Goal: Task Accomplishment & Management: Complete application form

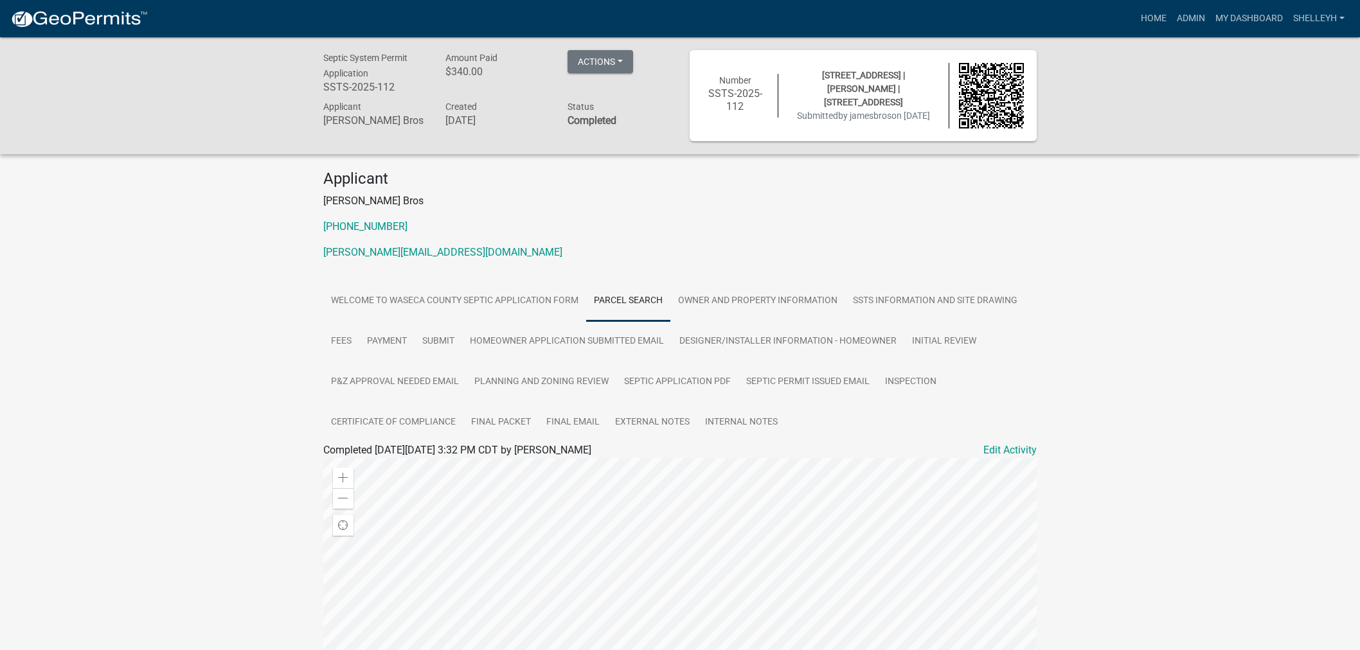
scroll to position [214, 0]
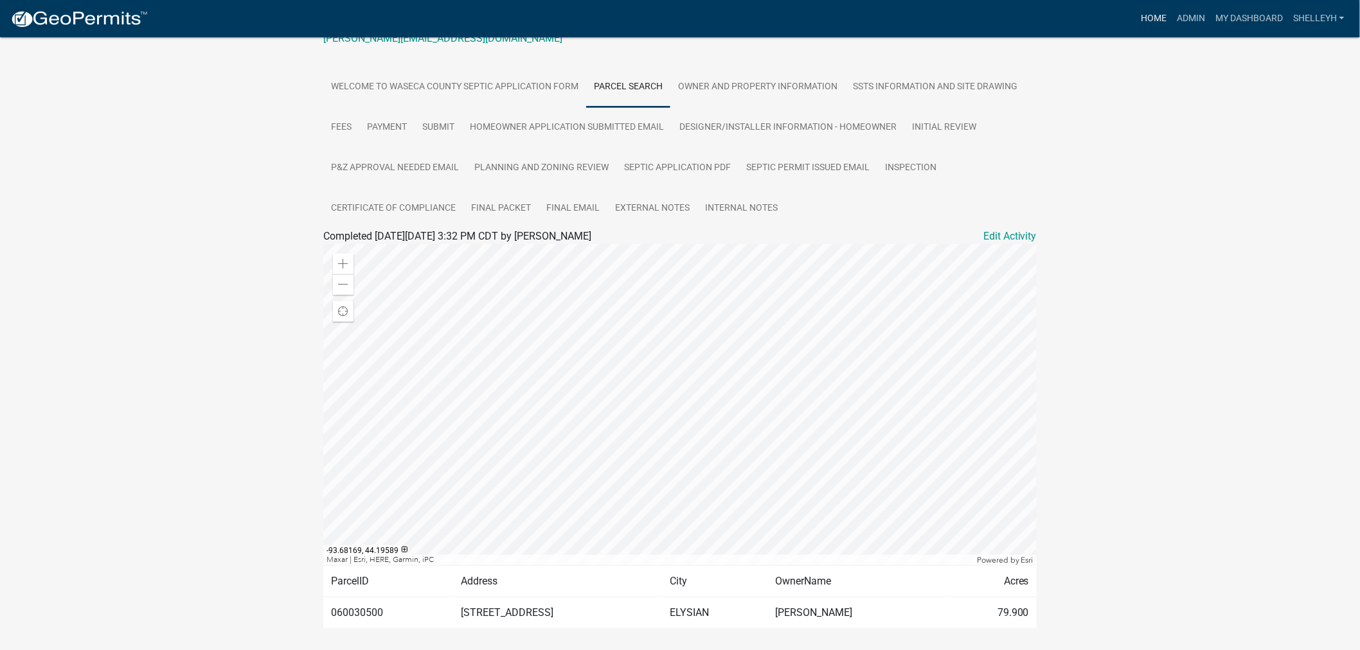
click at [1153, 18] on link "Home" at bounding box center [1153, 18] width 36 height 24
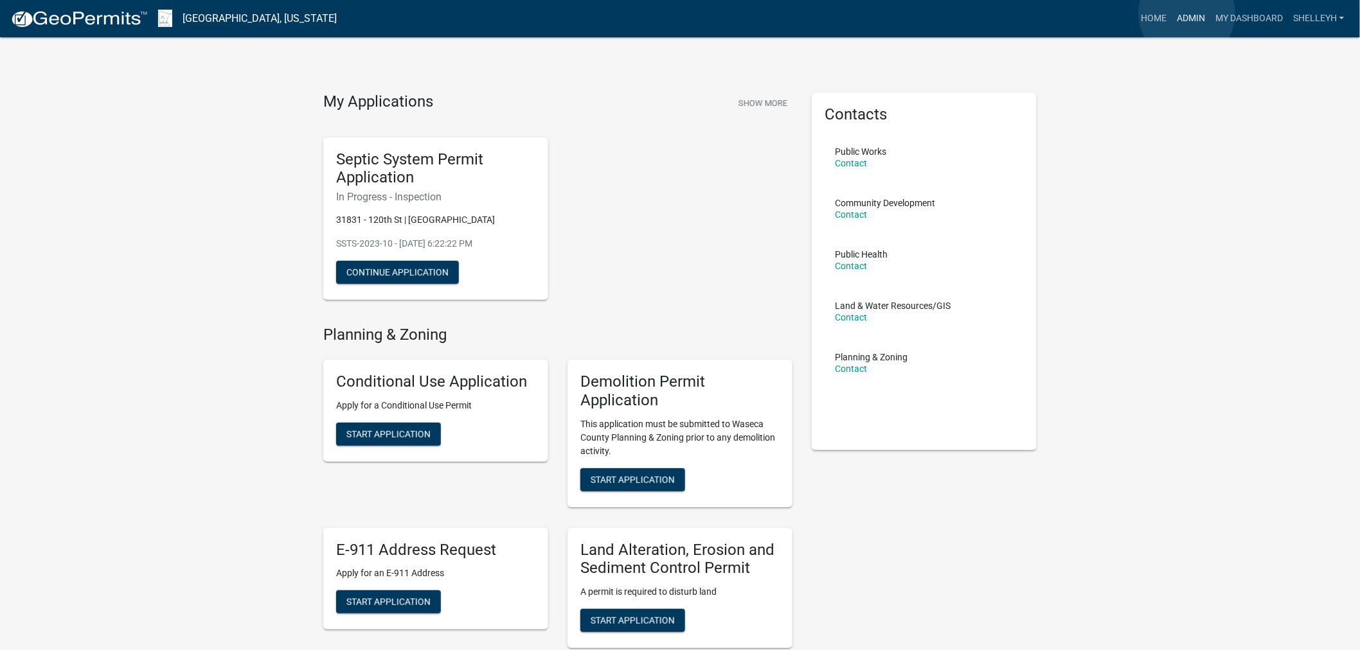
click at [1187, 13] on link "Admin" at bounding box center [1190, 18] width 39 height 24
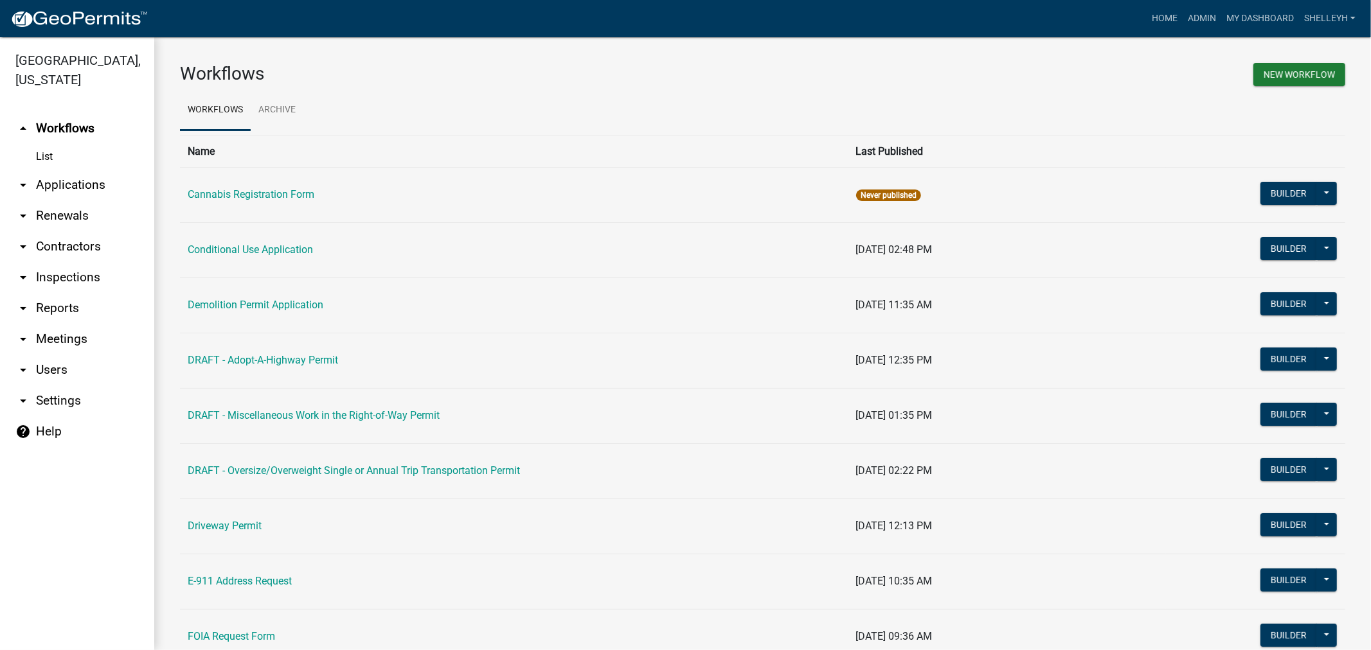
click at [57, 187] on link "arrow_drop_down Applications" at bounding box center [77, 185] width 154 height 31
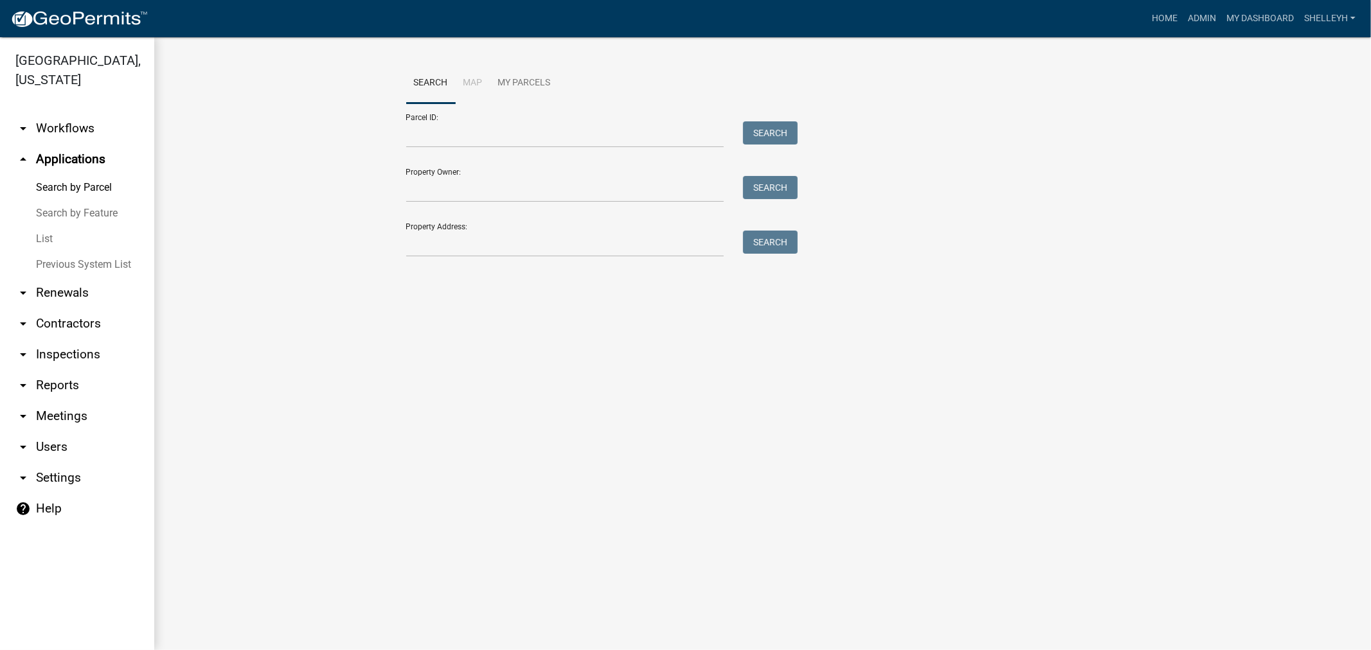
click at [41, 240] on link "List" at bounding box center [77, 239] width 154 height 26
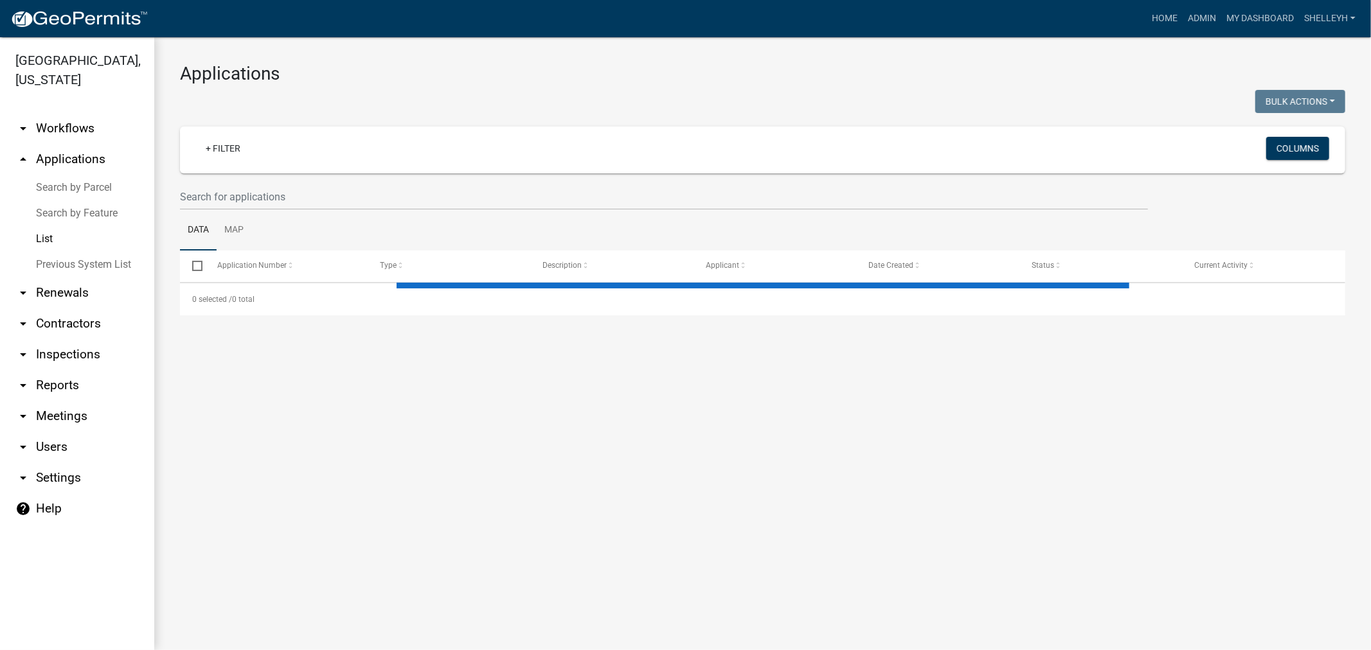
select select "1: 25"
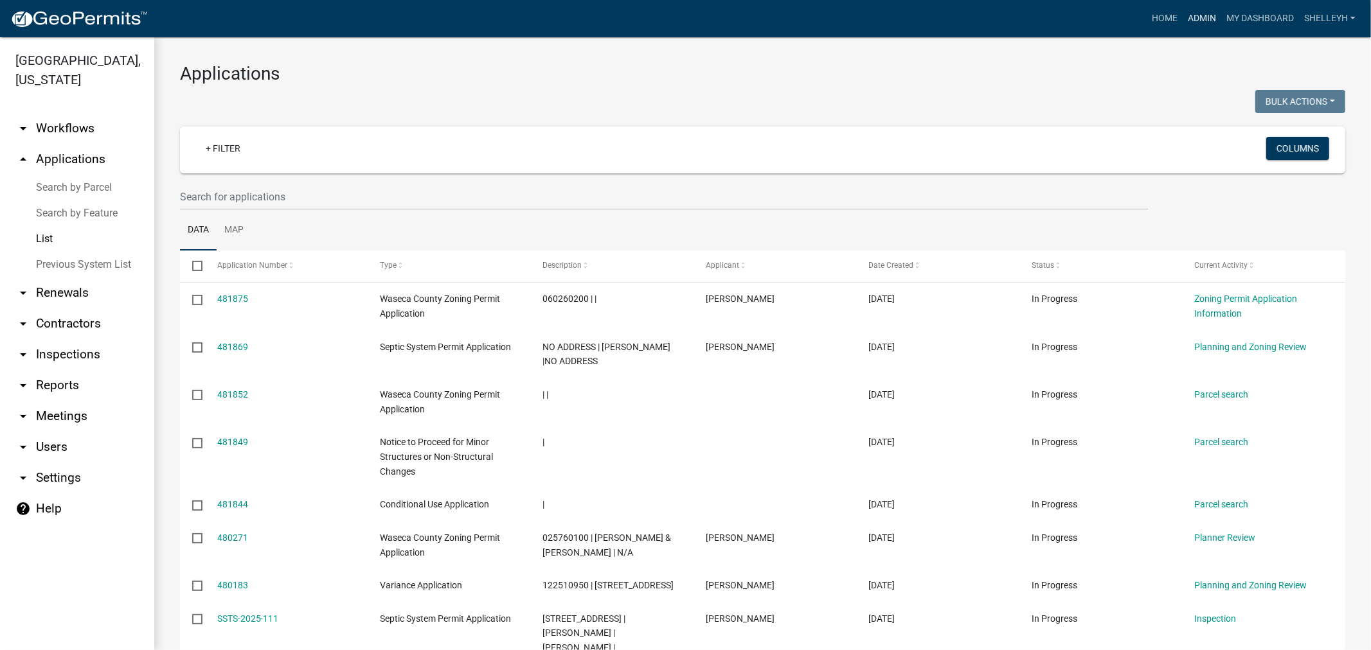
click at [1194, 13] on link "Admin" at bounding box center [1201, 18] width 39 height 24
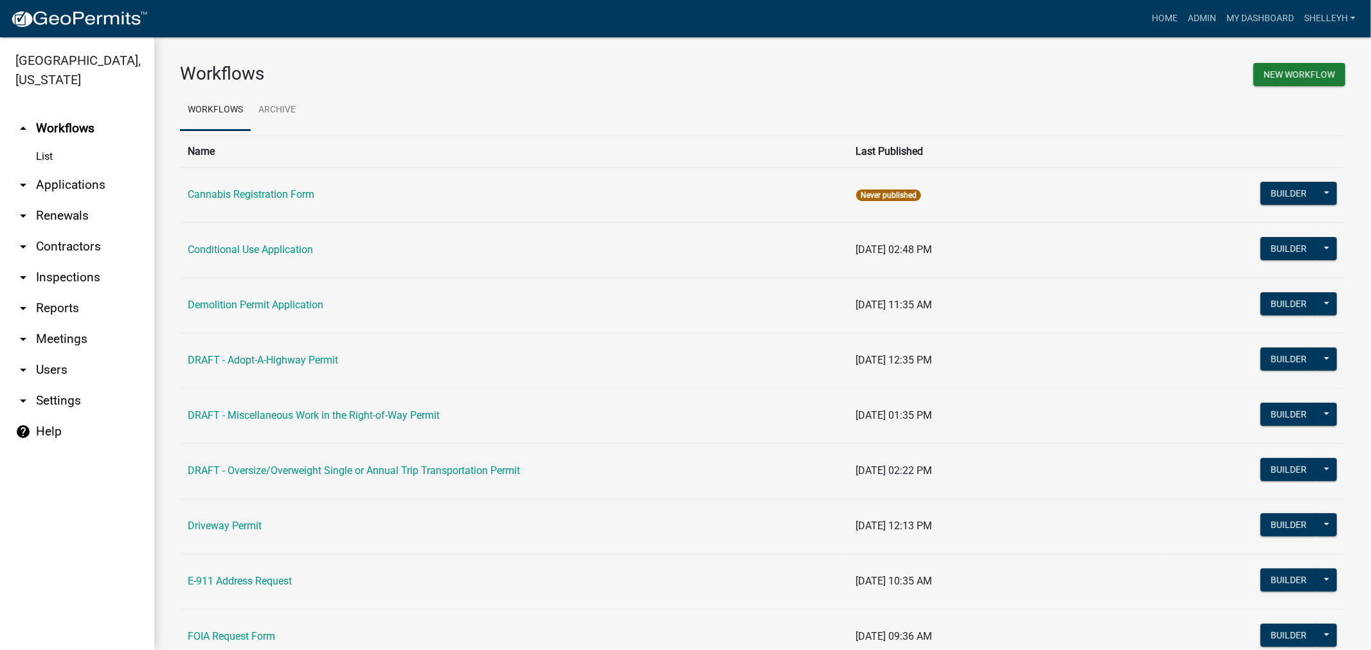
click at [56, 182] on link "arrow_drop_down Applications" at bounding box center [77, 185] width 154 height 31
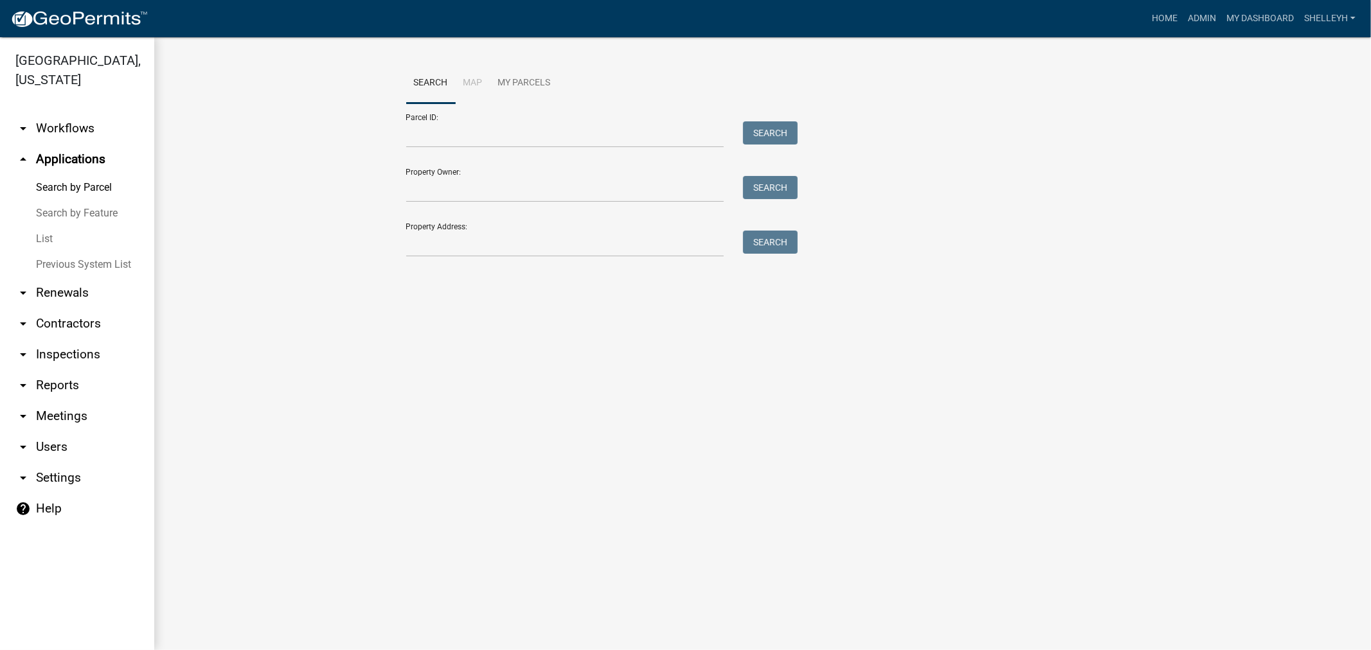
click at [46, 236] on link "List" at bounding box center [77, 239] width 154 height 26
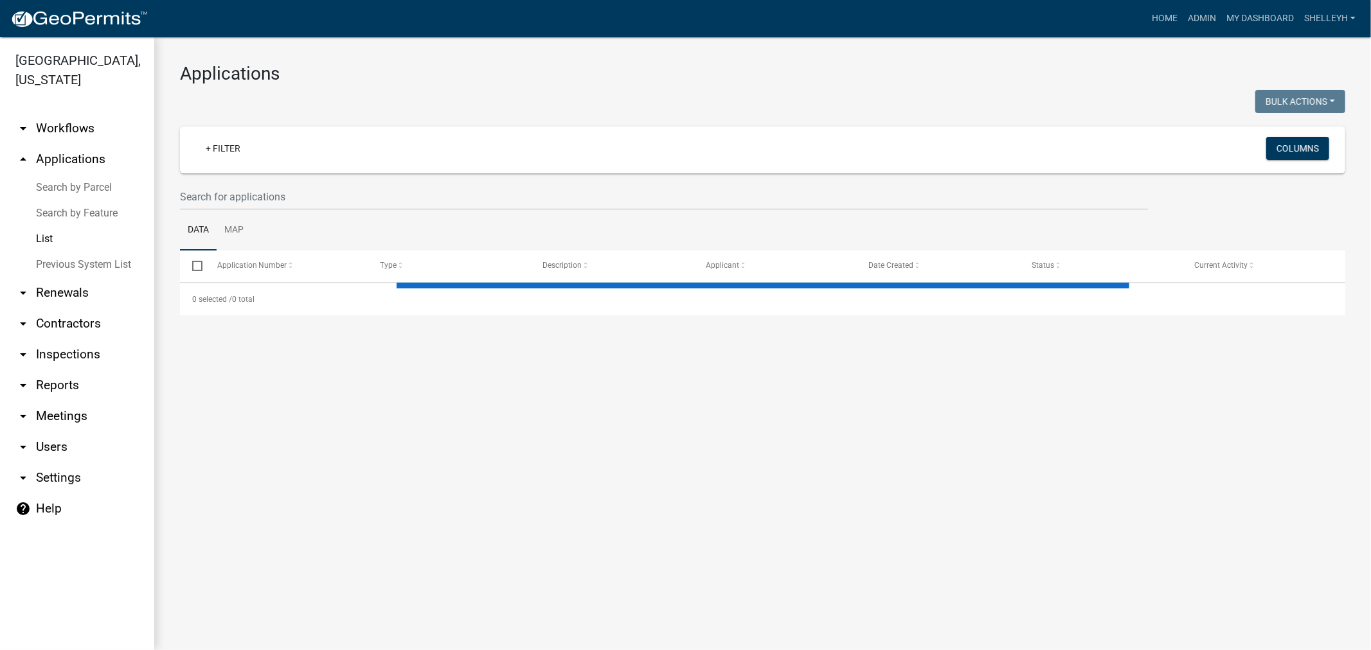
select select "1: 25"
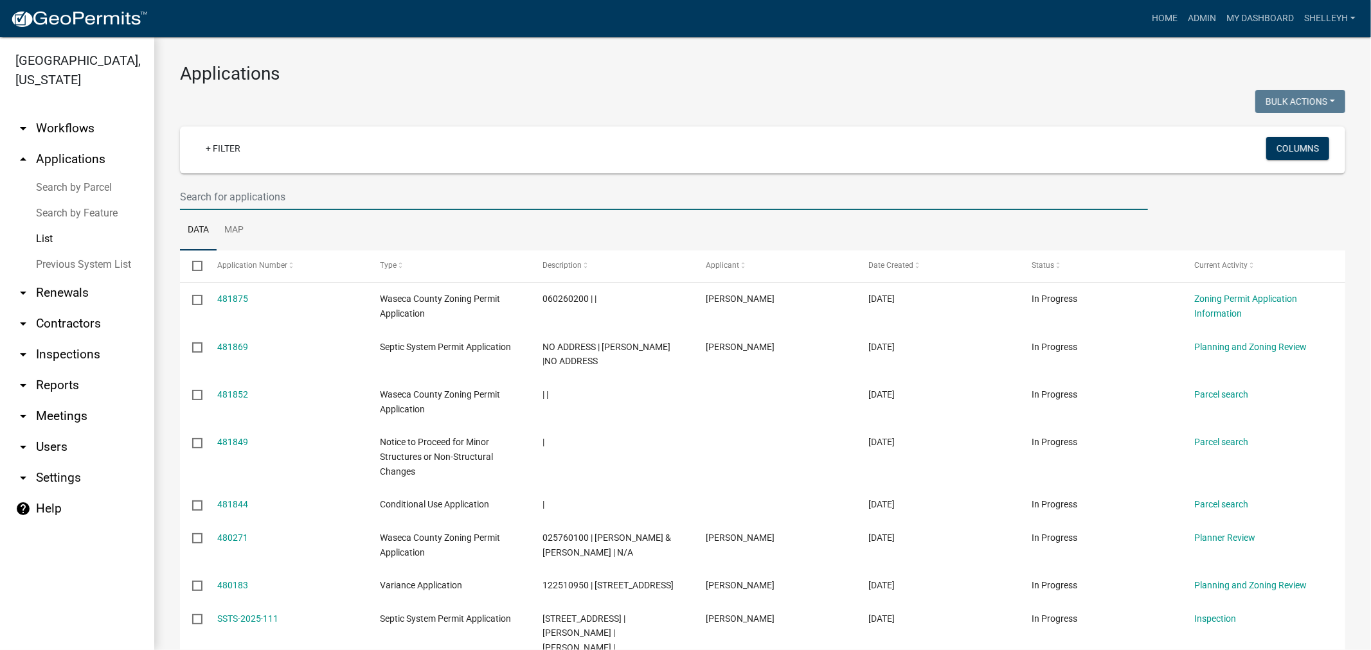
click at [245, 190] on input "text" at bounding box center [664, 197] width 968 height 26
type input "060030500"
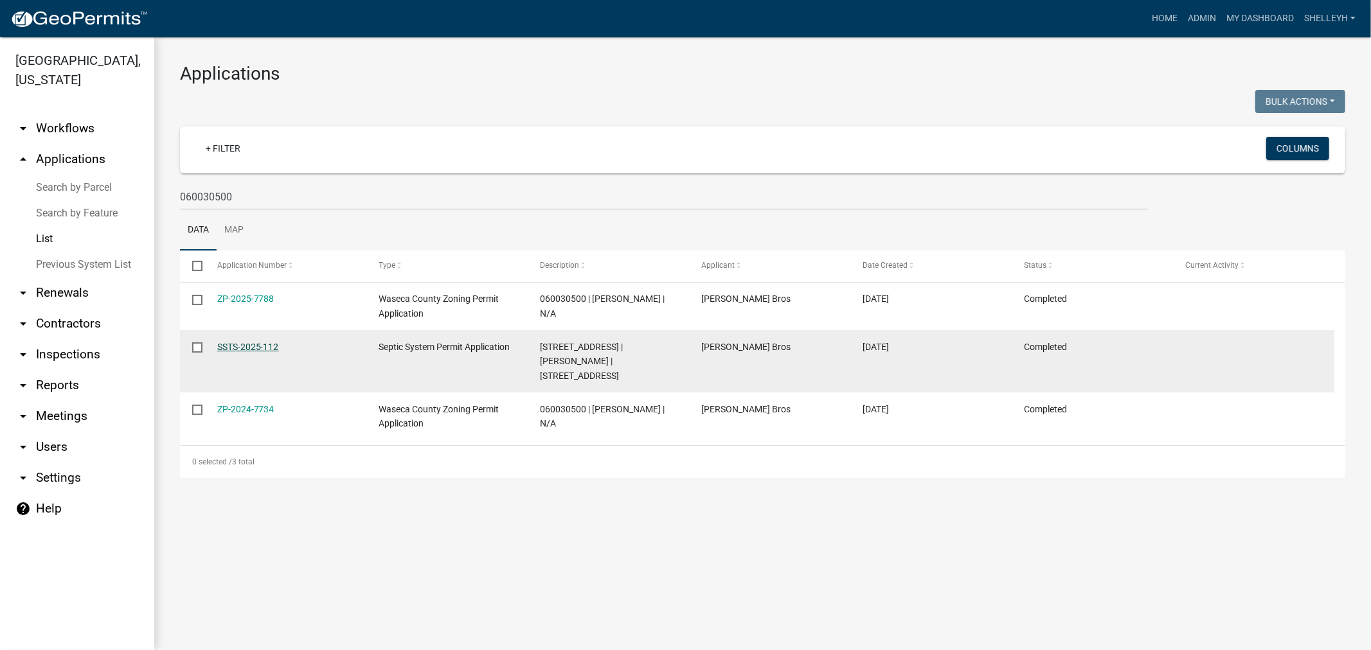
click at [236, 348] on link "SSTS-2025-112" at bounding box center [248, 347] width 62 height 10
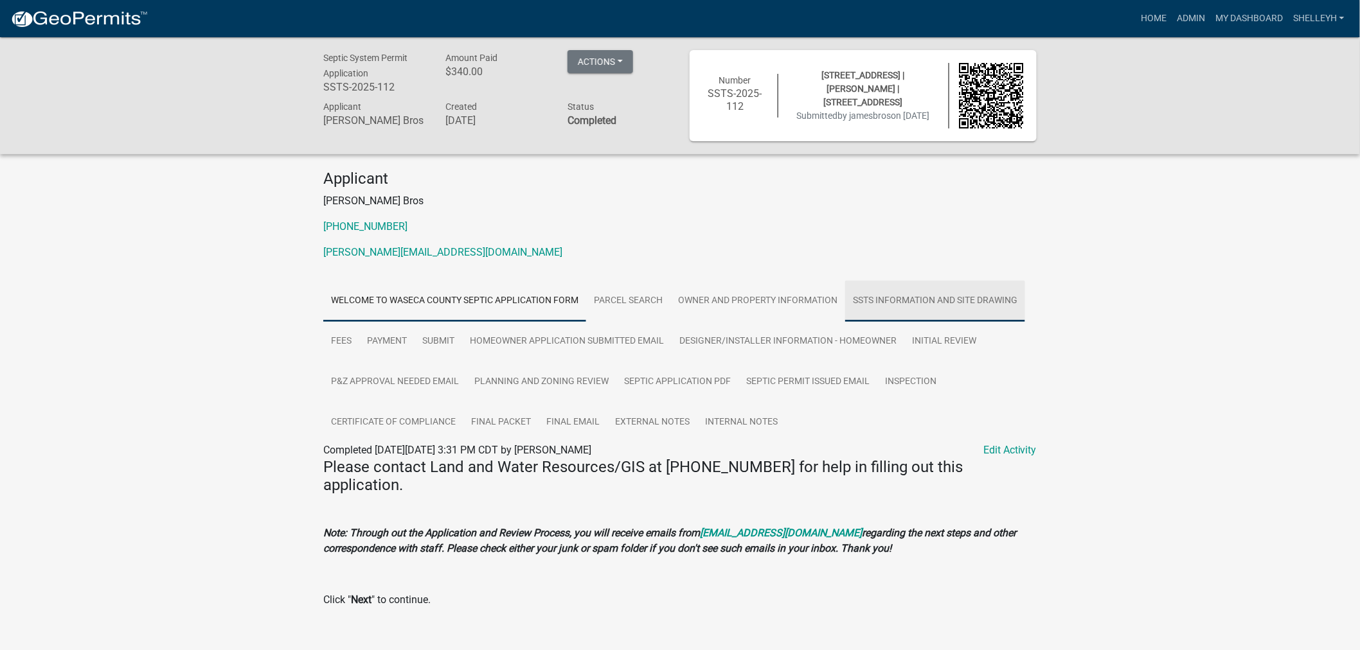
click at [920, 298] on link "SSTS Information and Site Drawing" at bounding box center [935, 301] width 180 height 41
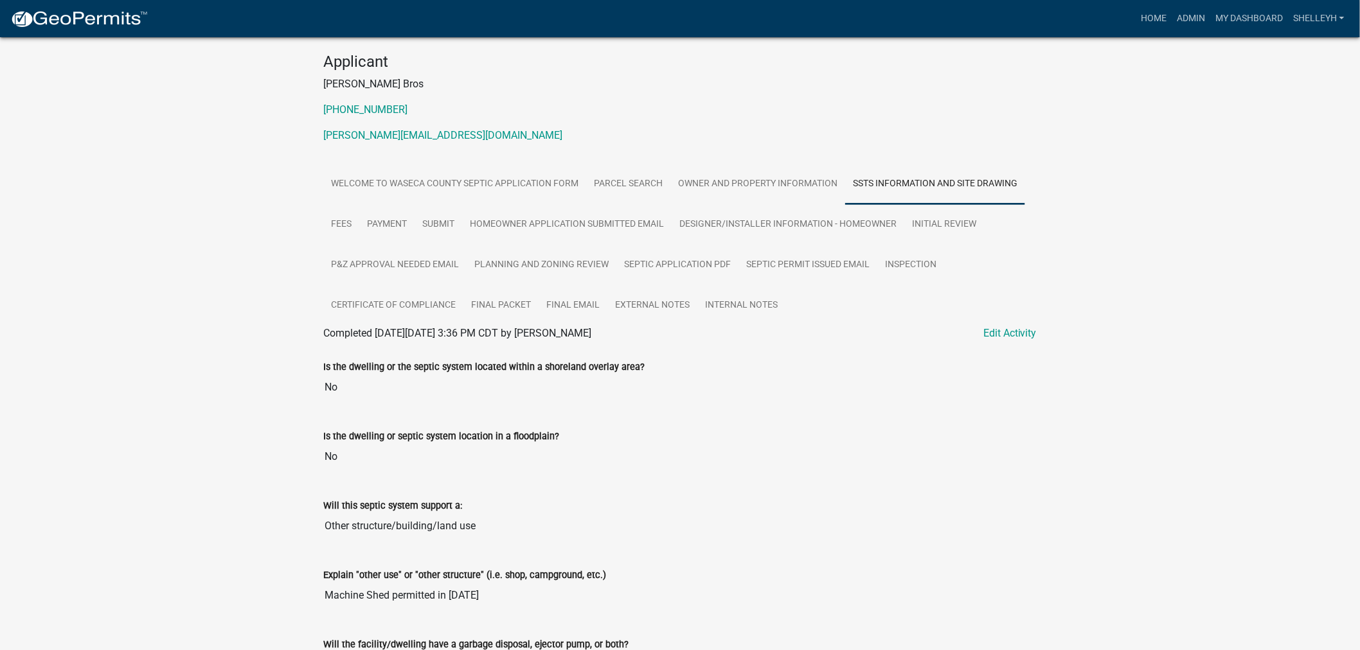
scroll to position [143, 0]
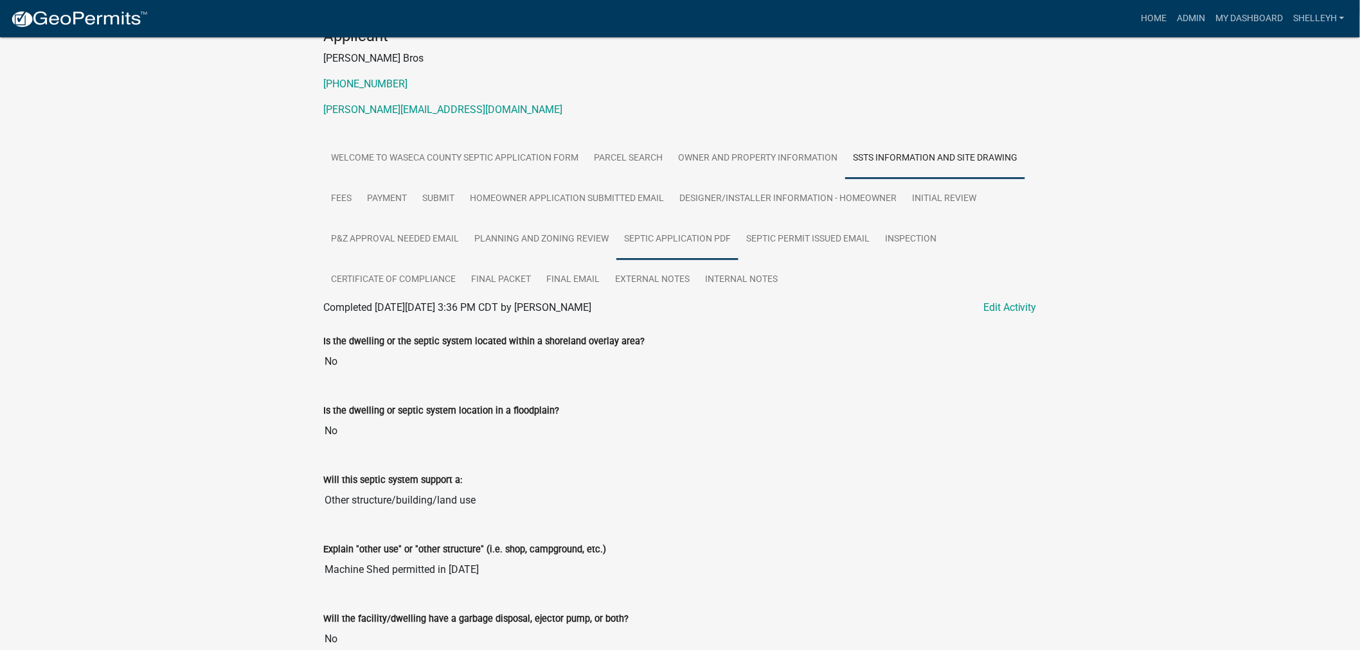
click at [682, 234] on link "Septic Application PDF" at bounding box center [677, 239] width 122 height 41
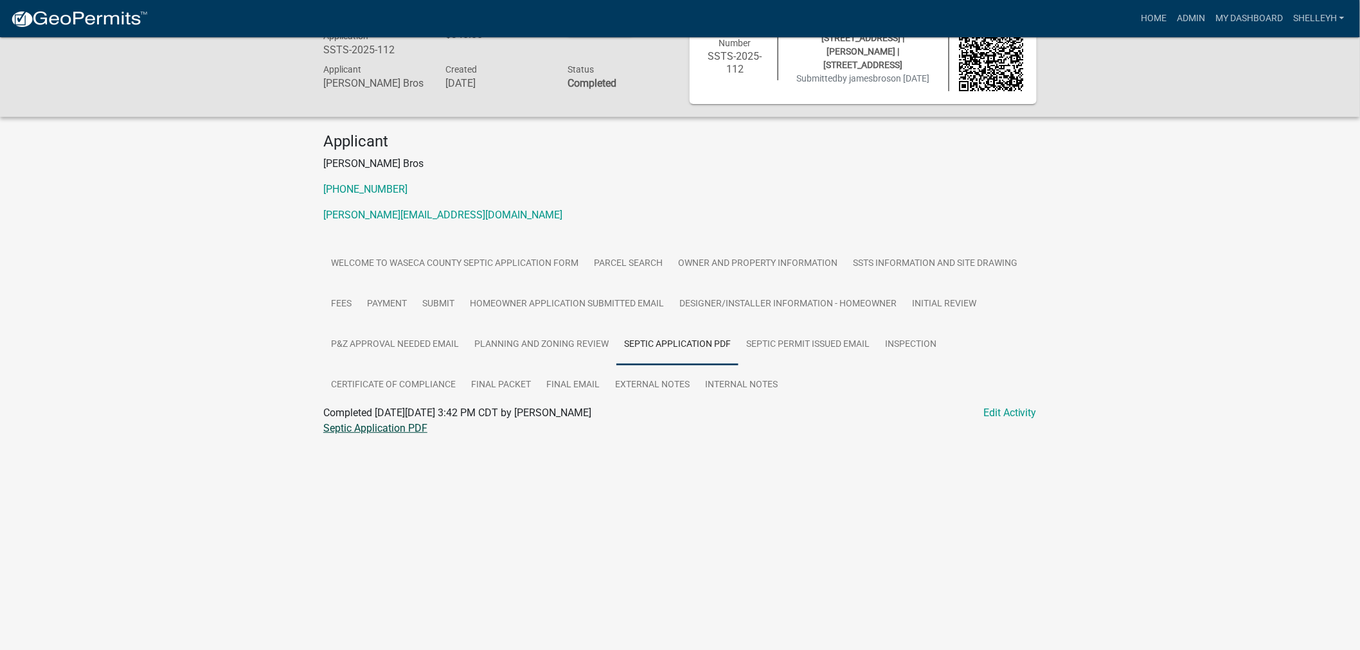
click at [364, 425] on link "Septic Application PDF" at bounding box center [375, 428] width 104 height 12
click at [755, 256] on link "Owner and Property Information" at bounding box center [757, 264] width 175 height 41
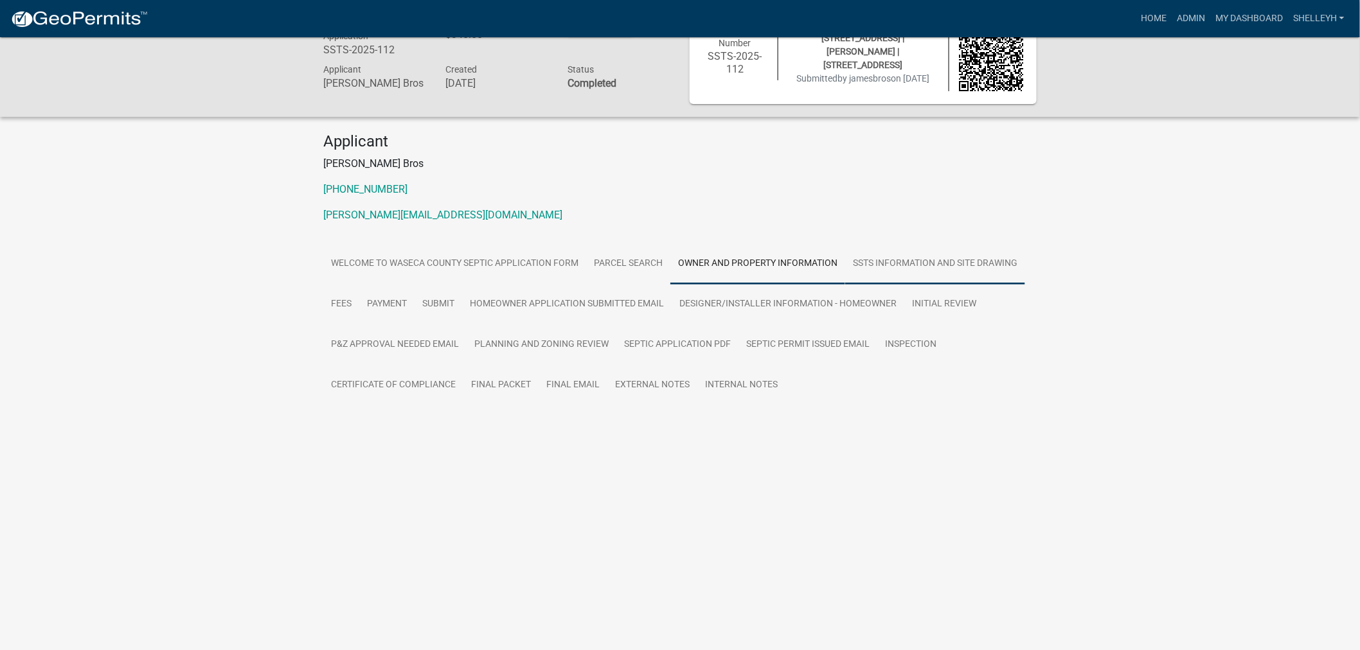
click at [916, 260] on link "SSTS Information and Site Drawing" at bounding box center [935, 264] width 180 height 41
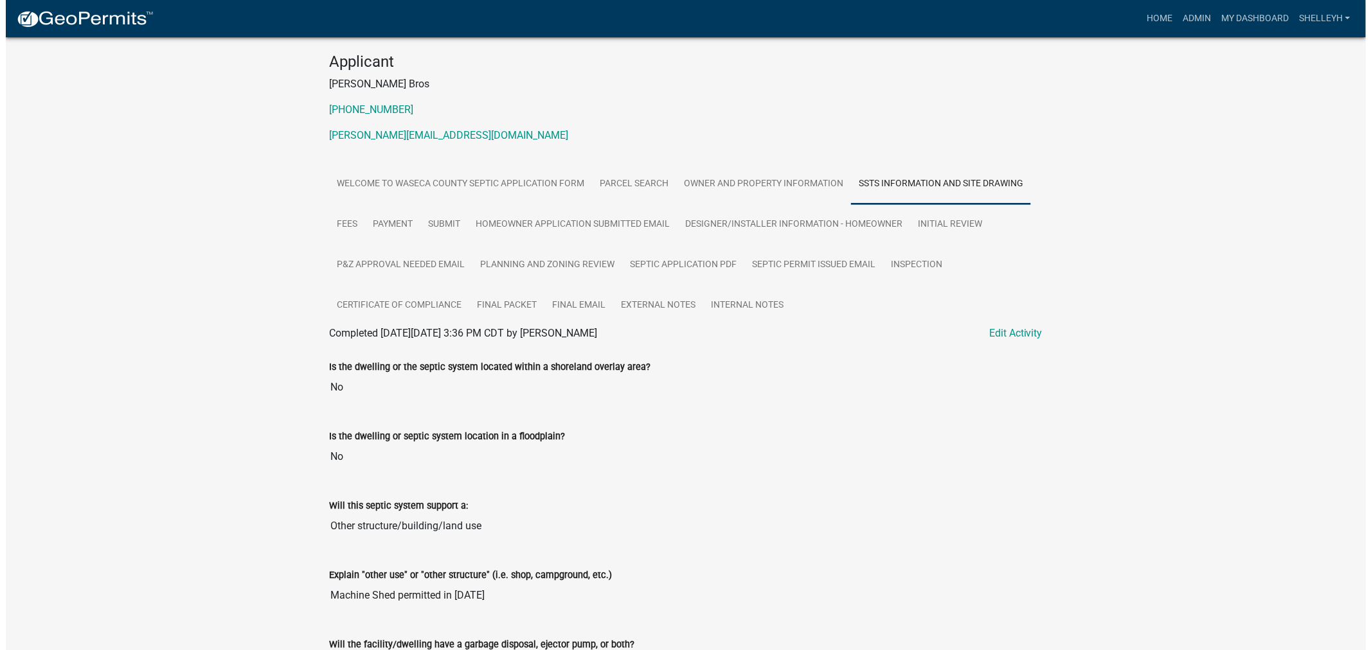
scroll to position [143, 0]
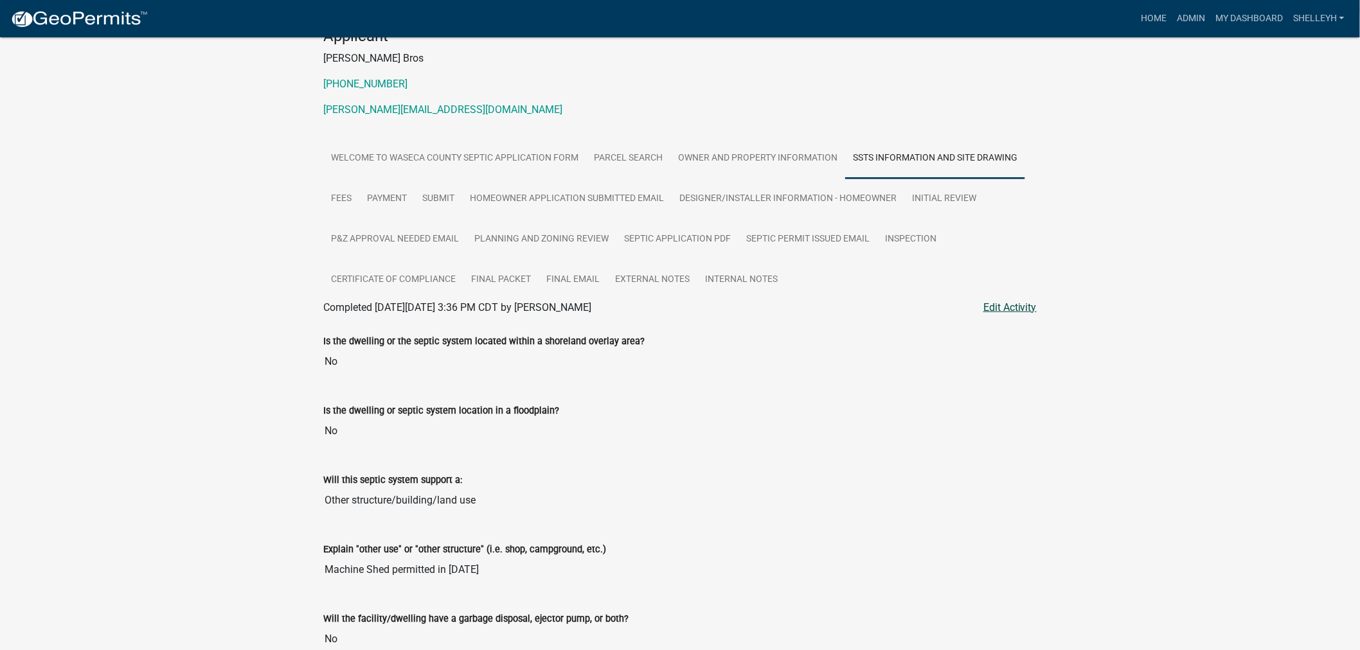
click at [1012, 306] on link "Edit Activity" at bounding box center [1009, 307] width 53 height 15
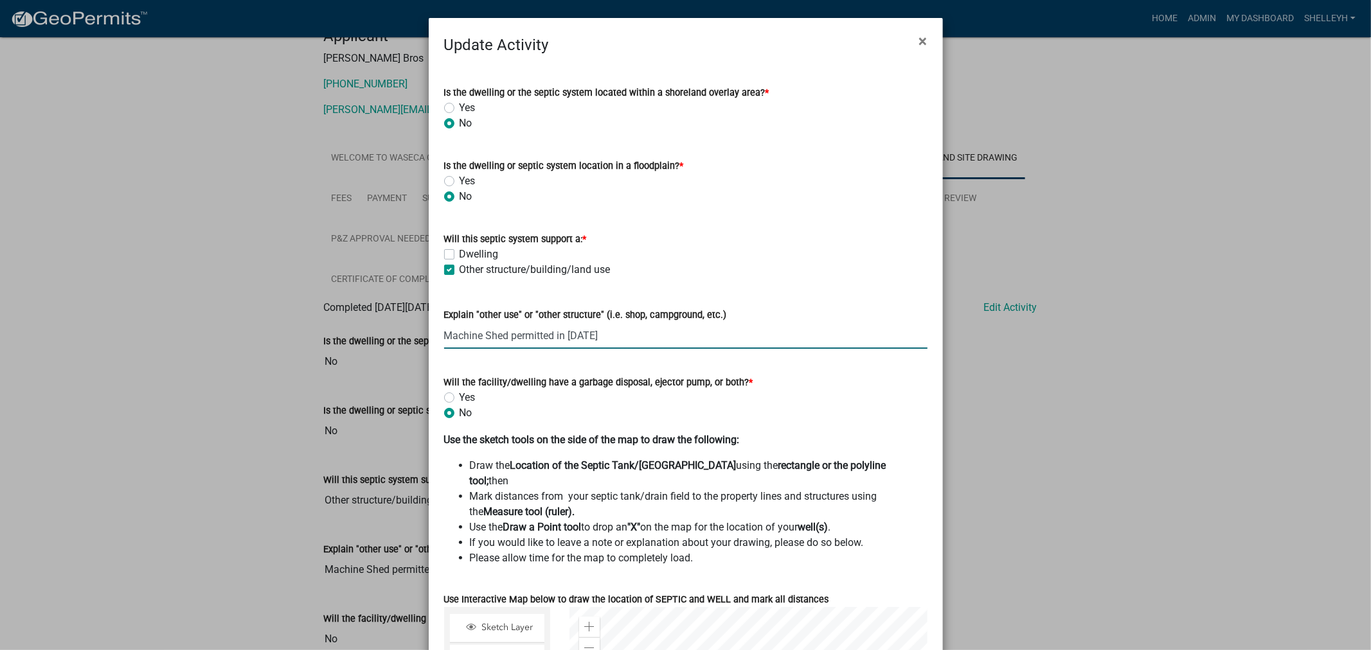
click at [614, 337] on input "Machine Shed permitted in [DATE]" at bounding box center [685, 336] width 483 height 26
click at [689, 332] on input "Machine Shed permitted in [DATE]. Bathroom is in the NE corner of this shed" at bounding box center [685, 336] width 483 height 26
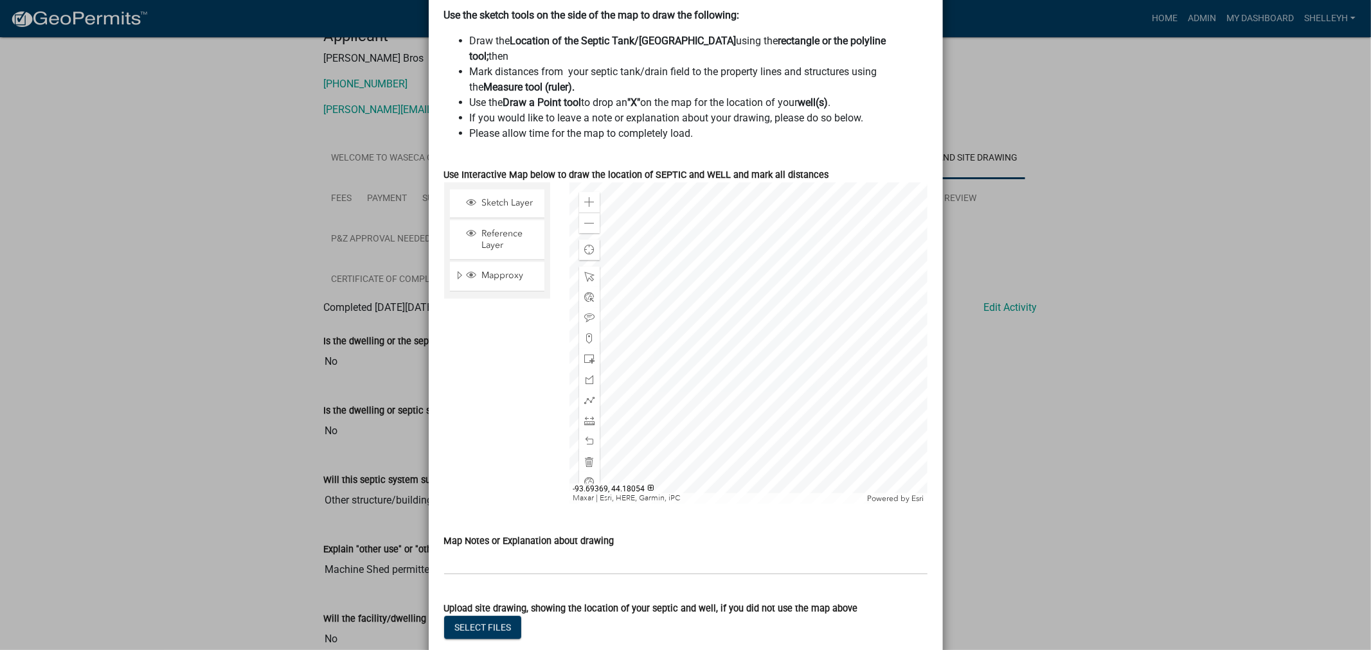
scroll to position [545, 0]
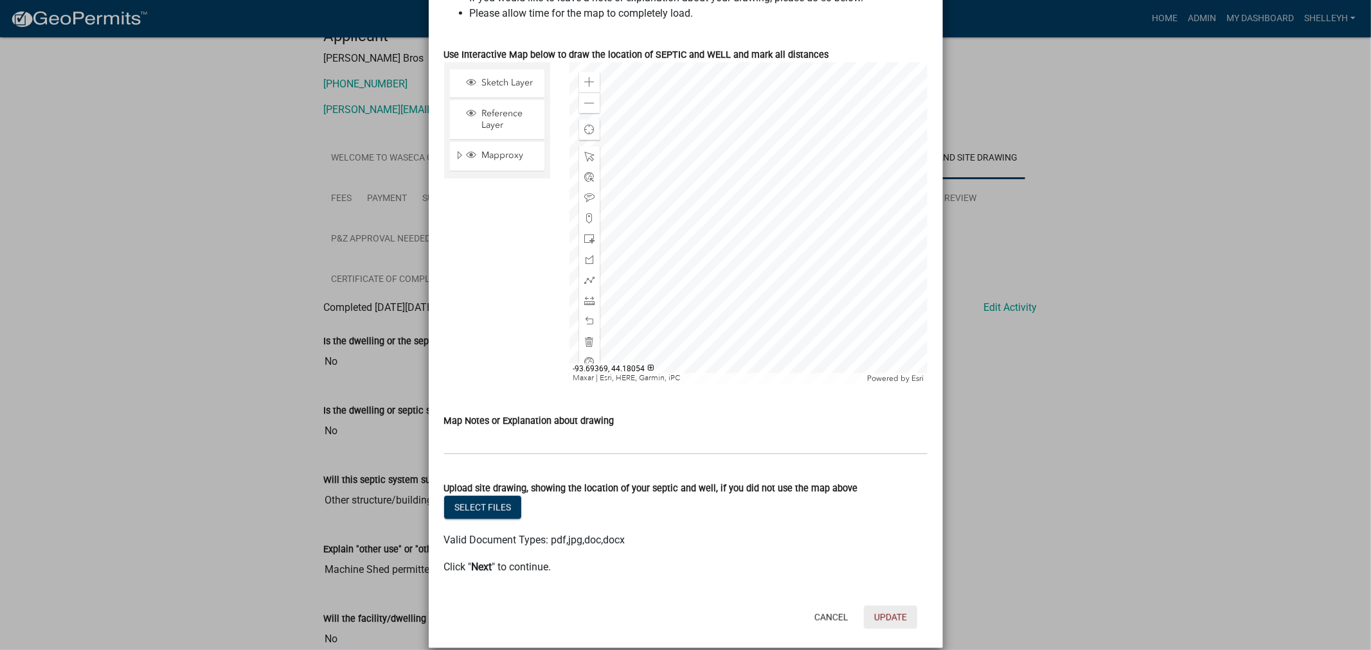
type input "Machine Shed permitted in [DATE]. Bathroom is in the NW corner of this shed"
click at [896, 606] on button "Update" at bounding box center [890, 617] width 53 height 23
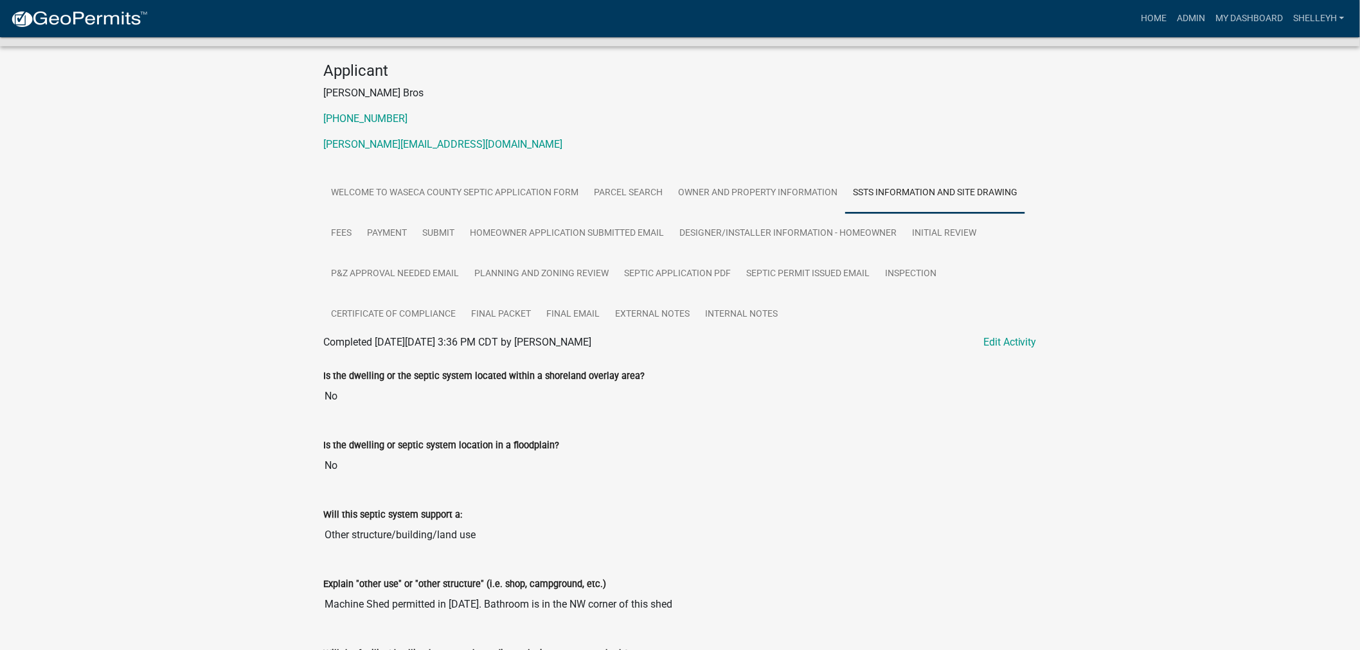
scroll to position [143, 0]
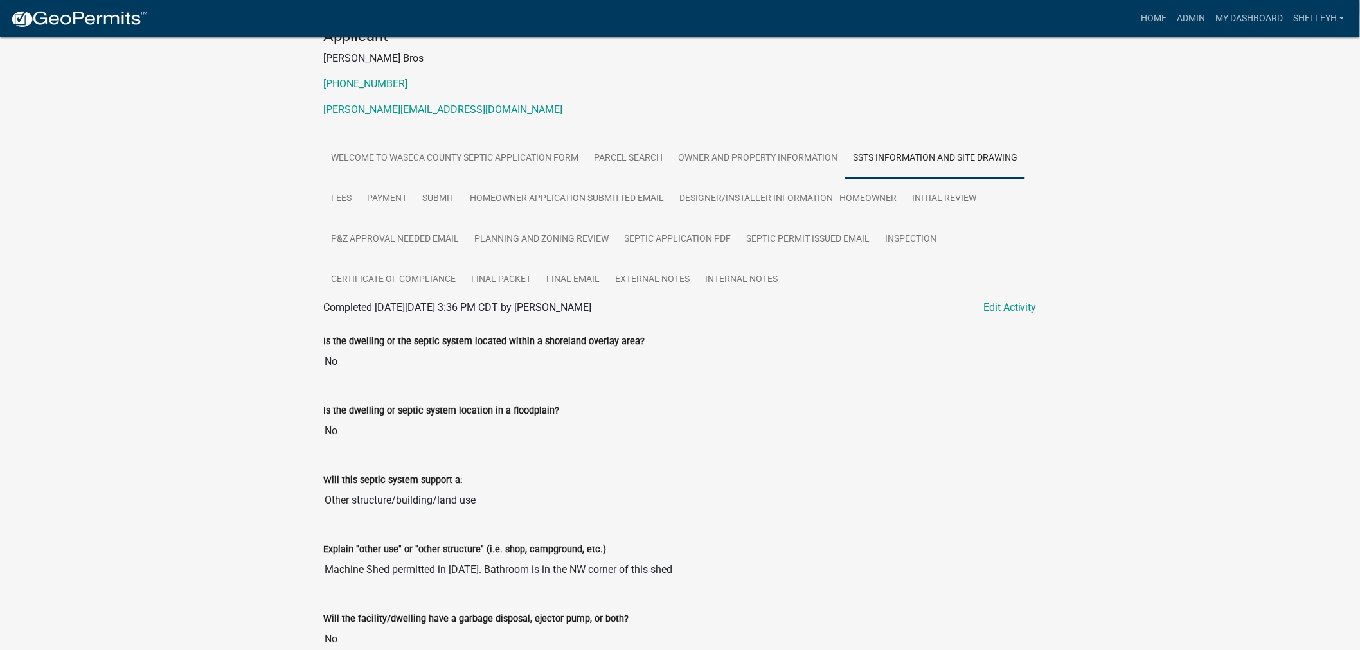
drag, startPoint x: 673, startPoint y: 570, endPoint x: 309, endPoint y: 567, distance: 363.7
click at [309, 567] on div "Septic System Permit Application SSTS-2025-112 Amount Paid $340.00 Actions View…" at bounding box center [680, 593] width 1360 height 1397
click at [1144, 14] on link "Home" at bounding box center [1153, 18] width 36 height 24
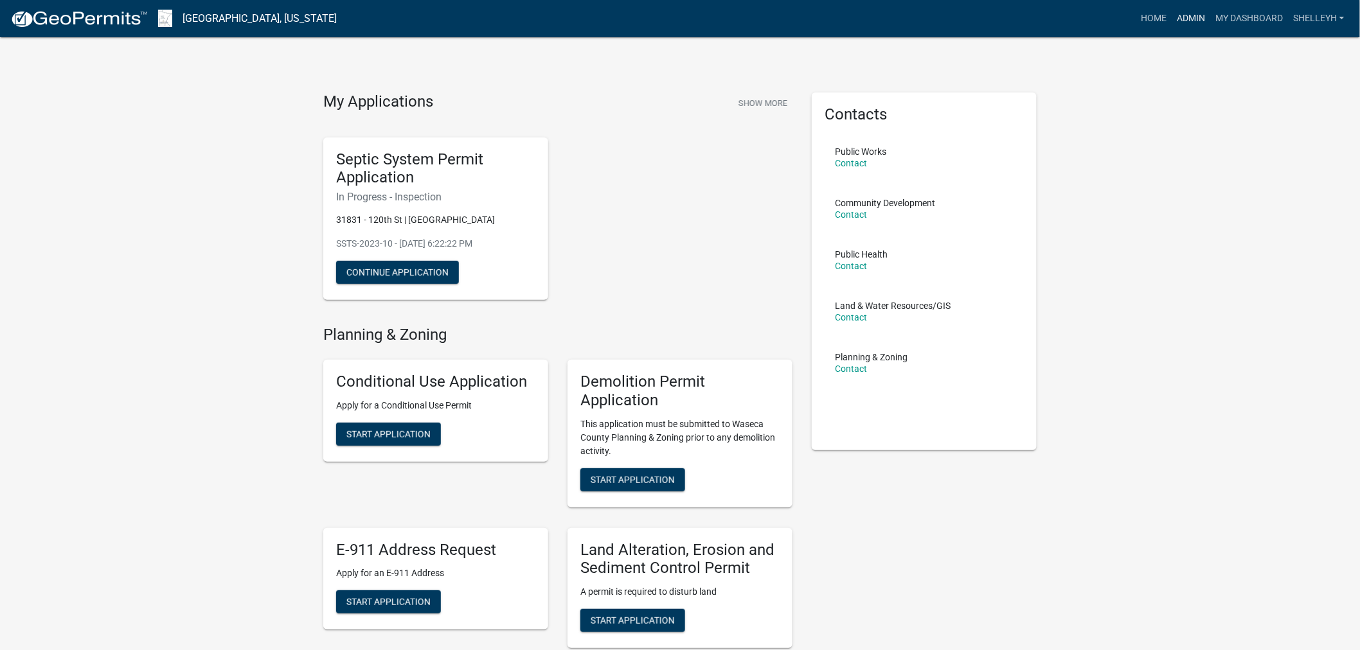
click at [1198, 15] on link "Admin" at bounding box center [1190, 18] width 39 height 24
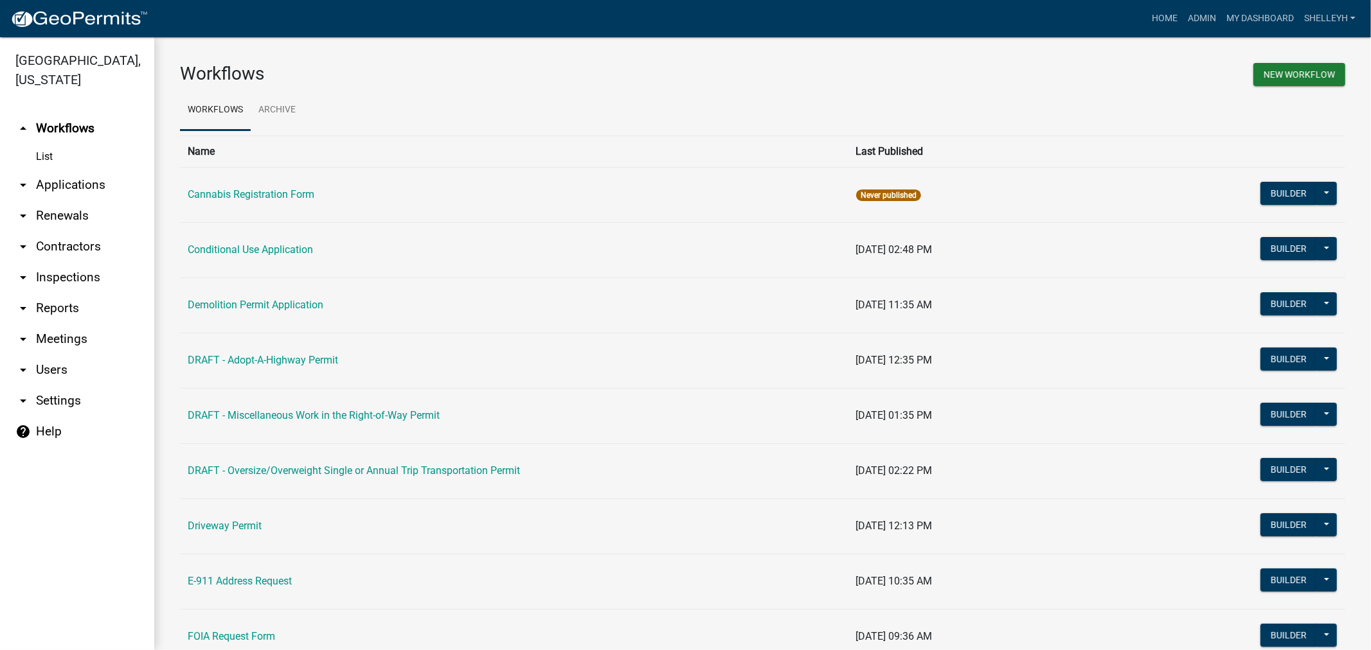
click at [58, 188] on link "arrow_drop_down Applications" at bounding box center [77, 185] width 154 height 31
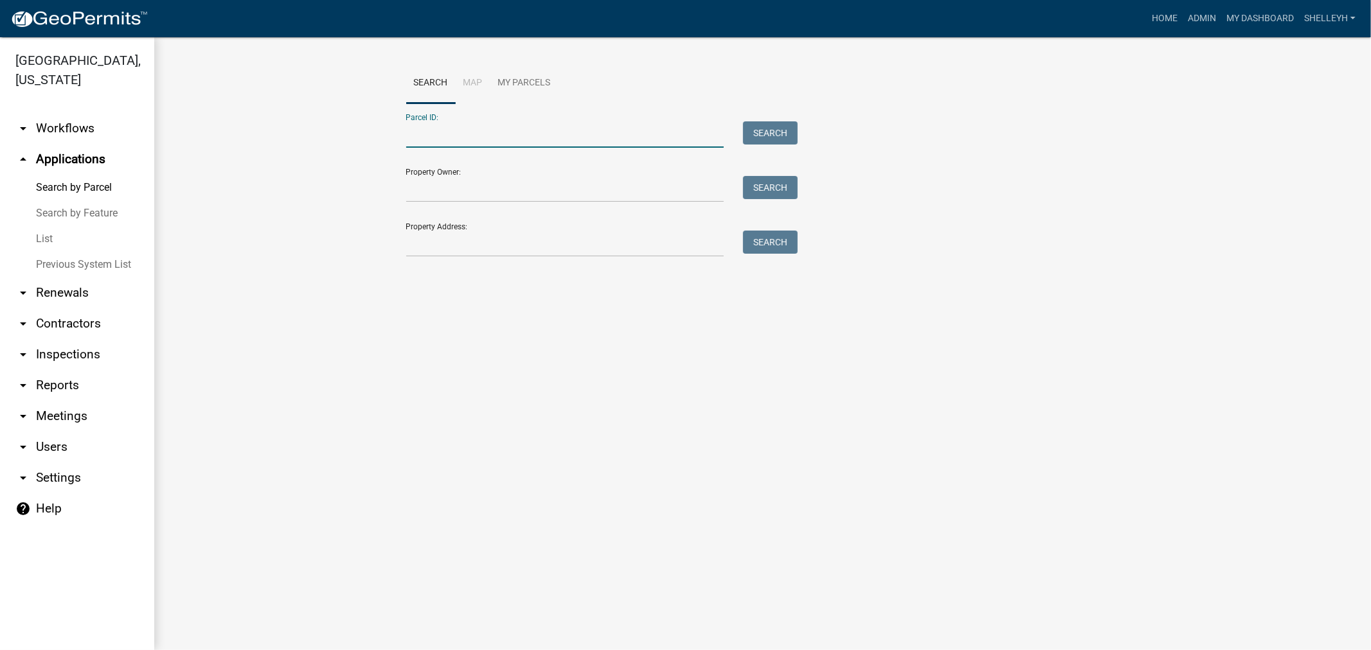
click at [469, 136] on input "Parcel ID:" at bounding box center [565, 134] width 318 height 26
click at [36, 235] on link "List" at bounding box center [77, 239] width 154 height 26
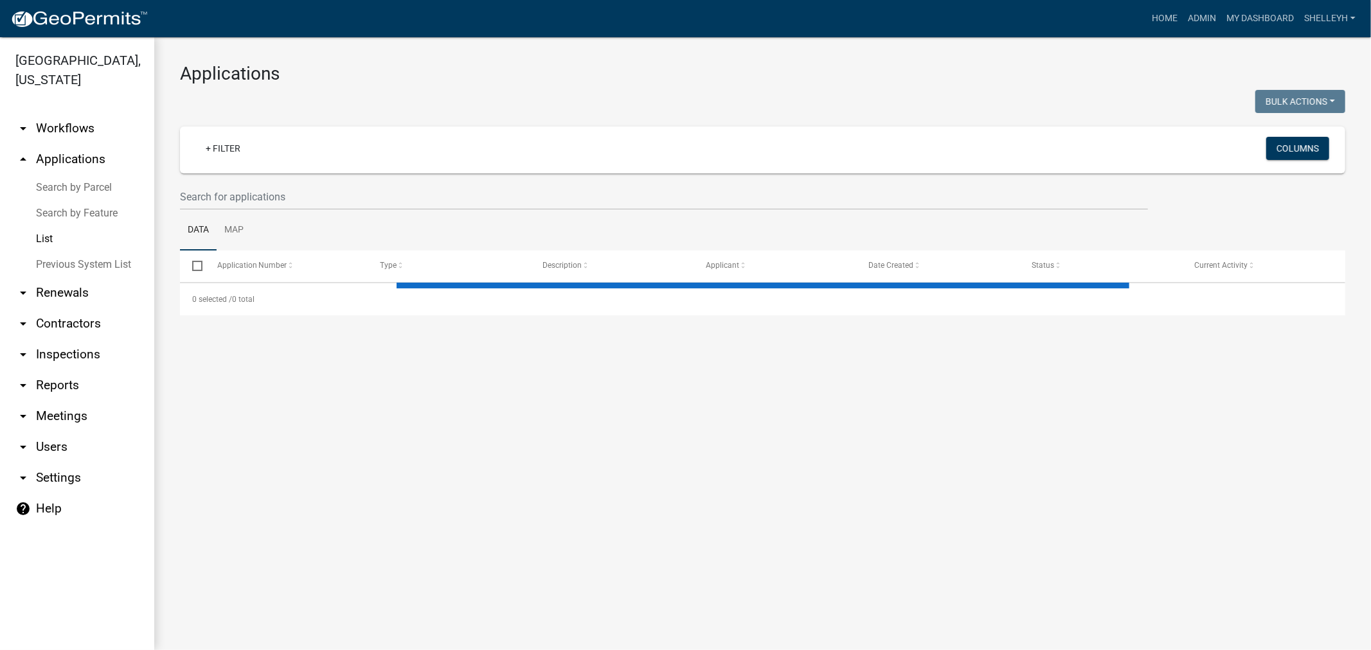
select select "1: 25"
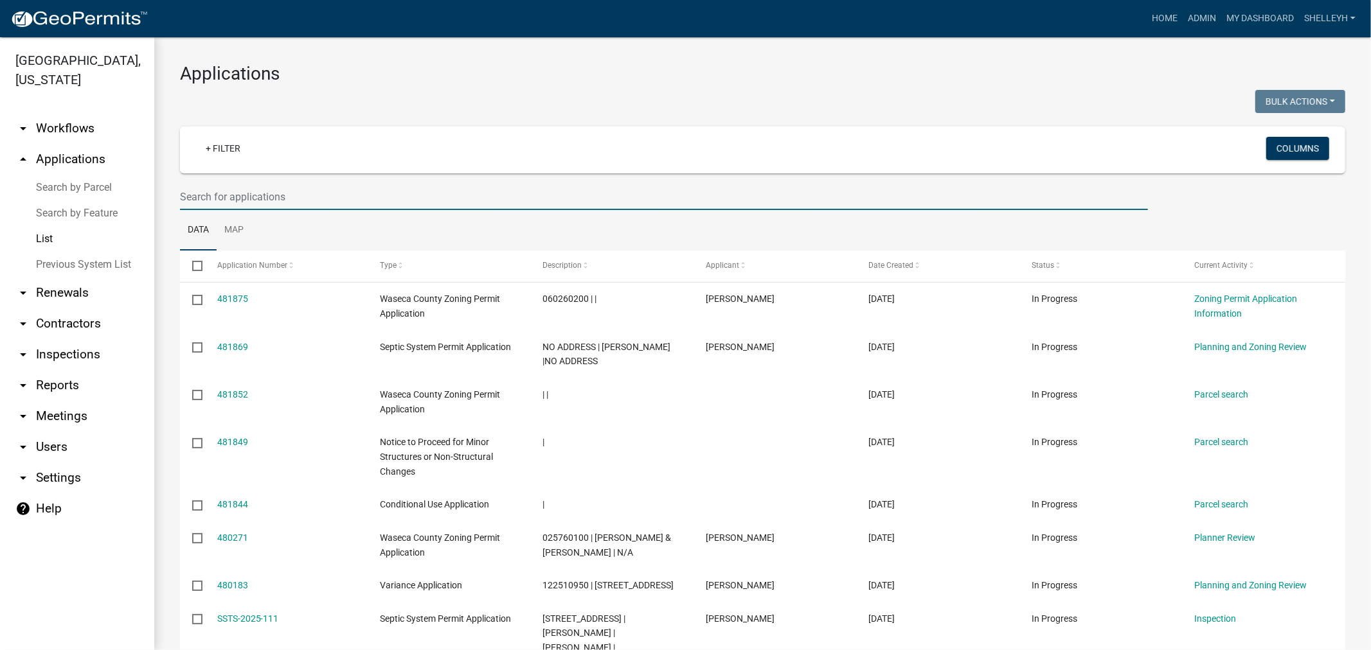
click at [253, 194] on input "text" at bounding box center [664, 197] width 968 height 26
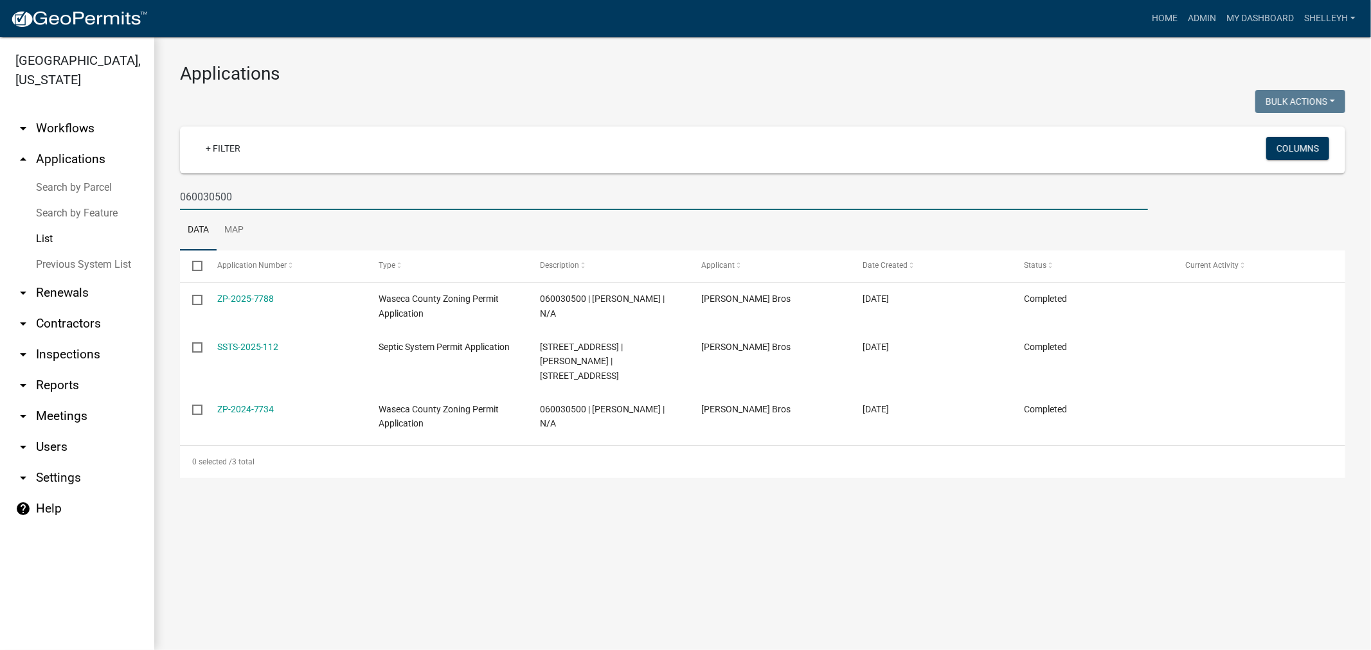
type input "060030500"
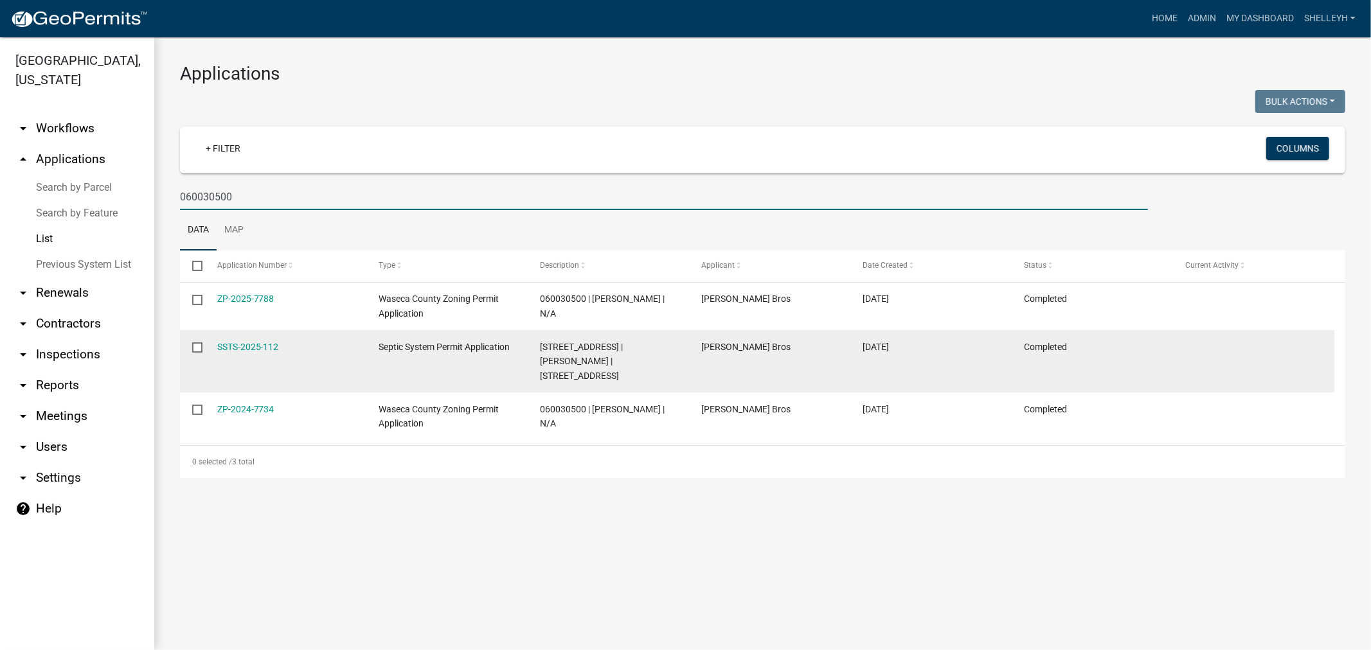
click at [231, 337] on datatable-body-cell "SSTS-2025-112" at bounding box center [284, 361] width 161 height 62
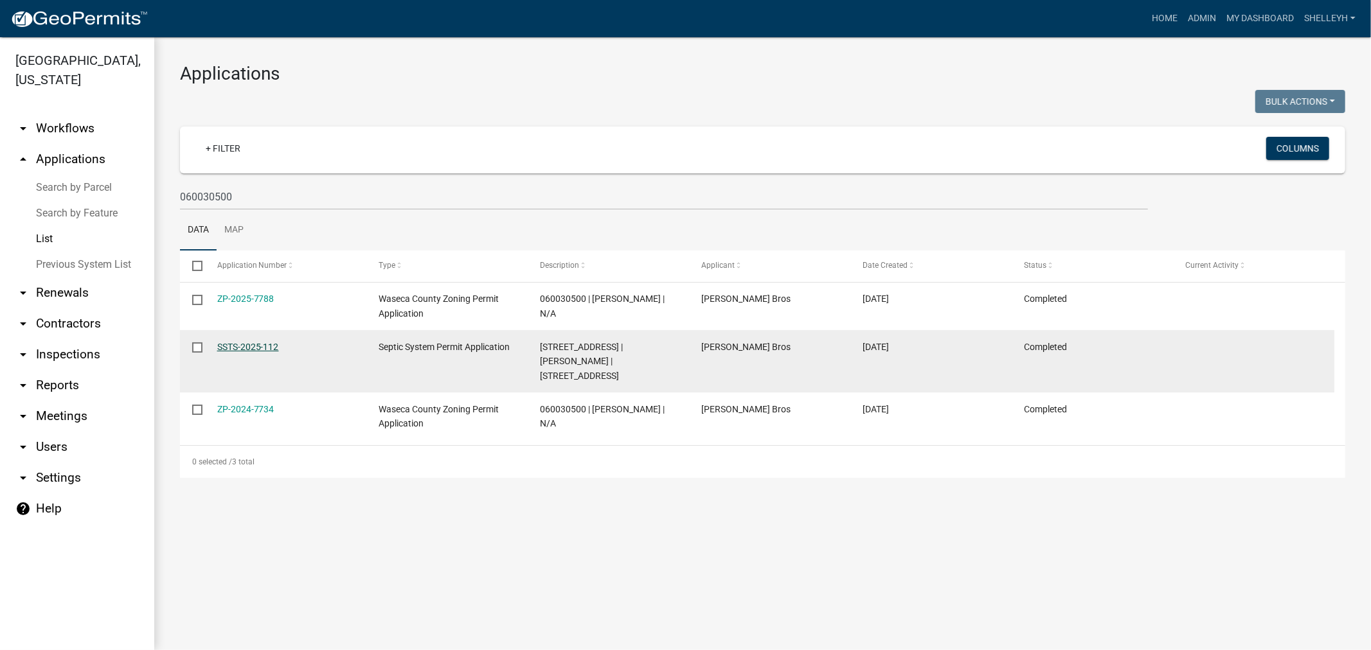
click at [232, 347] on link "SSTS-2025-112" at bounding box center [248, 347] width 62 height 10
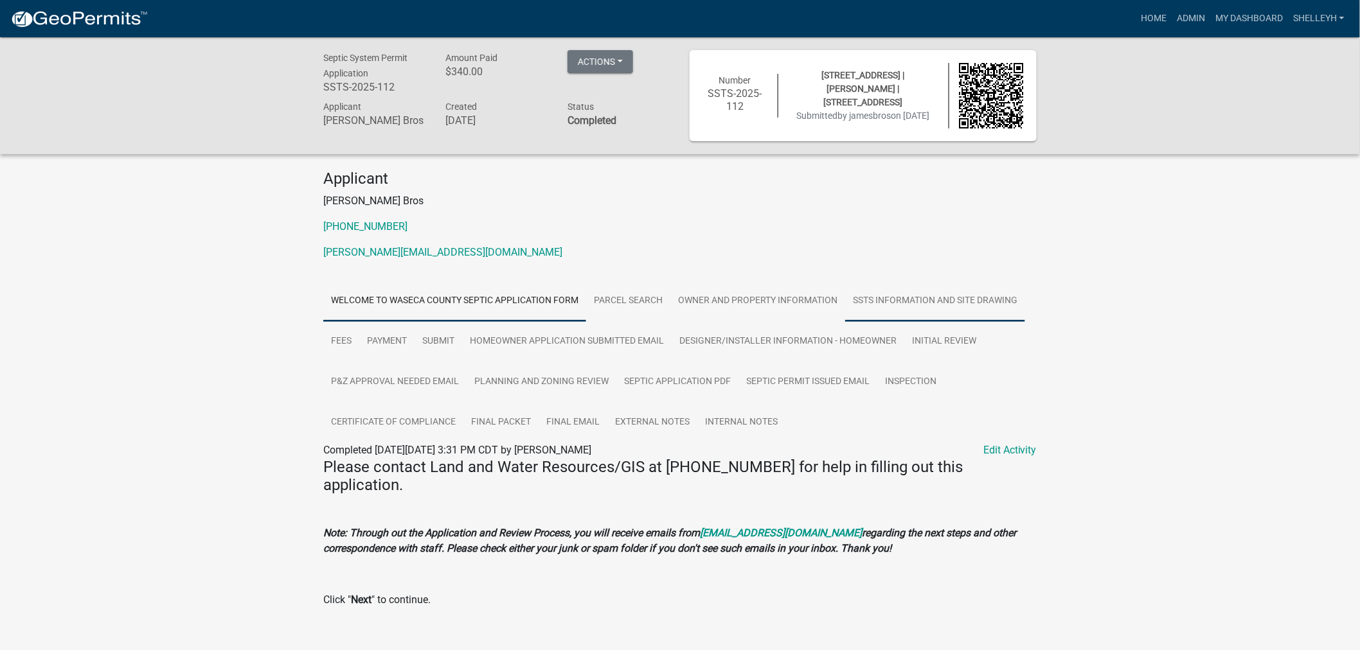
click at [914, 296] on link "SSTS Information and Site Drawing" at bounding box center [935, 301] width 180 height 41
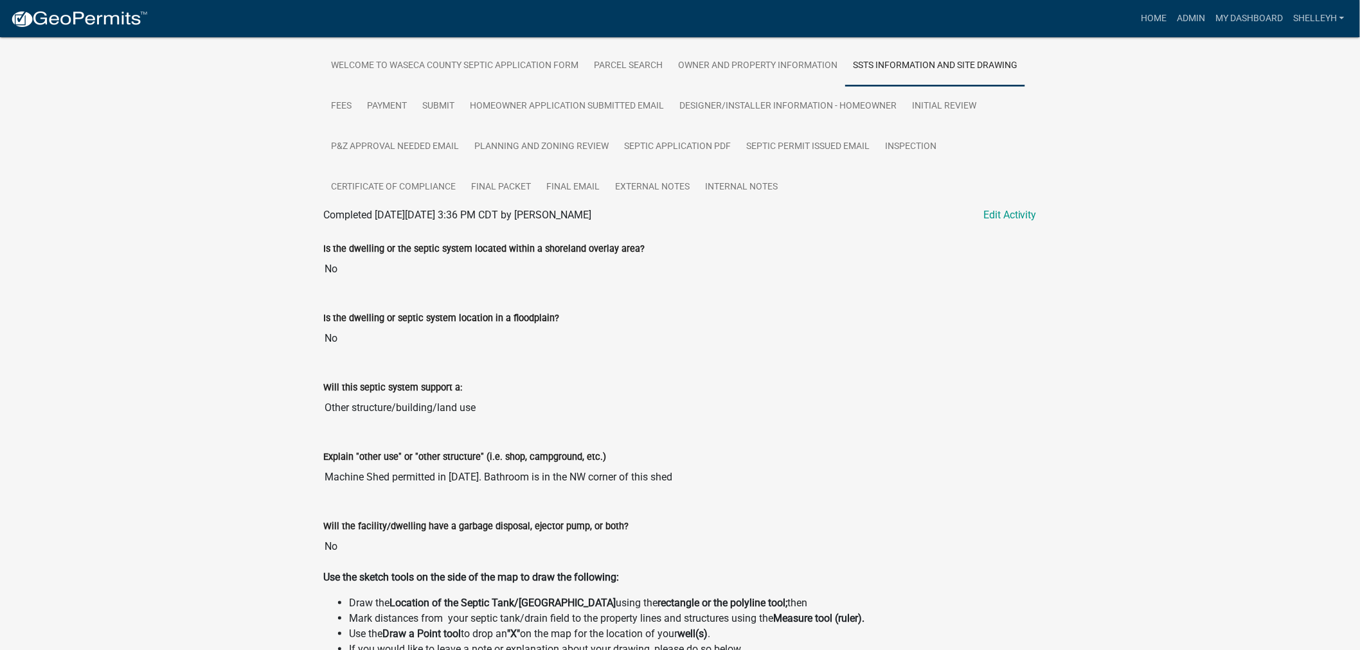
scroll to position [214, 0]
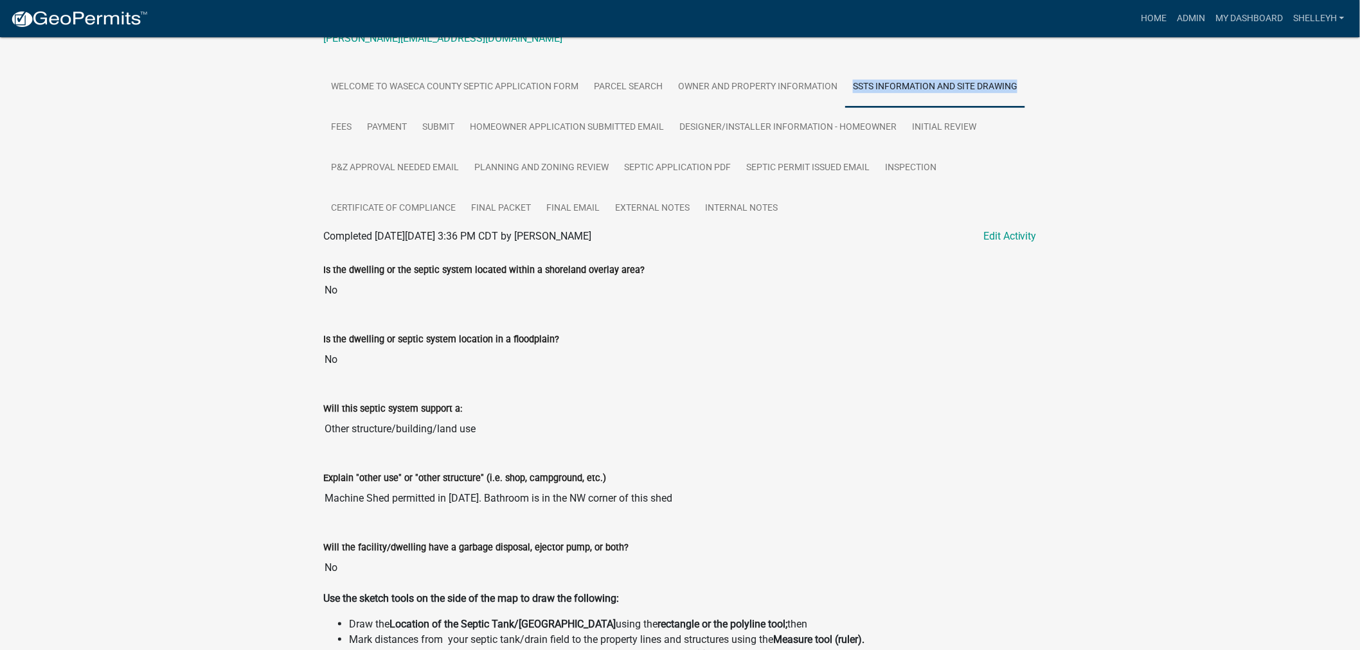
drag, startPoint x: 1033, startPoint y: 90, endPoint x: 859, endPoint y: 84, distance: 174.2
click at [853, 91] on ul "Welcome to Waseca County Septic Application Form Parcel search Owner and Proper…" at bounding box center [679, 148] width 713 height 162
copy link "SSTS Information and Site Drawing"
drag, startPoint x: 678, startPoint y: 502, endPoint x: 305, endPoint y: 456, distance: 375.5
click at [305, 456] on div "Septic System Permit Application SSTS-2025-112 Amount Paid $340.00 Actions View…" at bounding box center [680, 521] width 1360 height 1397
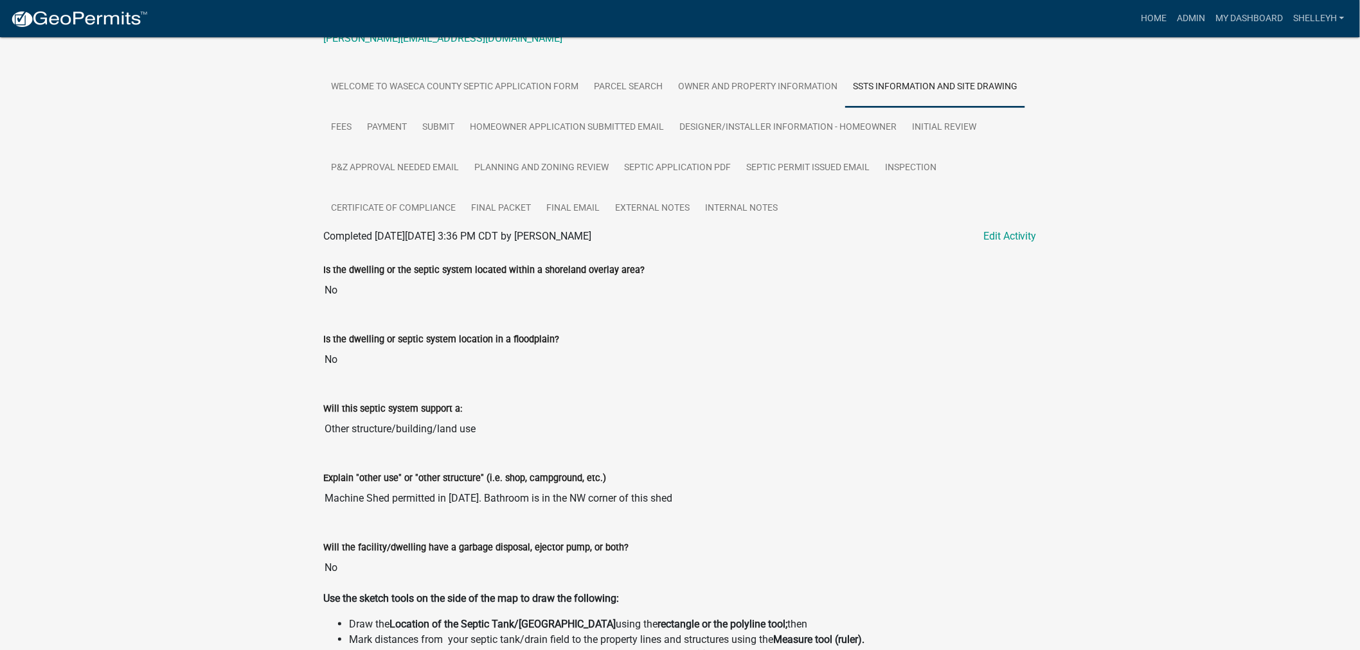
click at [211, 444] on div "Septic System Permit Application SSTS-2025-112 Amount Paid $340.00 Actions View…" at bounding box center [680, 521] width 1360 height 1397
click at [1158, 9] on link "Home" at bounding box center [1153, 18] width 36 height 24
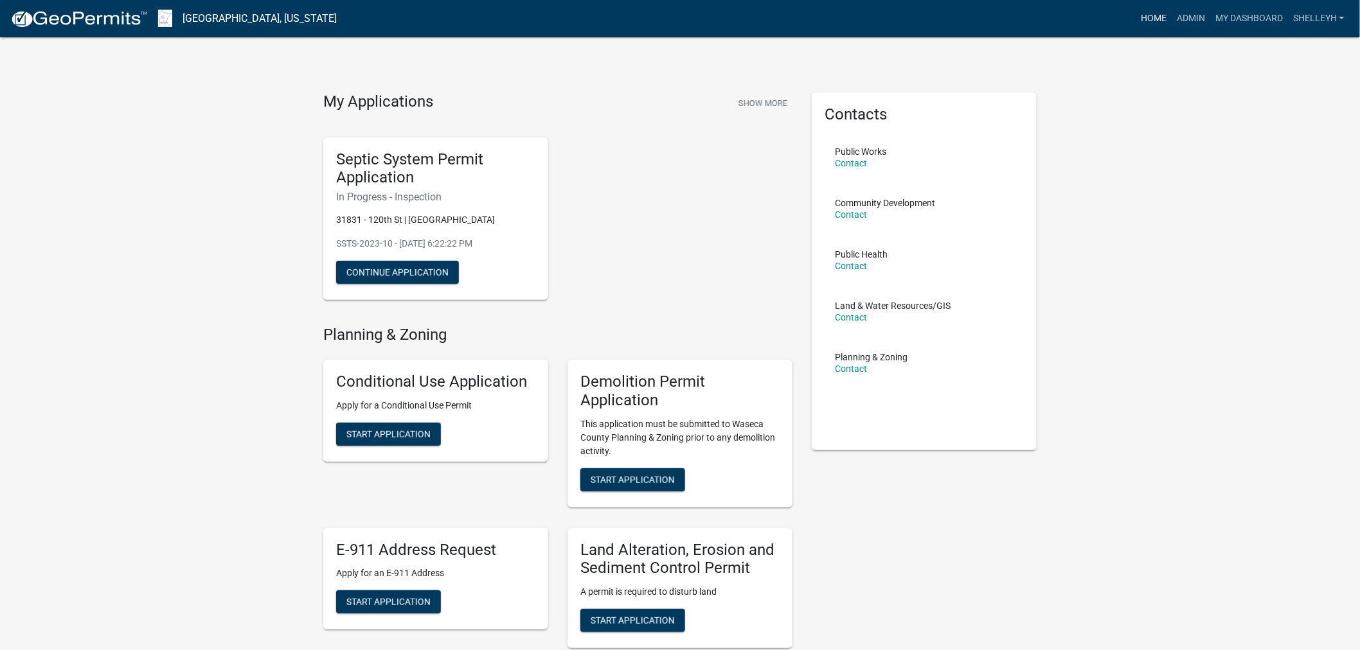
click at [1157, 17] on link "Home" at bounding box center [1153, 18] width 36 height 24
click at [1194, 17] on link "Admin" at bounding box center [1190, 18] width 39 height 24
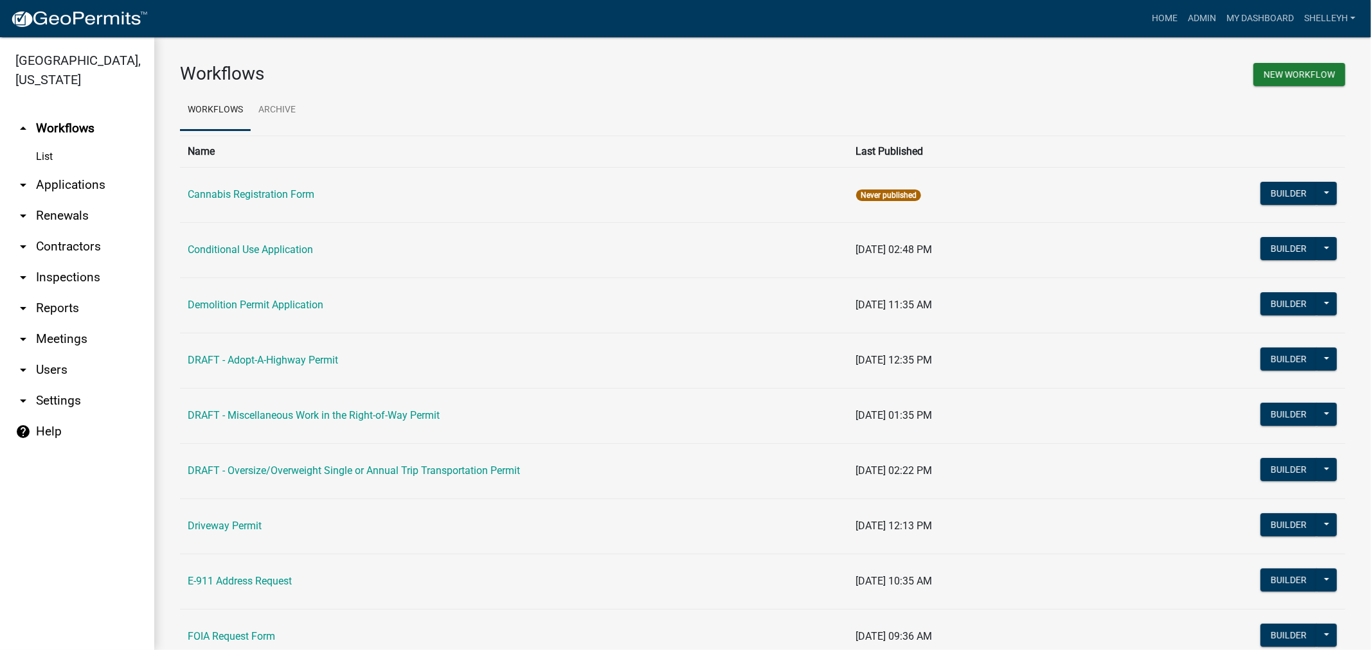
click at [77, 177] on link "arrow_drop_down Applications" at bounding box center [77, 185] width 154 height 31
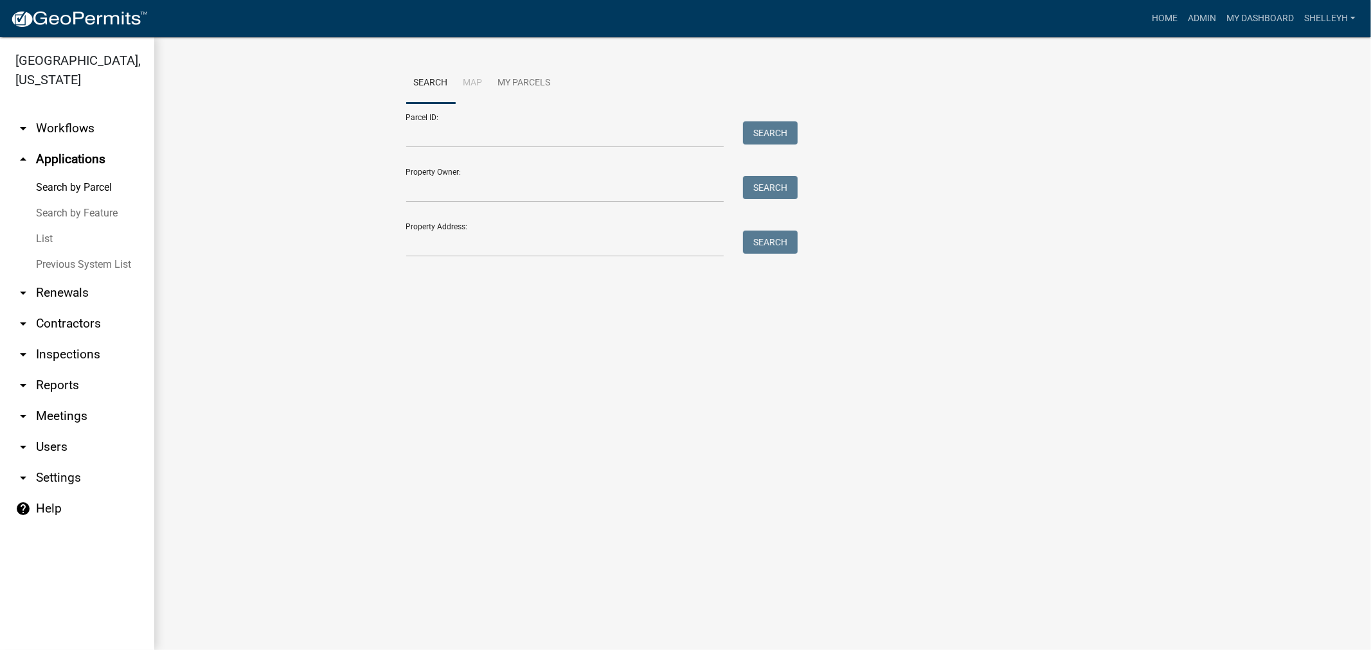
click at [41, 238] on link "List" at bounding box center [77, 239] width 154 height 26
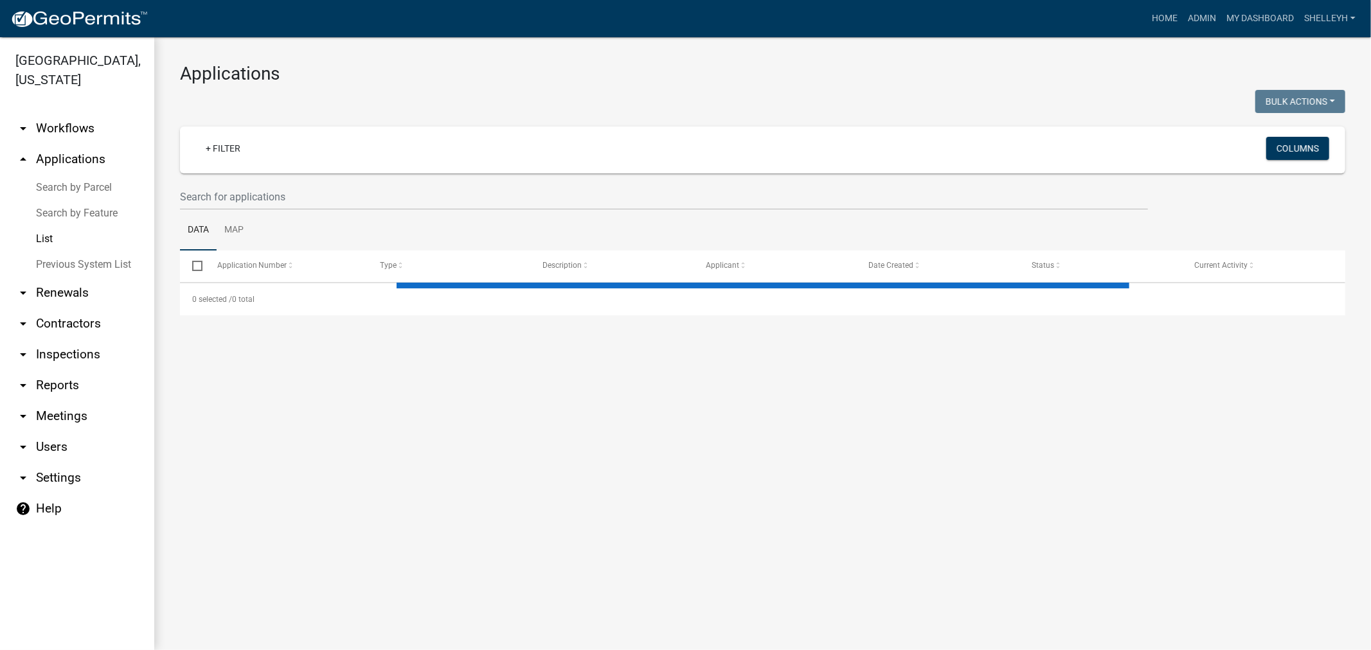
select select "1: 25"
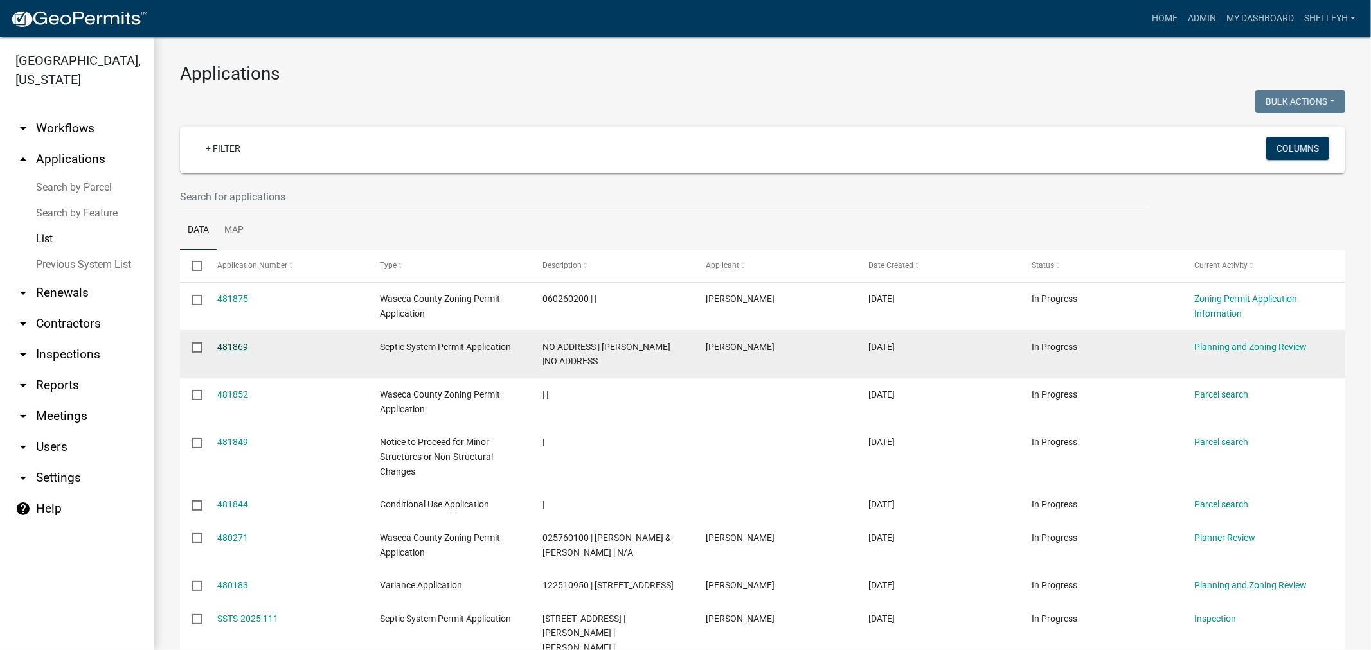
click at [222, 343] on link "481869" at bounding box center [232, 347] width 31 height 10
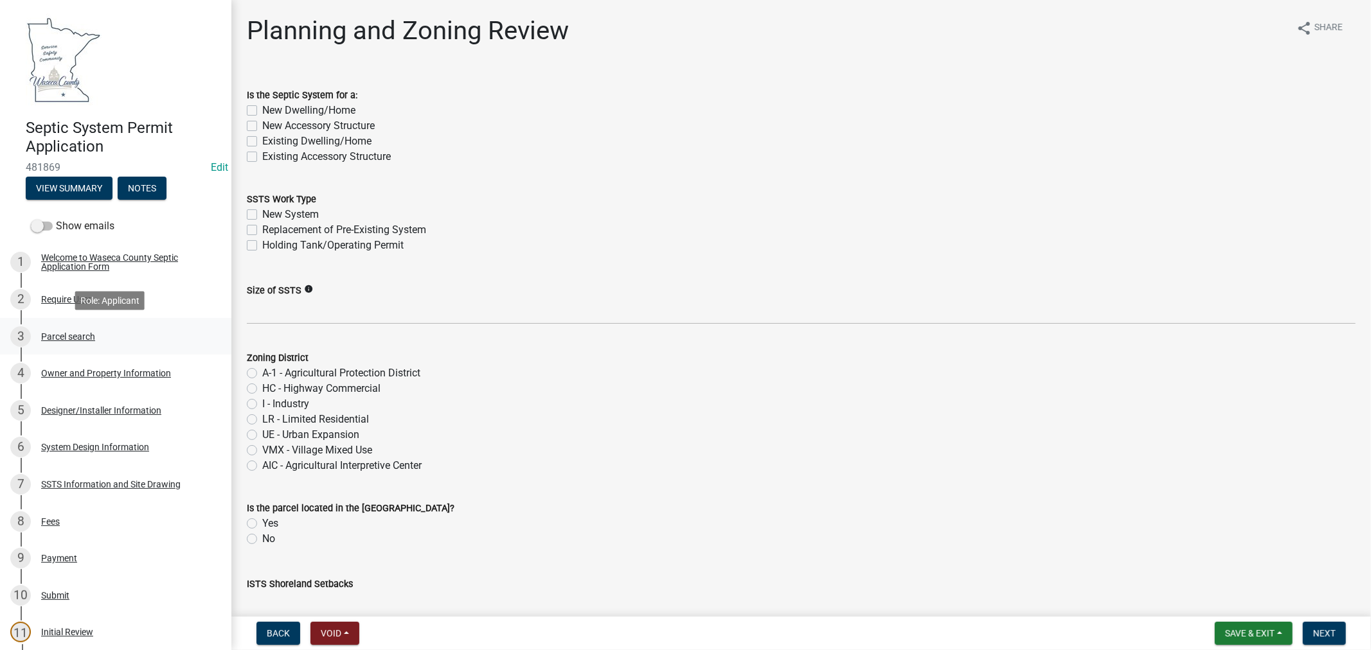
click at [62, 334] on div "Parcel search" at bounding box center [68, 336] width 54 height 9
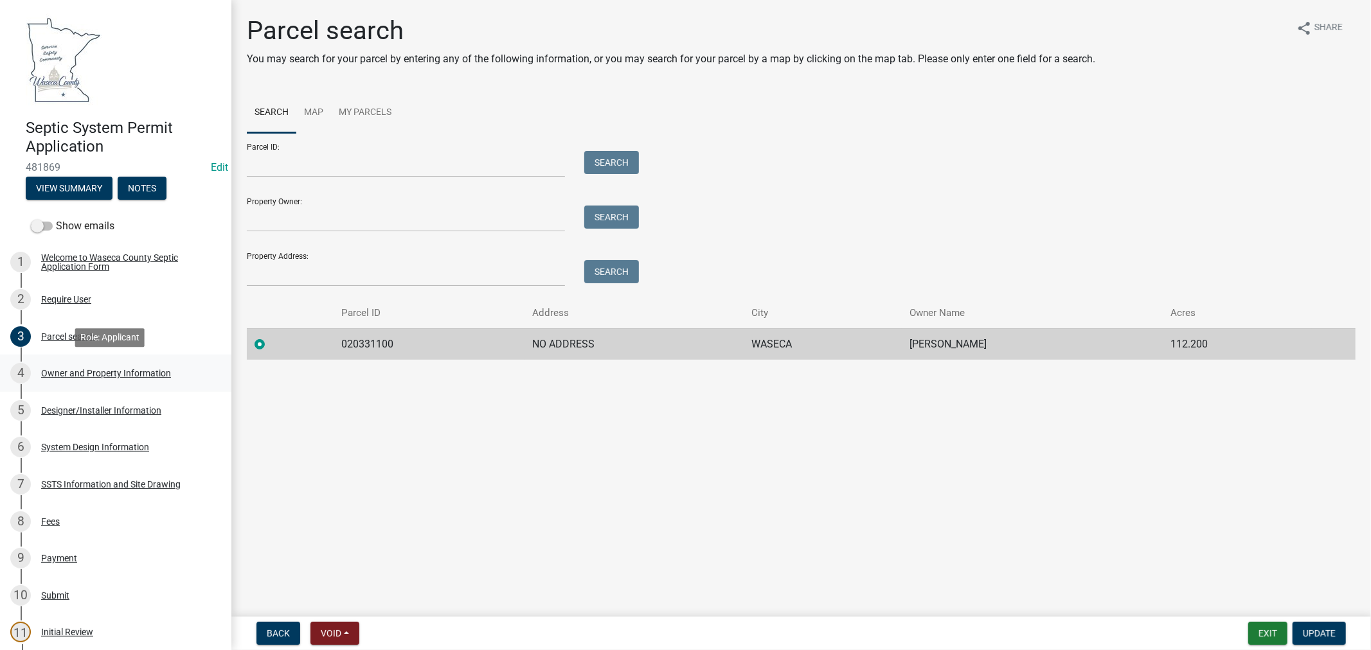
drag, startPoint x: 118, startPoint y: 371, endPoint x: 177, endPoint y: 368, distance: 59.2
click at [118, 373] on div "Owner and Property Information" at bounding box center [106, 373] width 130 height 9
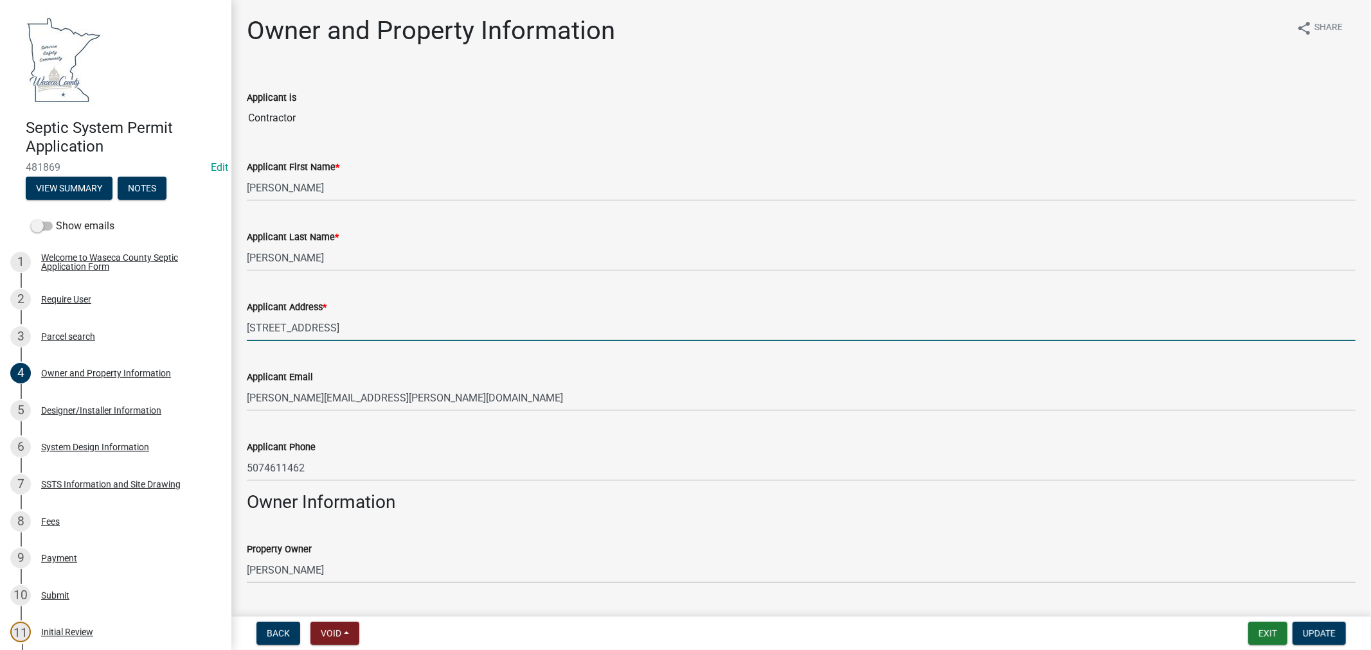
click at [370, 330] on input "[STREET_ADDRESS]" at bounding box center [801, 328] width 1108 height 26
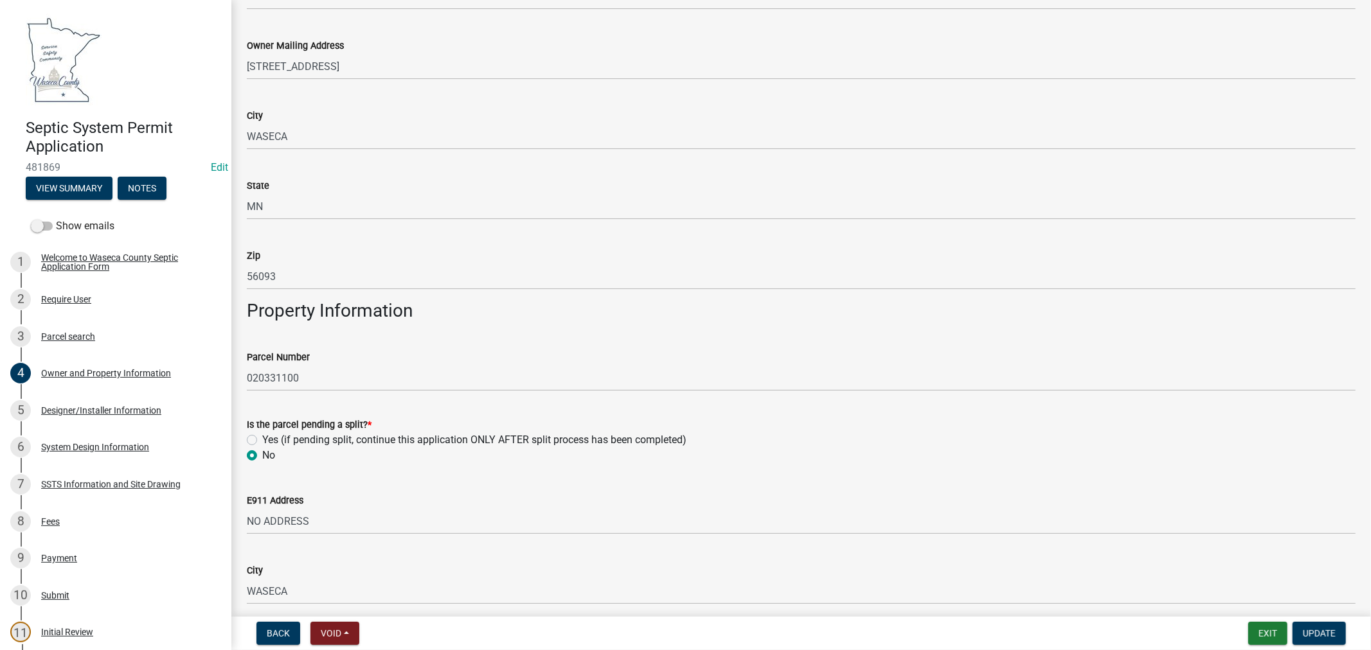
scroll to position [785, 0]
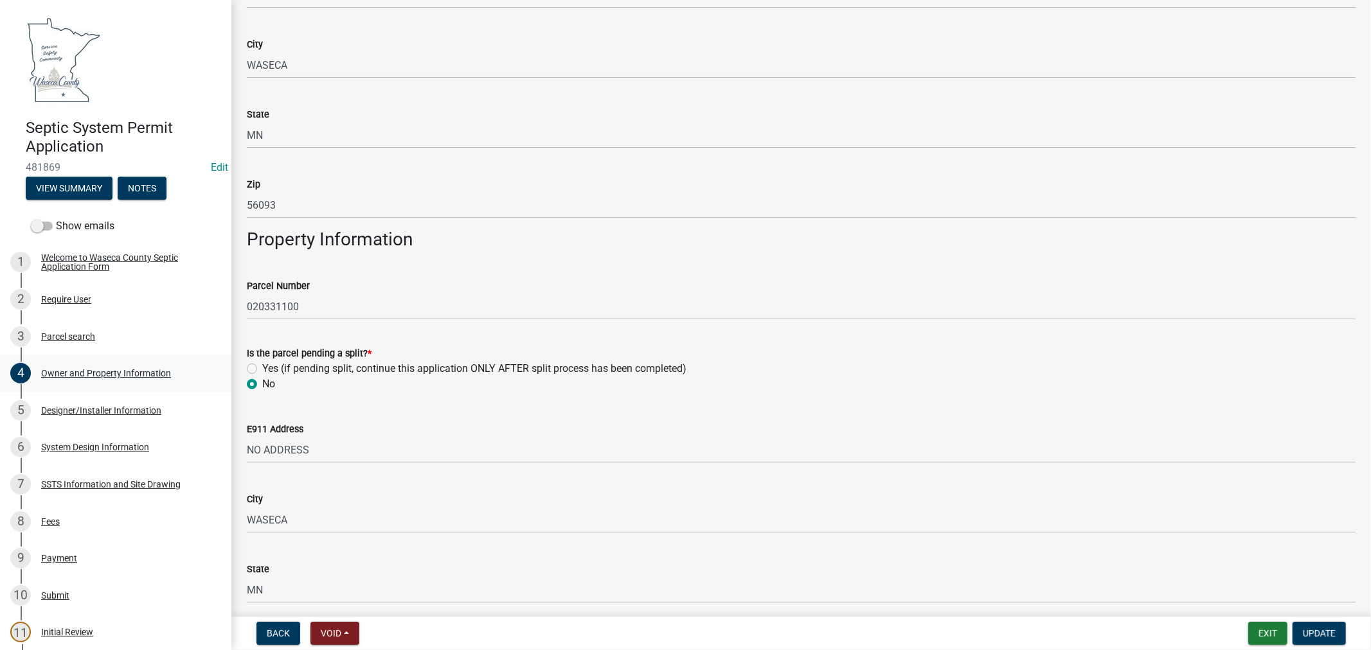
type input "[STREET_ADDRESS]"
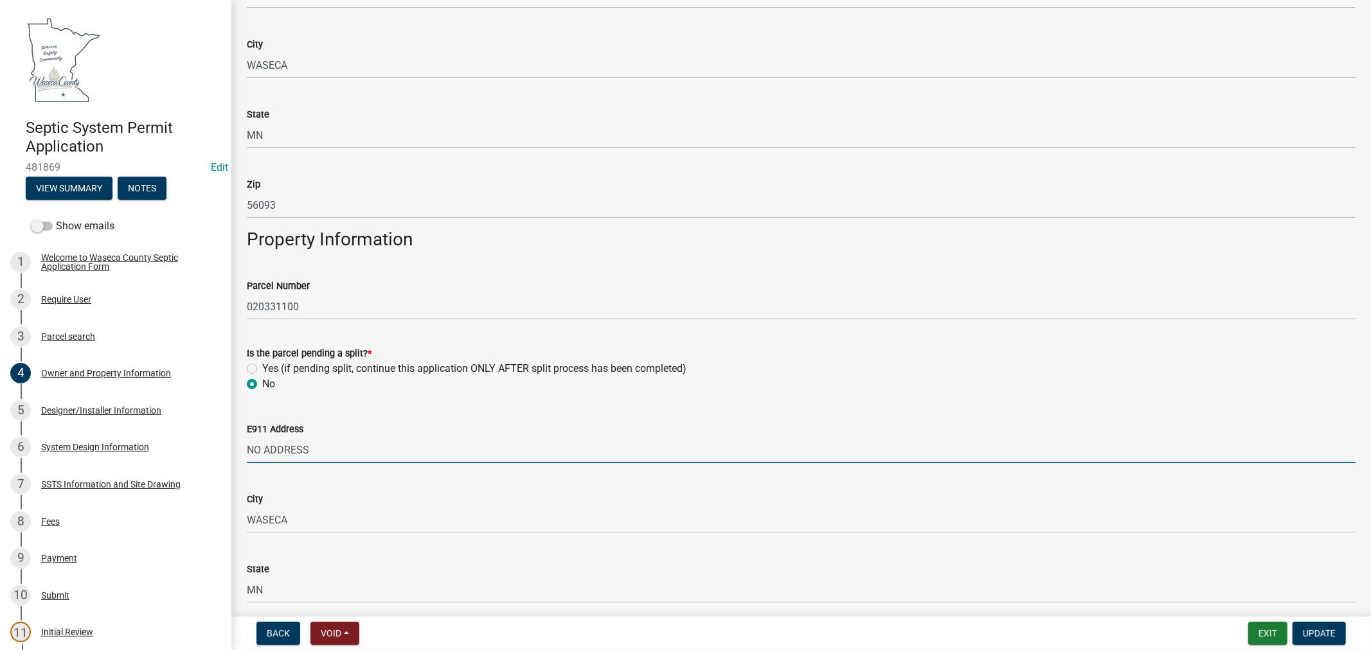
click at [335, 452] on input "NO ADDRESS" at bounding box center [801, 450] width 1108 height 26
drag, startPoint x: 328, startPoint y: 452, endPoint x: 221, endPoint y: 454, distance: 107.3
click at [221, 453] on div "Septic System Permit Application 481869 Edit View Summary Notes Show emails 1 W…" at bounding box center [685, 325] width 1371 height 650
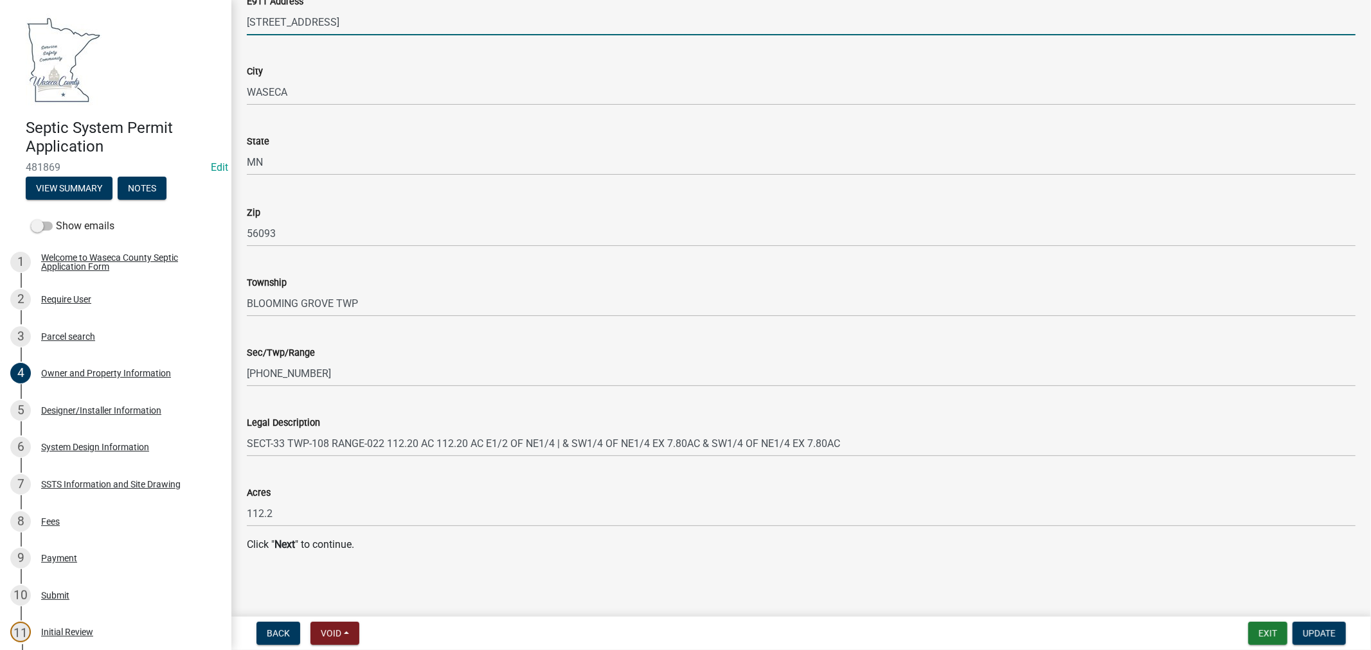
scroll to position [1214, 0]
type input "[STREET_ADDRESS]"
click at [1310, 630] on span "Update" at bounding box center [1319, 633] width 33 height 10
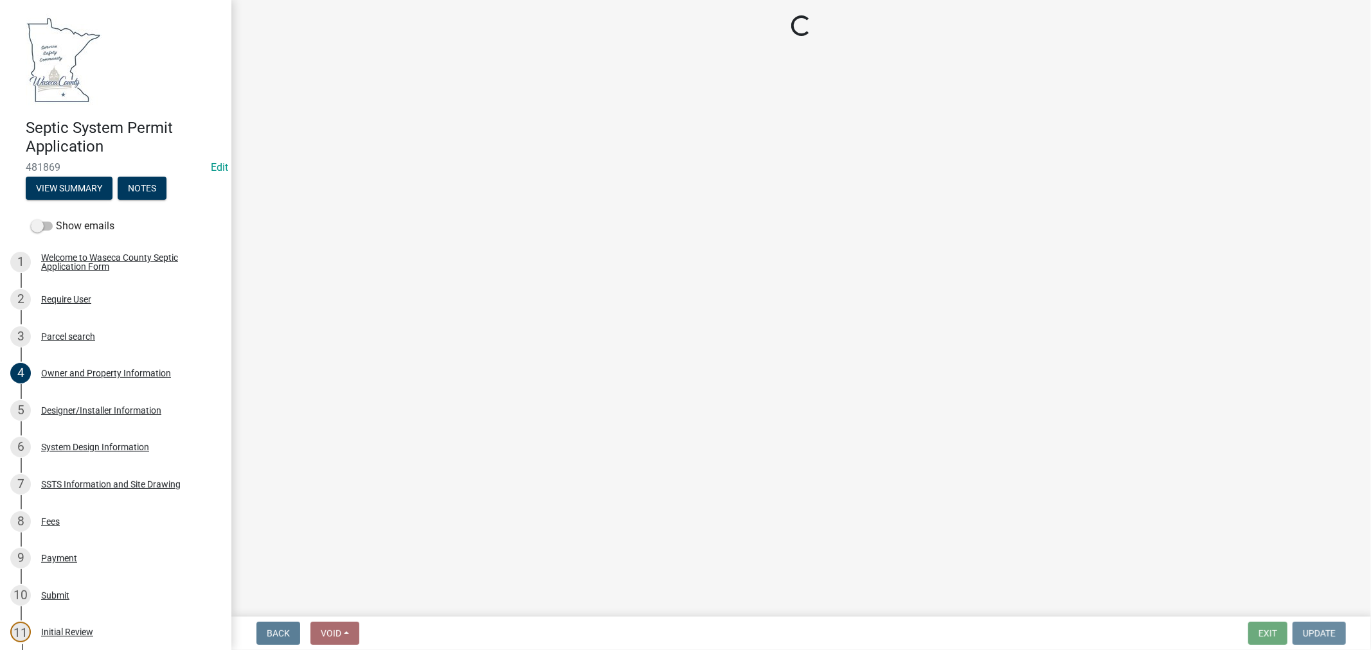
scroll to position [0, 0]
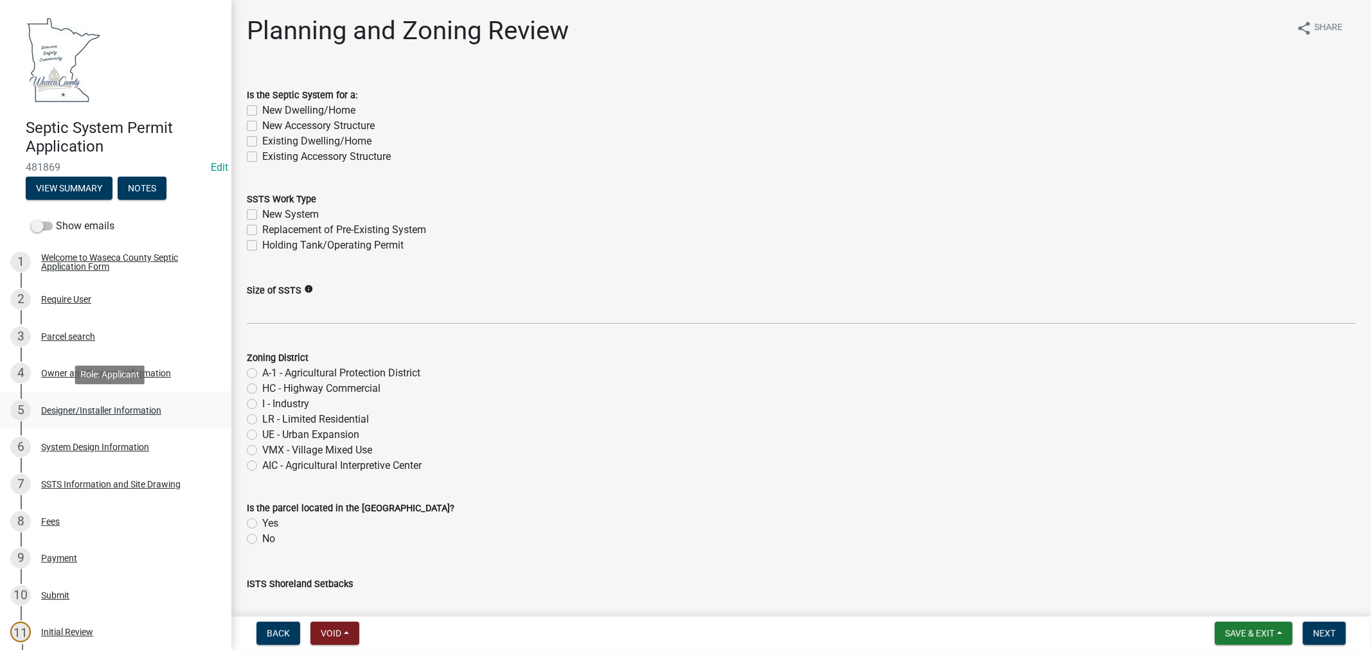
click at [69, 407] on div "Designer/Installer Information" at bounding box center [101, 410] width 120 height 9
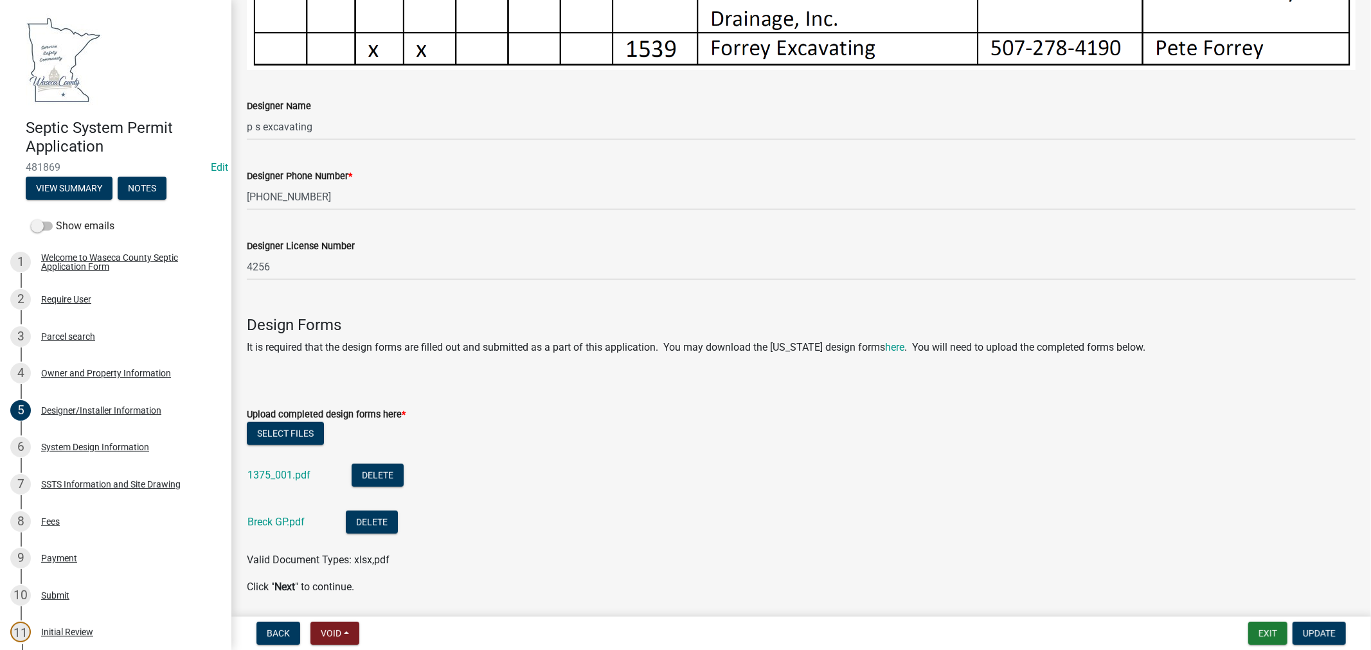
scroll to position [785, 0]
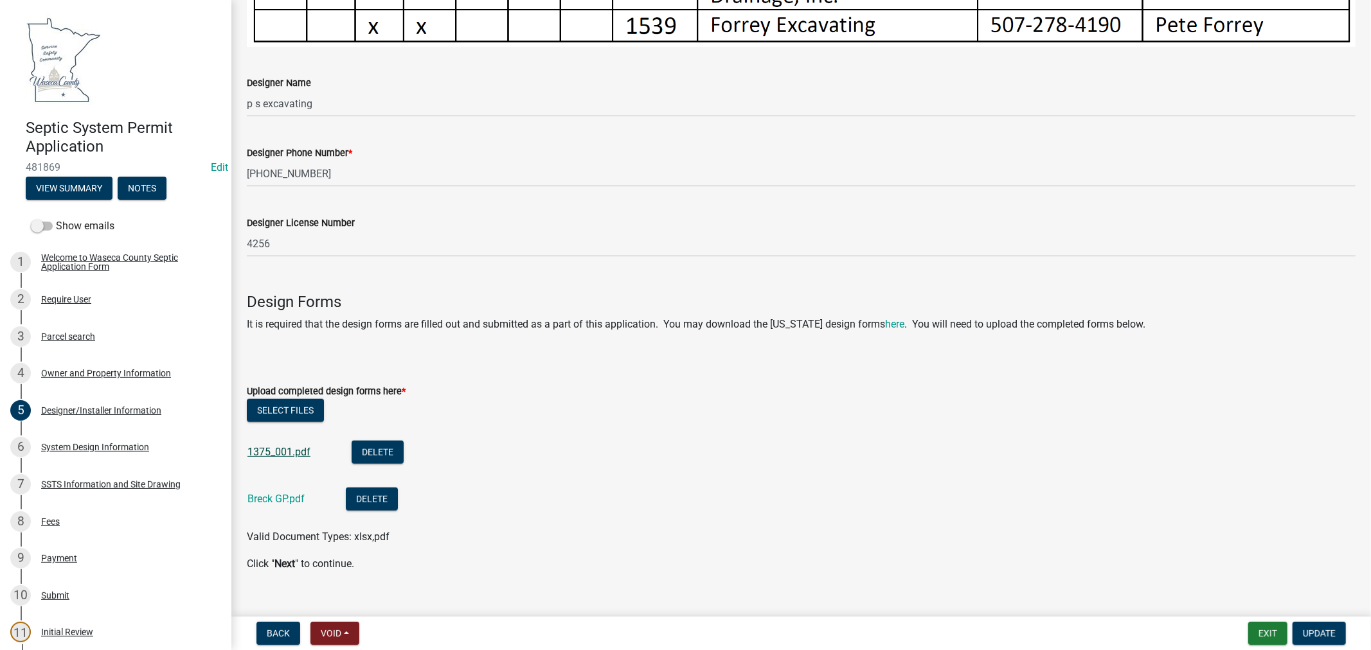
click at [266, 446] on link "1375_001.pdf" at bounding box center [278, 452] width 63 height 12
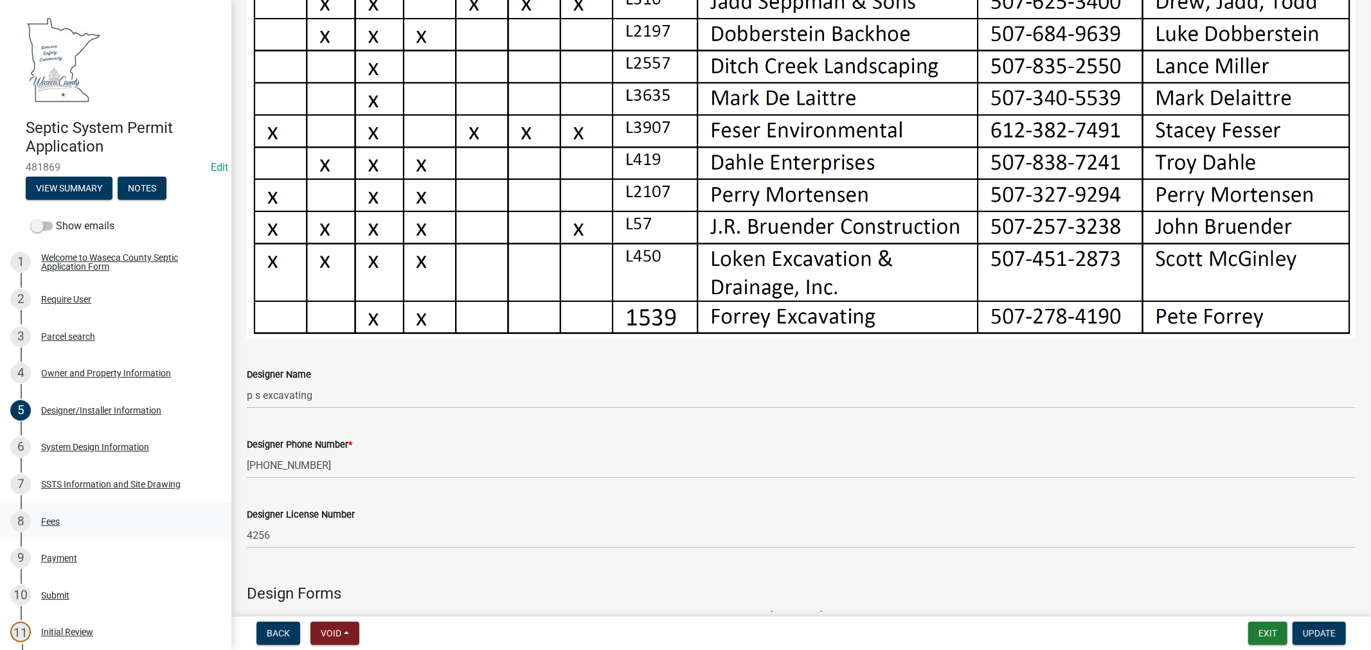
scroll to position [656, 0]
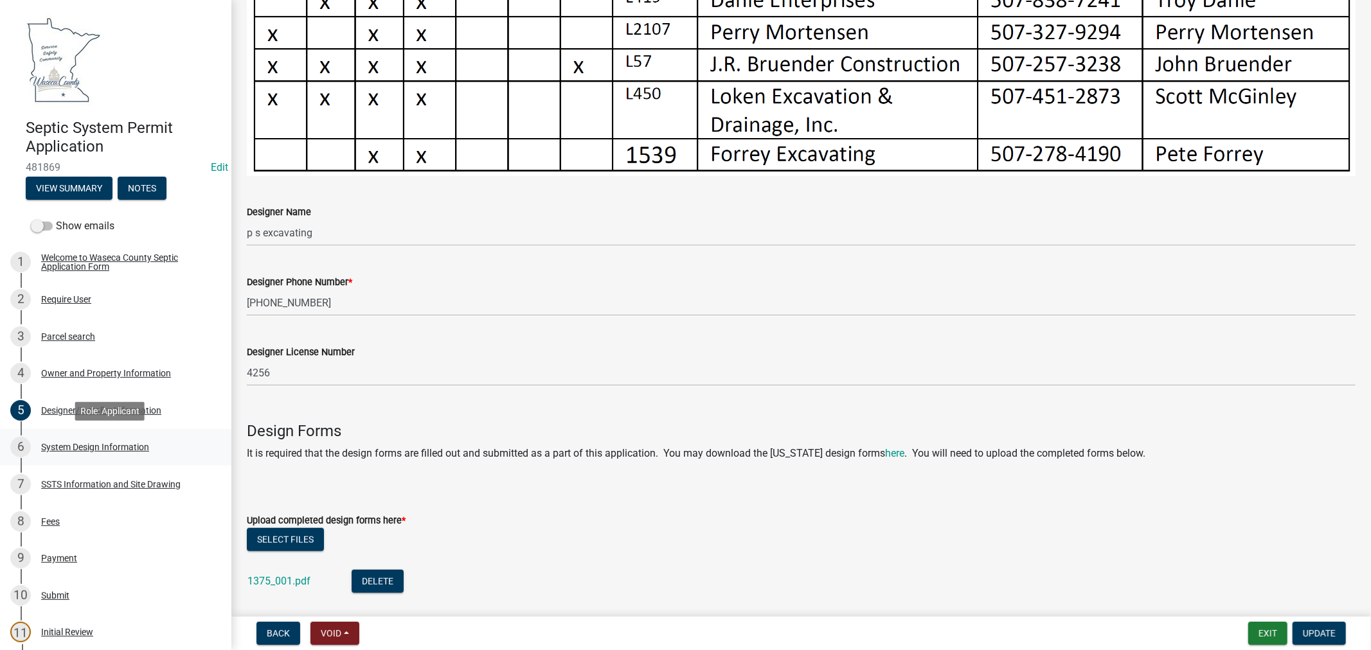
click at [81, 444] on div "System Design Information" at bounding box center [95, 447] width 108 height 9
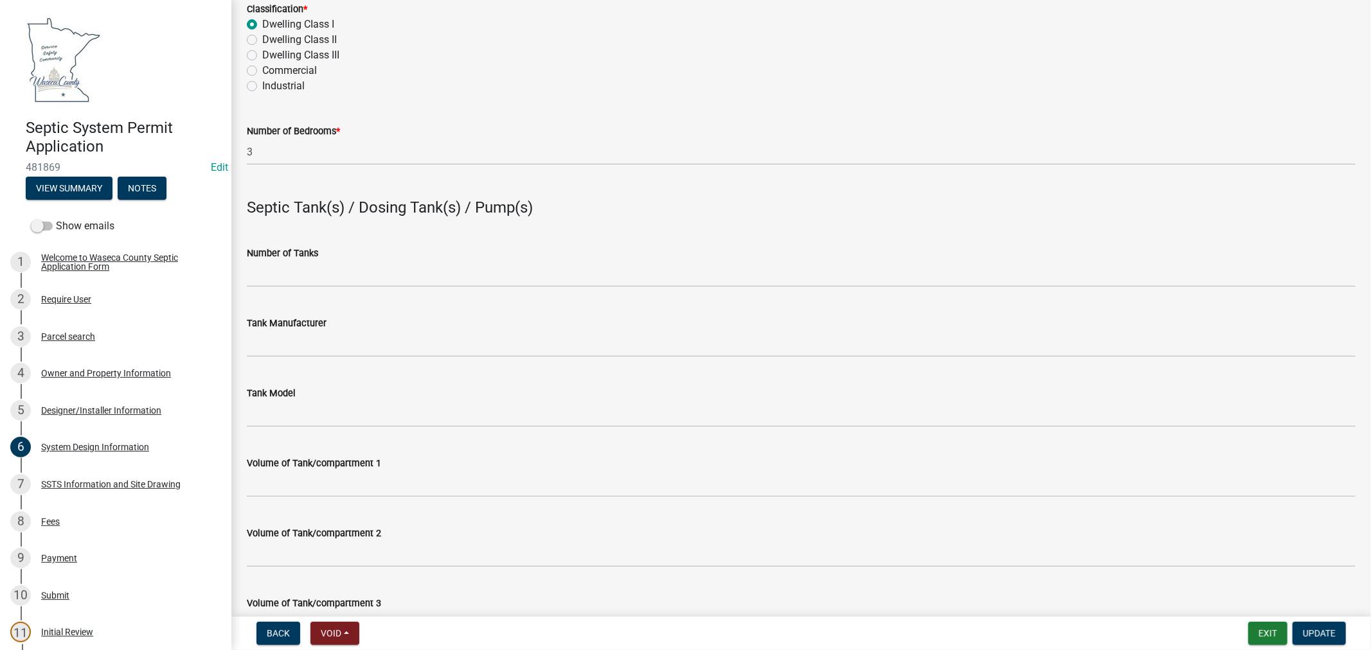
scroll to position [928, 0]
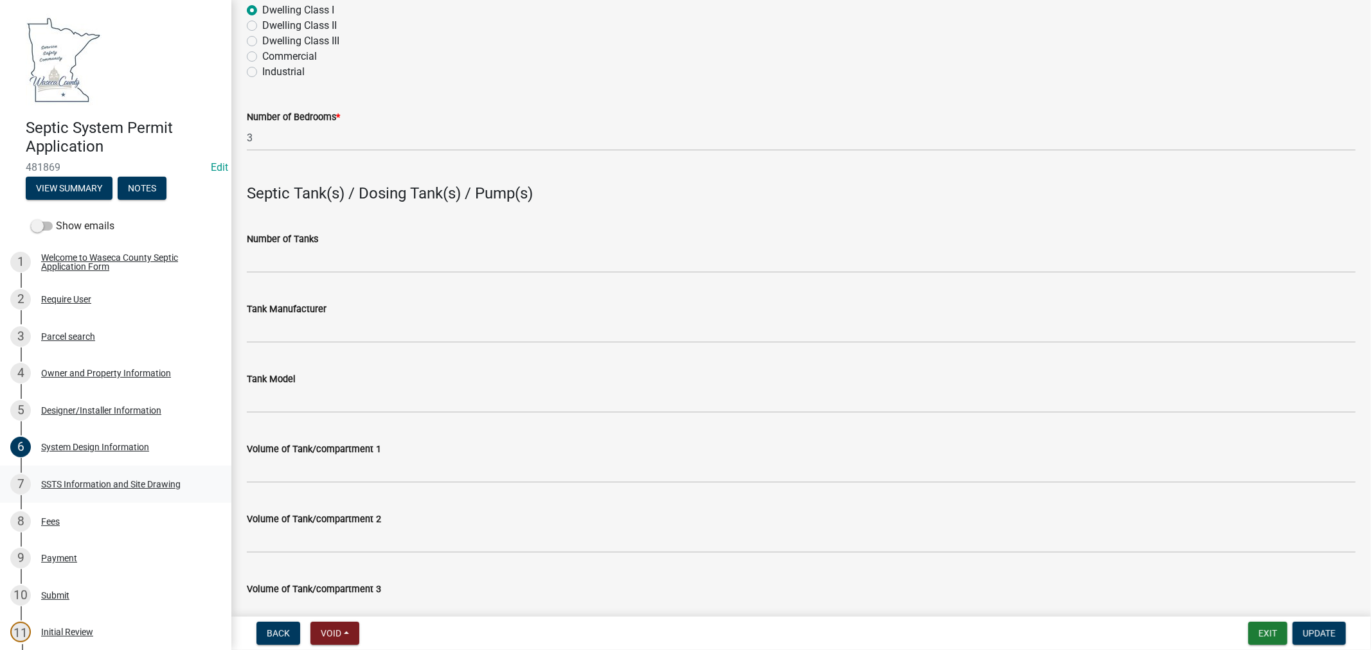
click at [133, 483] on div "SSTS Information and Site Drawing" at bounding box center [110, 484] width 139 height 9
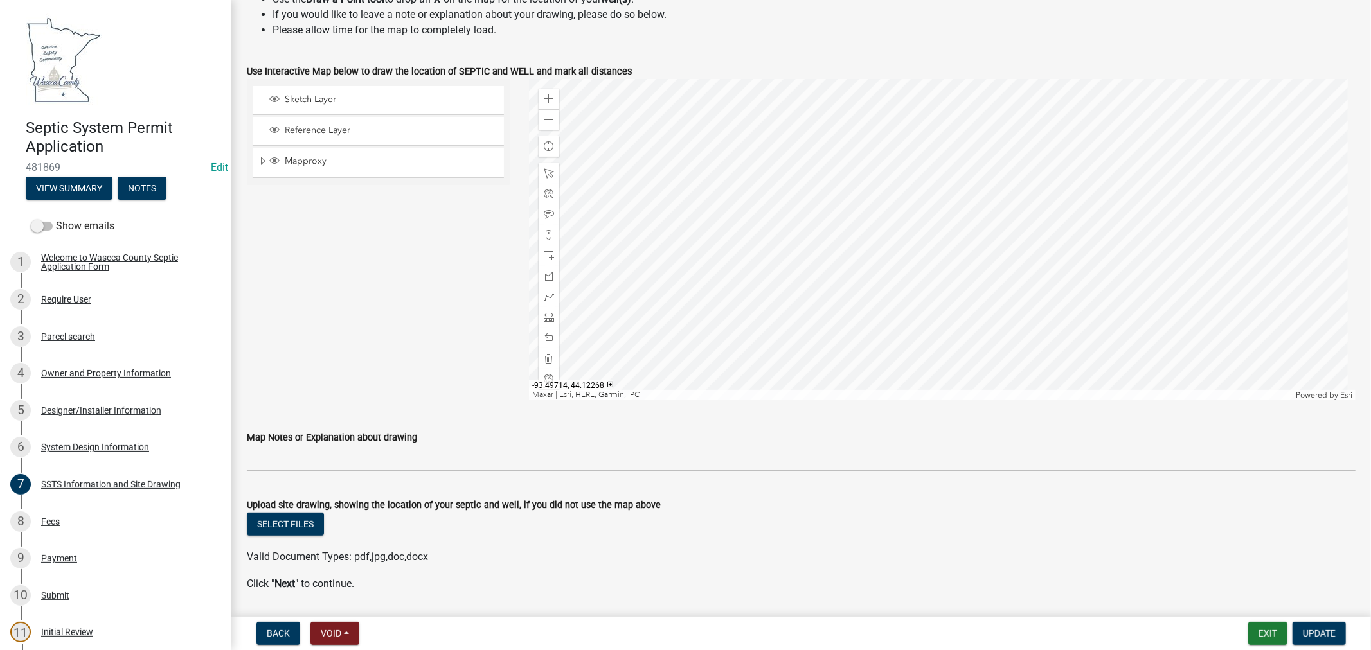
scroll to position [540, 0]
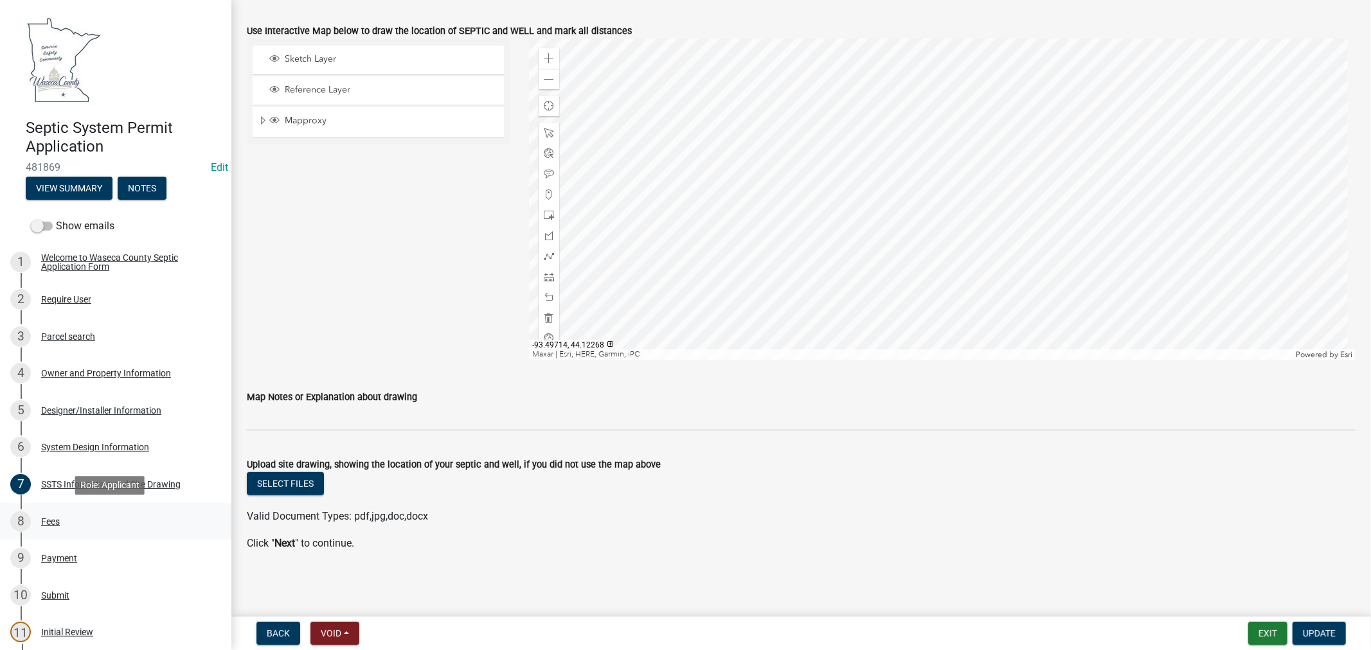
click at [47, 521] on div "Fees" at bounding box center [50, 521] width 19 height 9
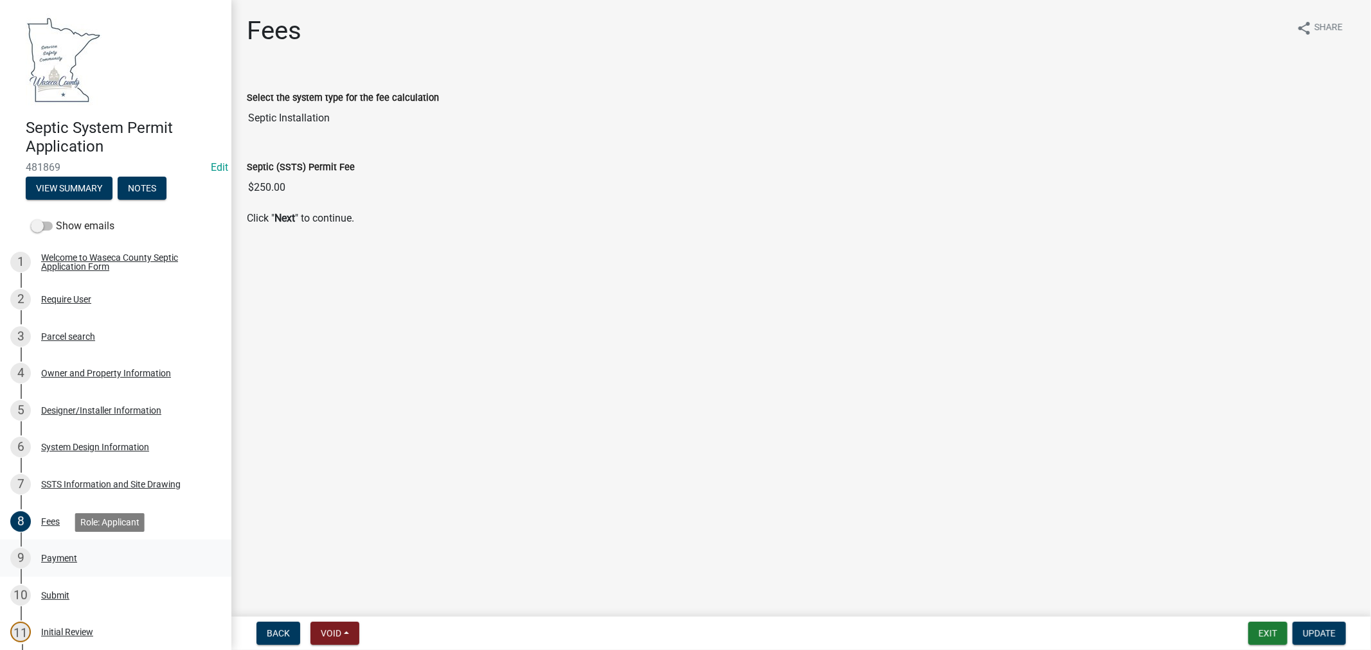
click at [52, 555] on div "Payment" at bounding box center [59, 558] width 36 height 9
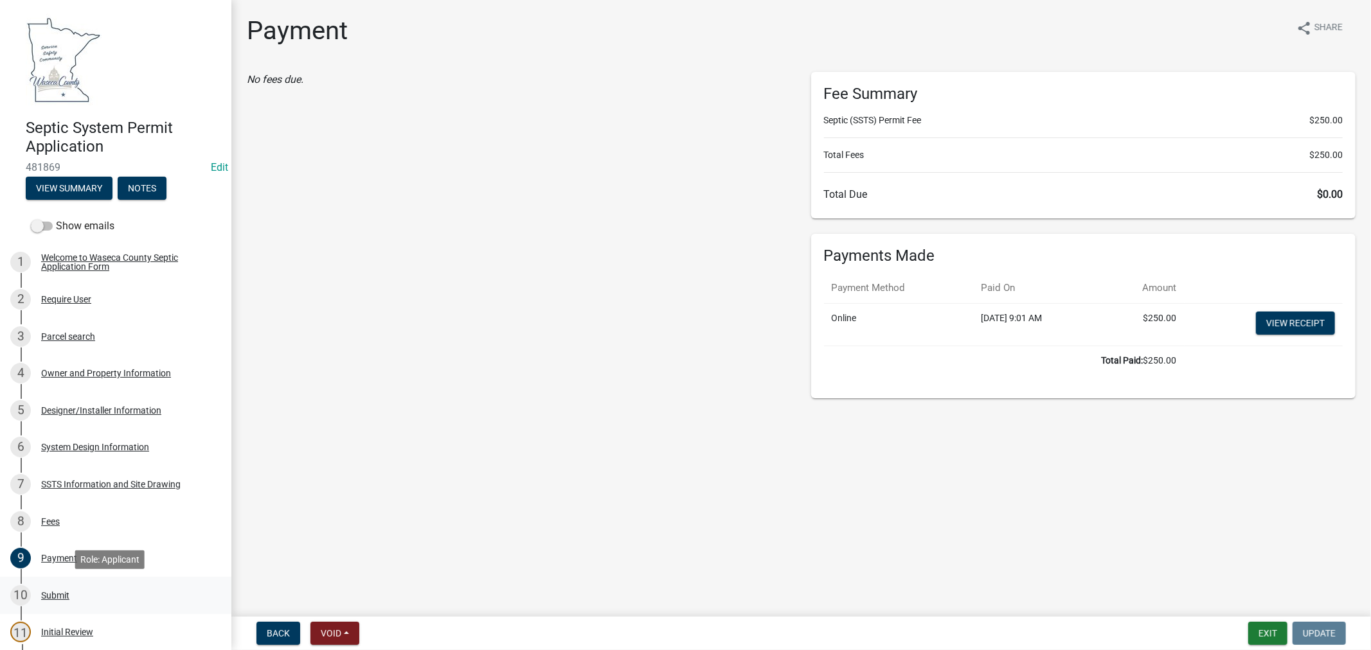
click at [46, 591] on div "Submit" at bounding box center [55, 595] width 28 height 9
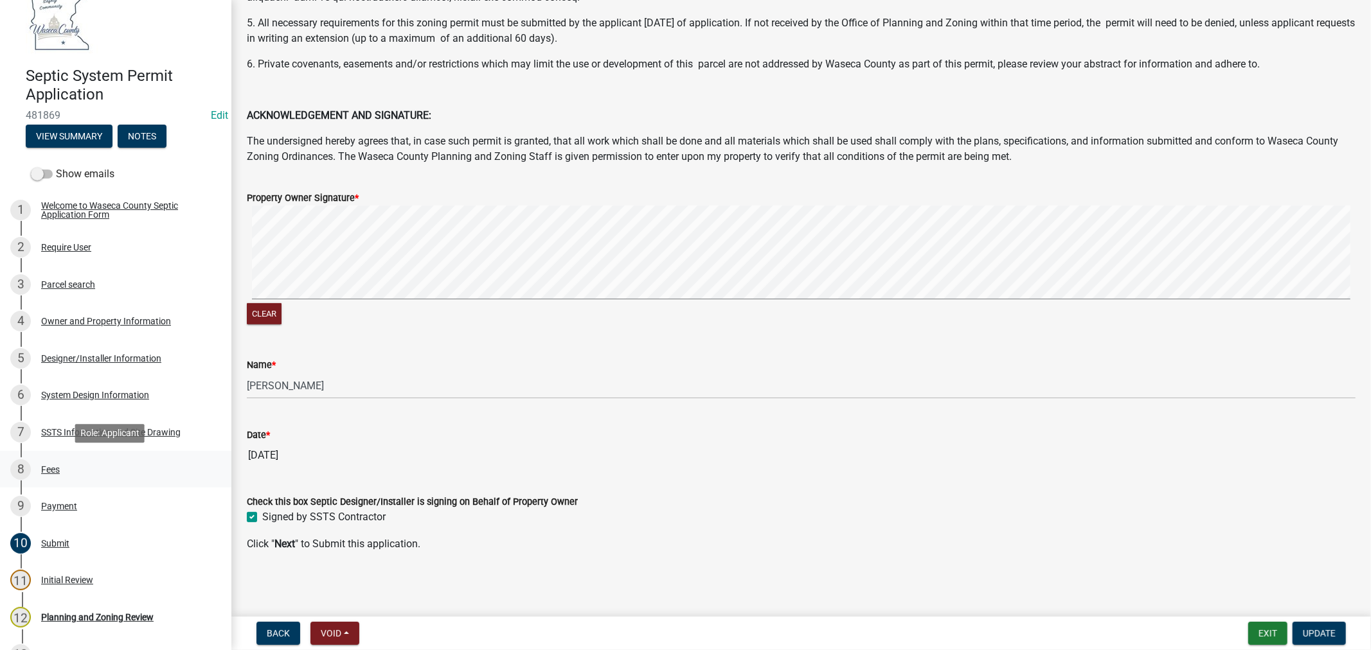
scroll to position [143, 0]
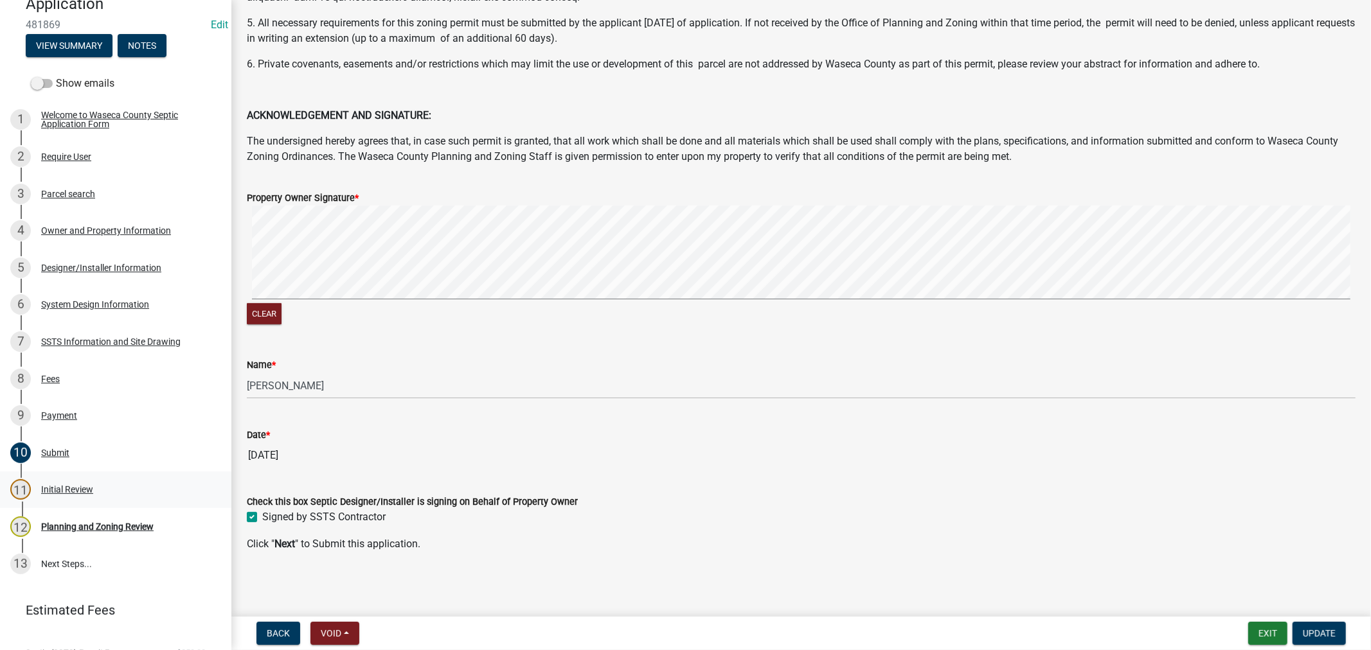
click at [67, 486] on div "Initial Review" at bounding box center [67, 489] width 52 height 9
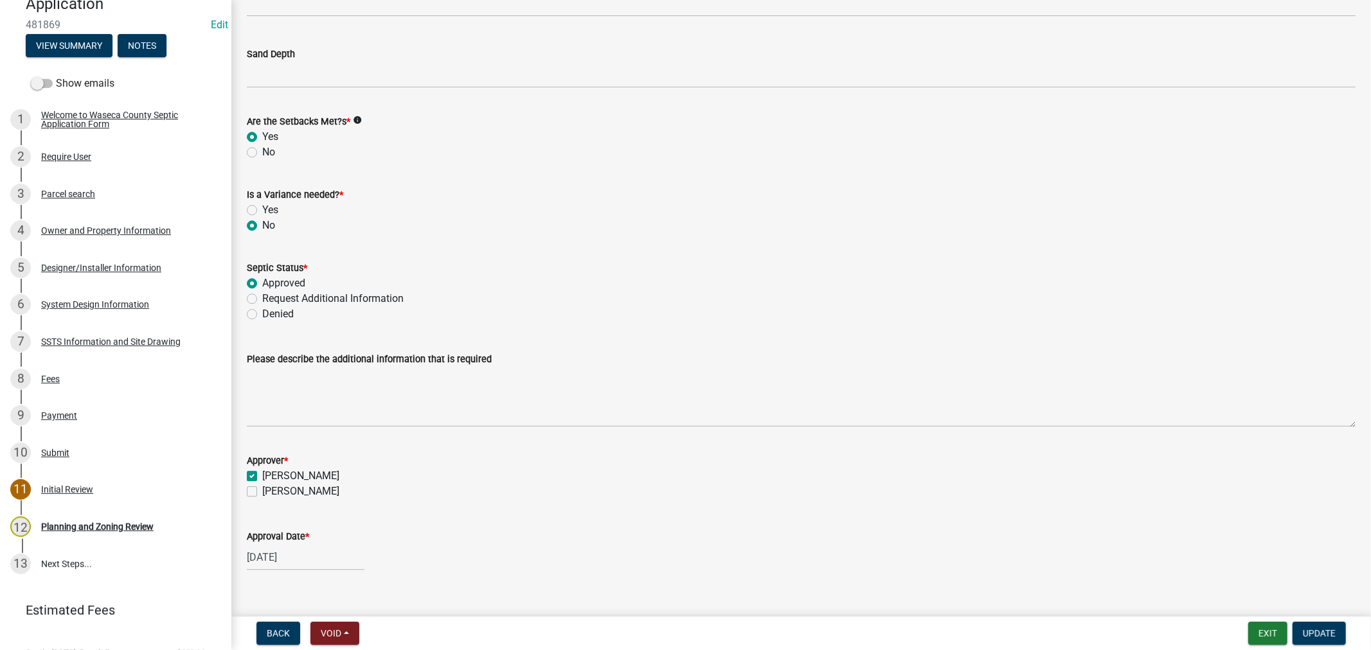
scroll to position [2947, 0]
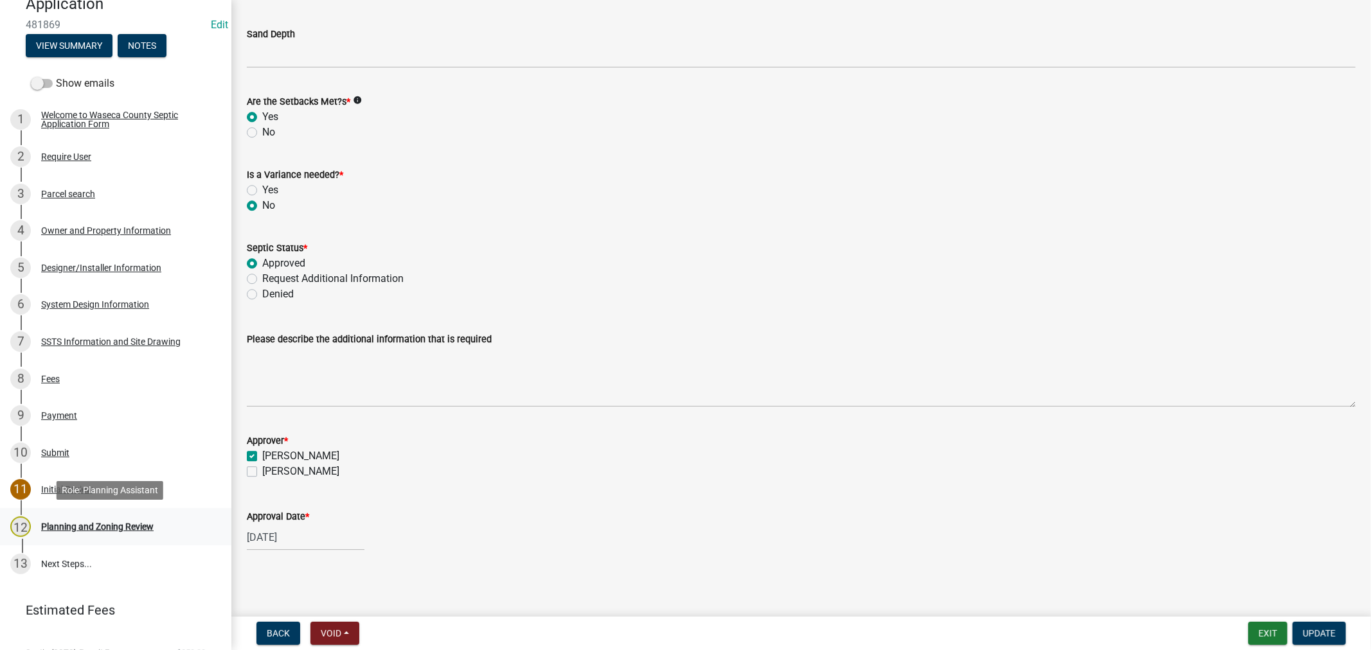
click at [118, 524] on div "Planning and Zoning Review" at bounding box center [97, 526] width 112 height 9
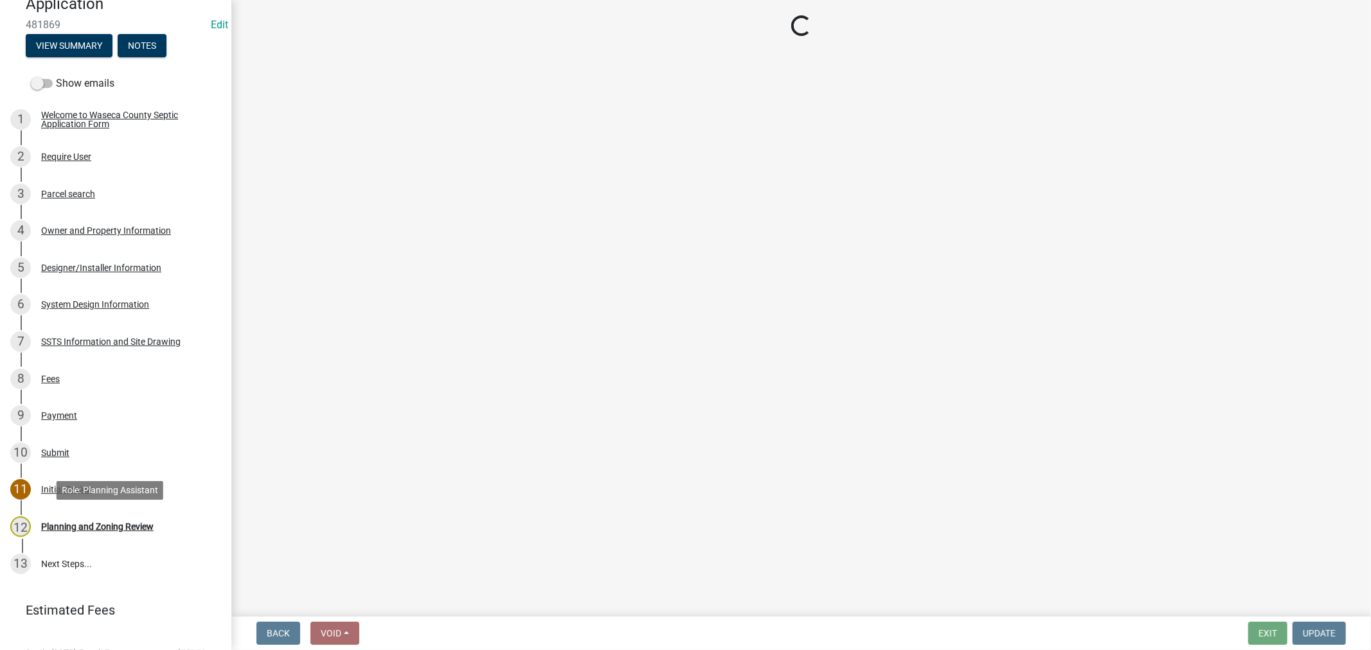
scroll to position [0, 0]
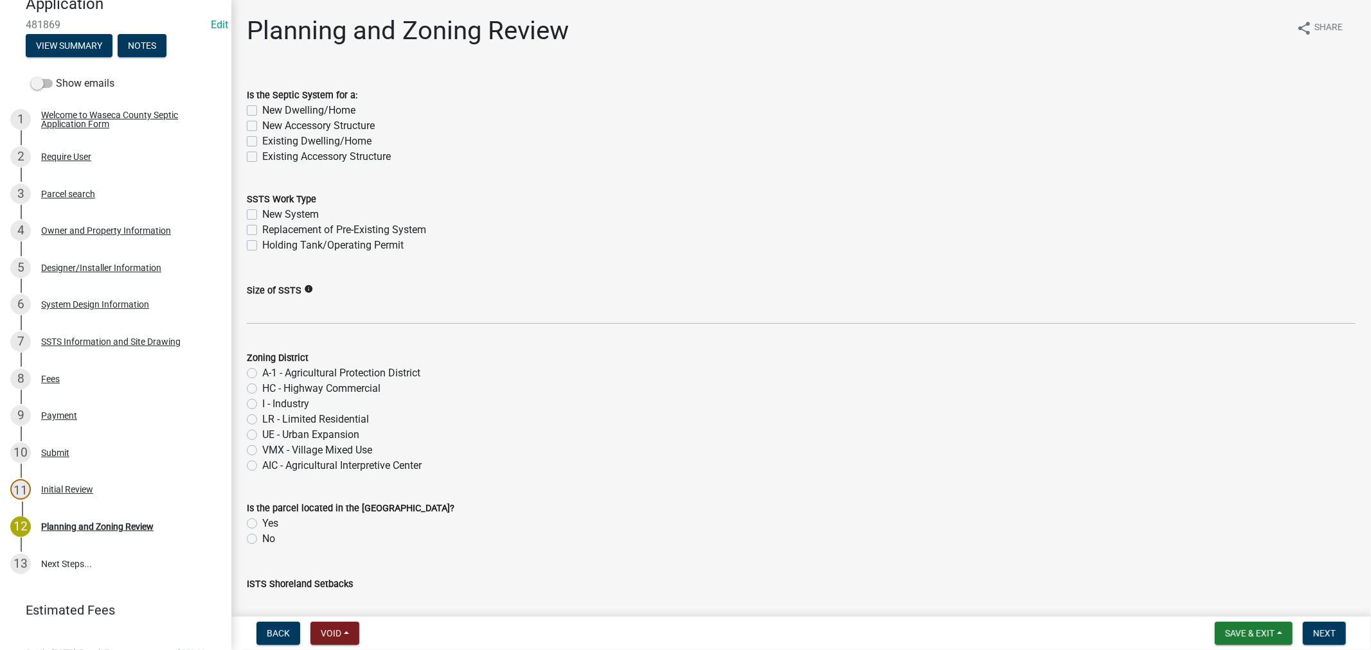
click at [262, 143] on label "Existing Dwelling/Home" at bounding box center [316, 141] width 109 height 15
click at [262, 142] on input "Existing Dwelling/Home" at bounding box center [266, 138] width 8 height 8
checkbox input "true"
checkbox input "false"
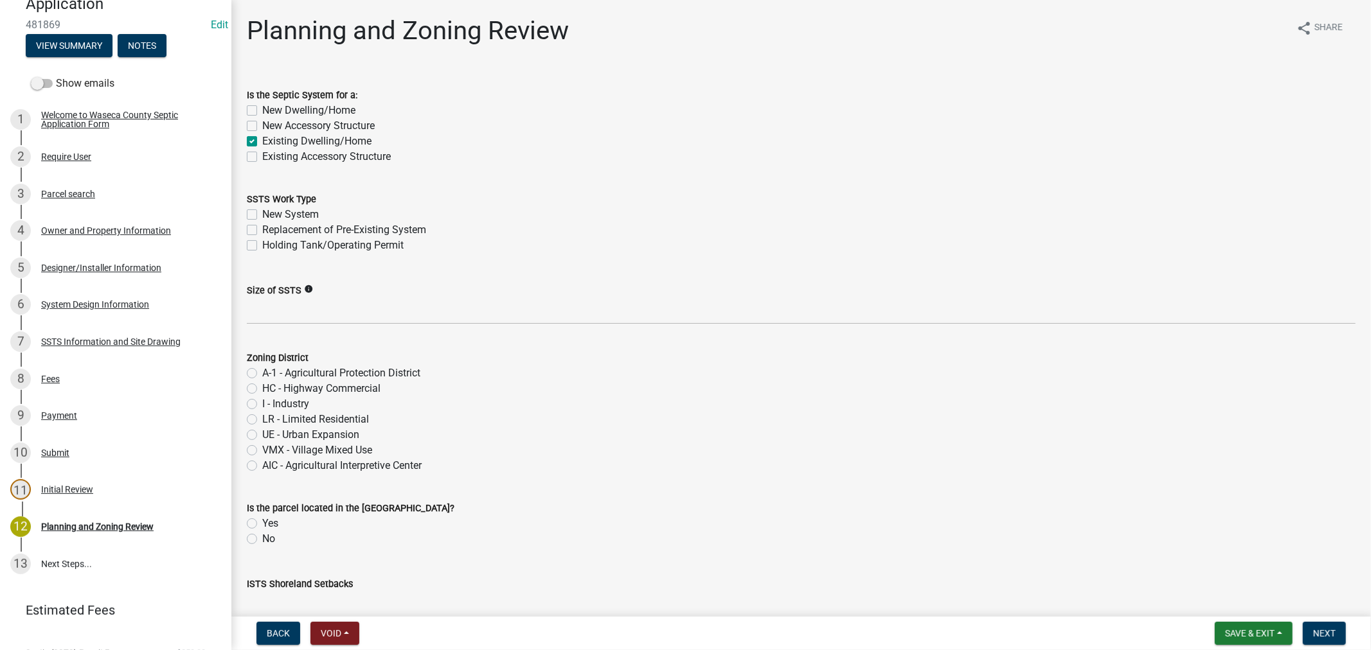
checkbox input "true"
checkbox input "false"
click at [262, 226] on label "Replacement of Pre-Existing System" at bounding box center [344, 229] width 164 height 15
click at [262, 226] on input "Replacement of Pre-Existing System" at bounding box center [266, 226] width 8 height 8
checkbox input "true"
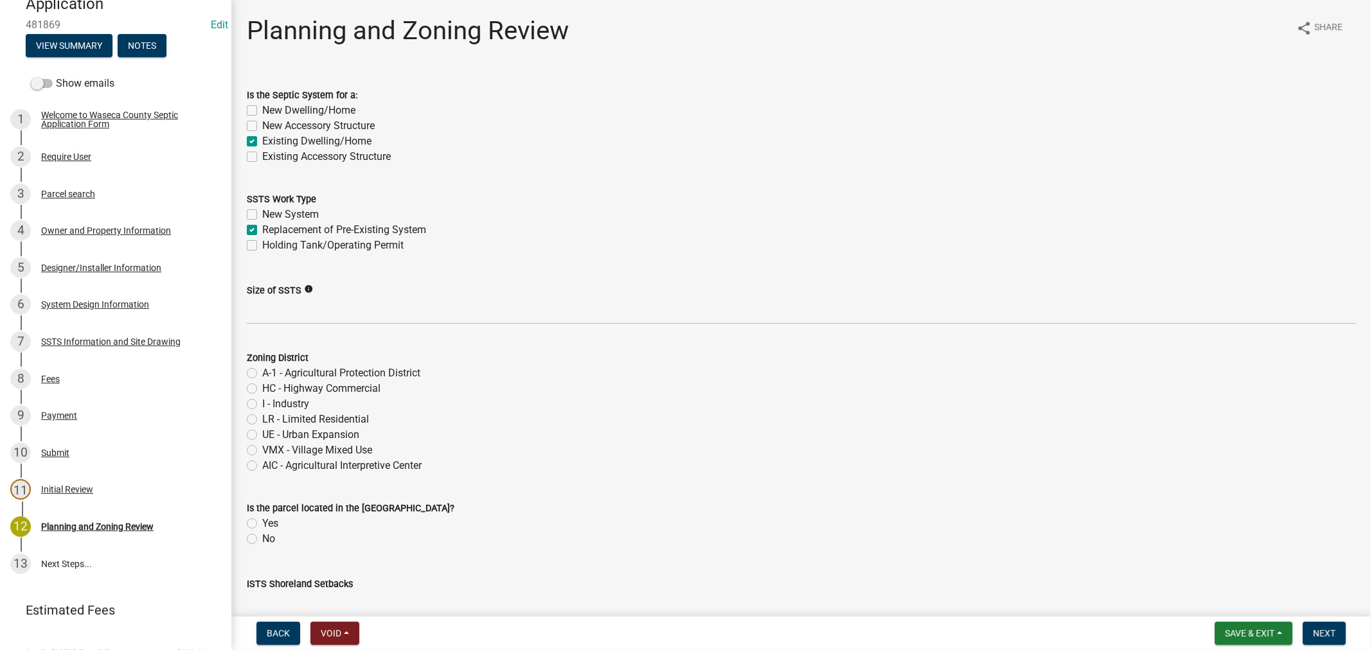
checkbox input "false"
checkbox input "true"
checkbox input "false"
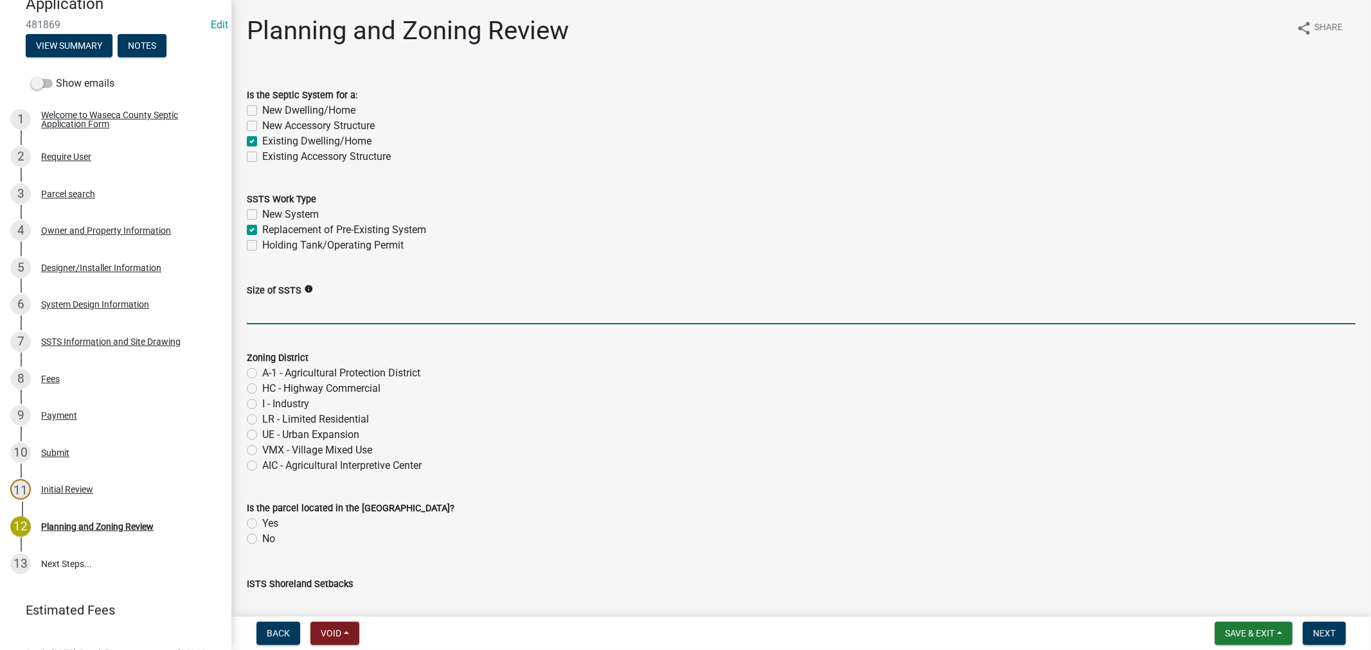
click at [328, 319] on input "Size of SSTS" at bounding box center [801, 311] width 1108 height 26
paste input "600gpd/4bed"
type input "600gpd/4bed"
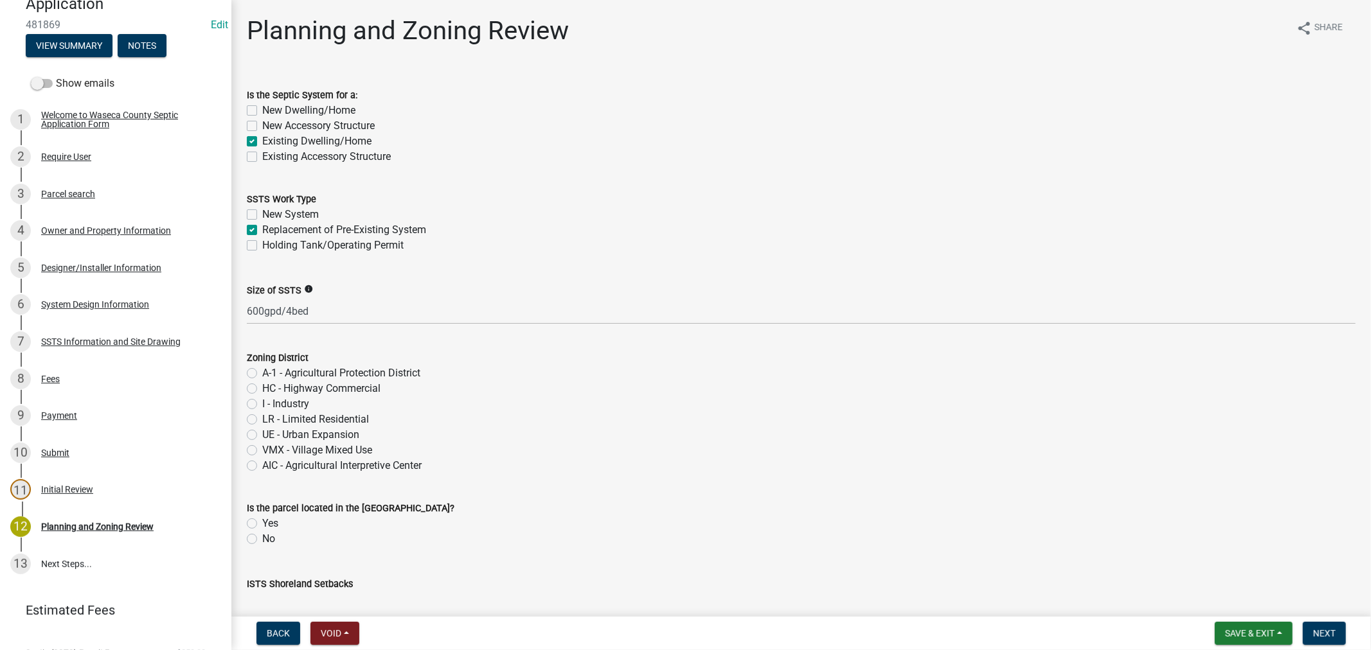
click at [262, 374] on label "A-1 - Agricultural Protection District" at bounding box center [341, 373] width 158 height 15
click at [262, 374] on input "A-1 - Agricultural Protection District" at bounding box center [266, 370] width 8 height 8
radio input "true"
click at [262, 535] on label "No" at bounding box center [268, 538] width 13 height 15
click at [262, 535] on input "No" at bounding box center [266, 535] width 8 height 8
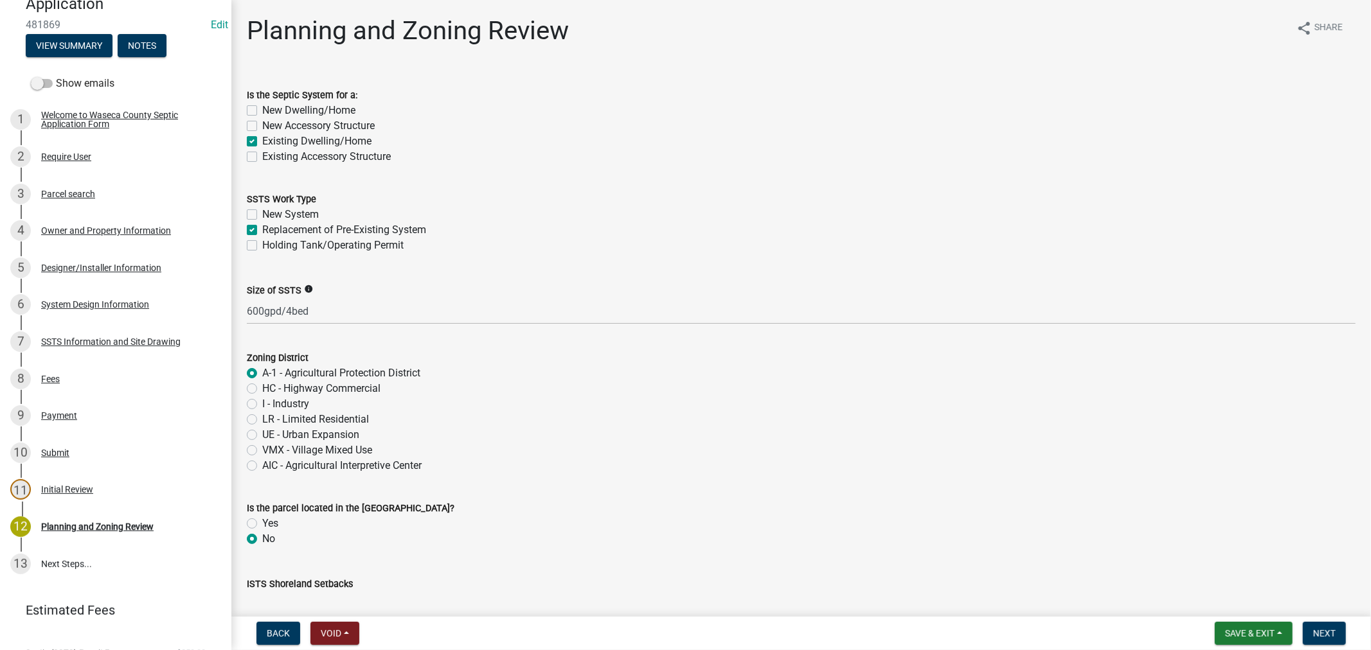
radio input "true"
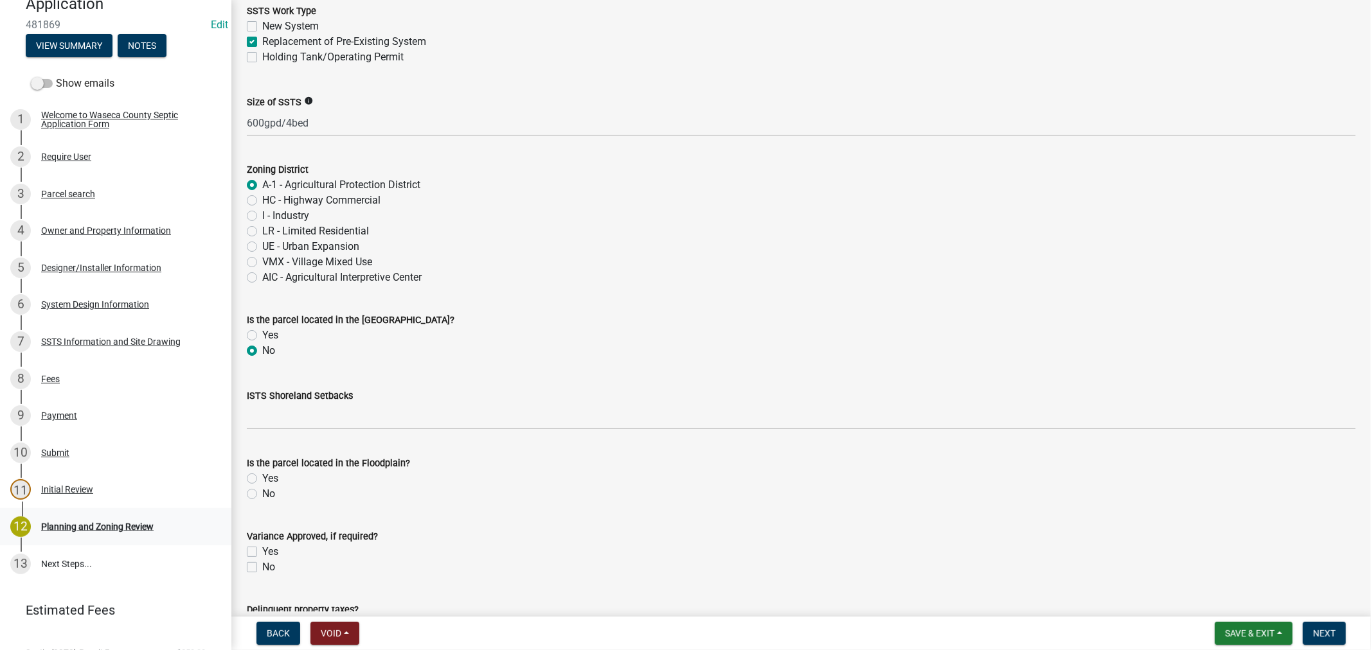
scroll to position [214, 0]
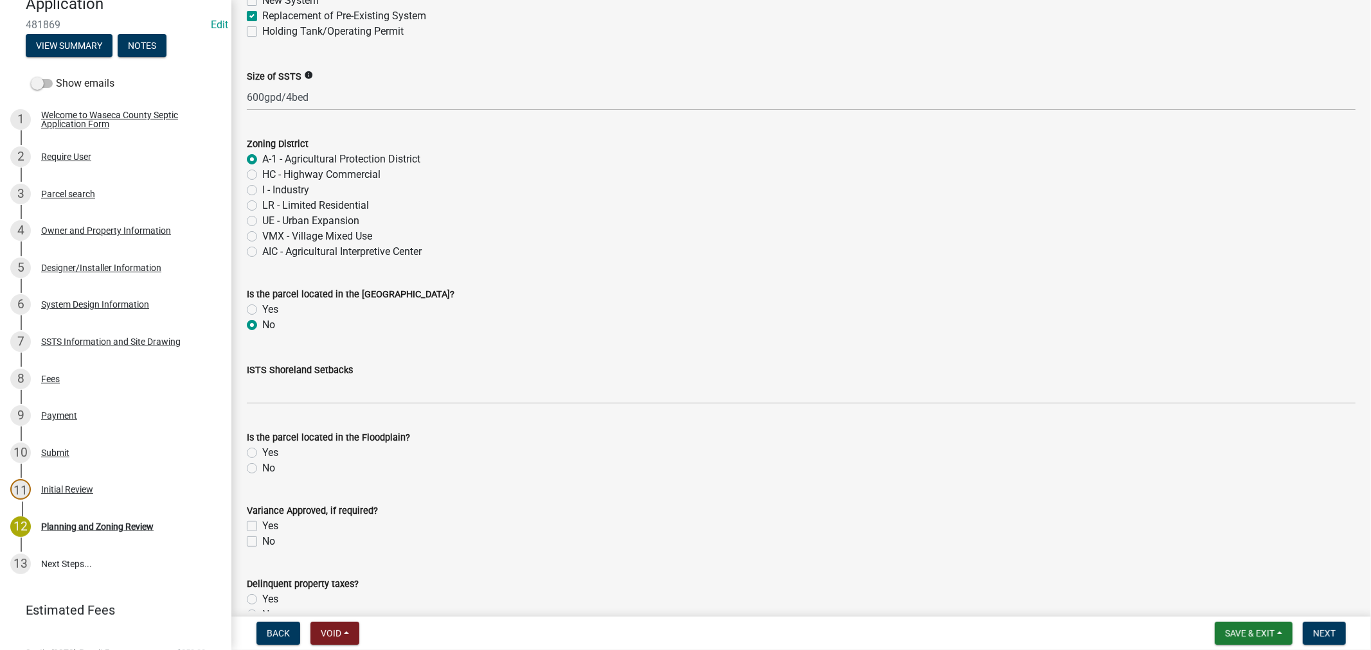
click at [262, 470] on label "No" at bounding box center [268, 468] width 13 height 15
click at [262, 469] on input "No" at bounding box center [266, 465] width 8 height 8
radio input "true"
drag, startPoint x: 247, startPoint y: 541, endPoint x: 354, endPoint y: 541, distance: 106.7
click at [262, 541] on label "No" at bounding box center [268, 541] width 13 height 15
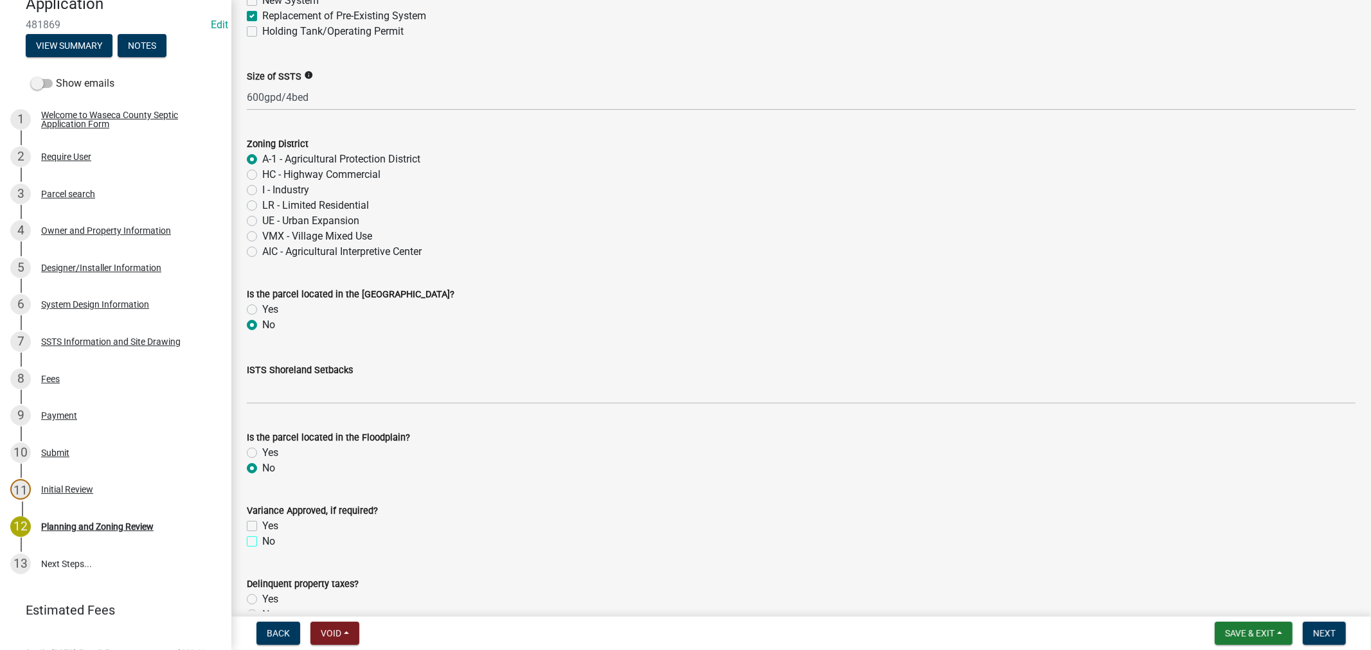
click at [262, 541] on input "No" at bounding box center [266, 538] width 8 height 8
checkbox input "true"
checkbox input "false"
checkbox input "true"
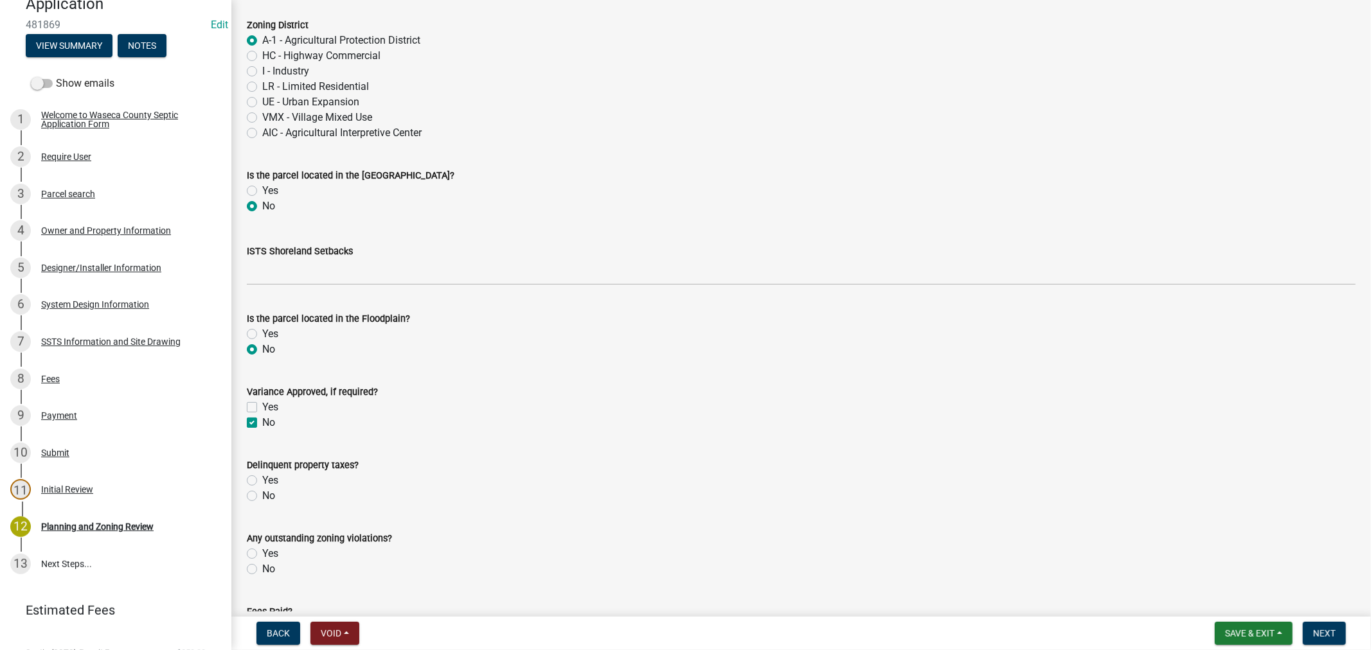
scroll to position [357, 0]
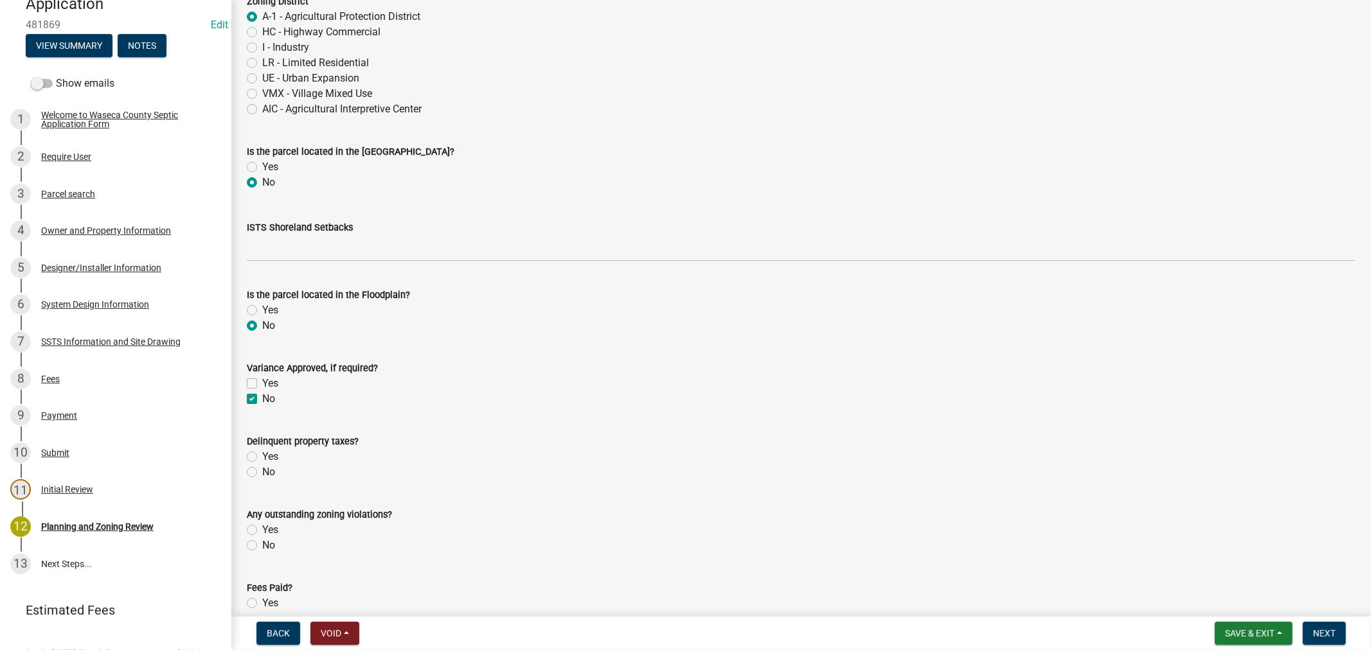
click at [262, 476] on label "No" at bounding box center [268, 472] width 13 height 15
click at [262, 473] on input "No" at bounding box center [266, 469] width 8 height 8
radio input "true"
drag, startPoint x: 253, startPoint y: 544, endPoint x: 362, endPoint y: 546, distance: 109.9
click at [262, 544] on label "No" at bounding box center [268, 545] width 13 height 15
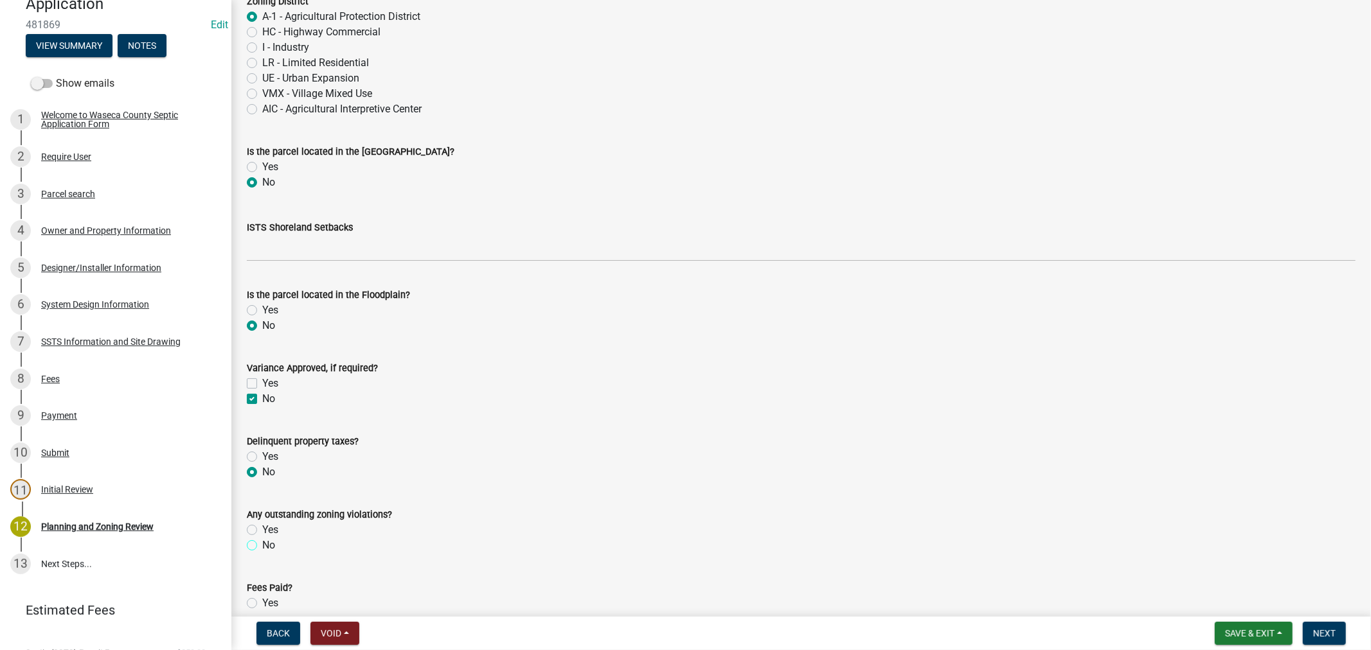
click at [262, 544] on input "No" at bounding box center [266, 542] width 8 height 8
radio input "true"
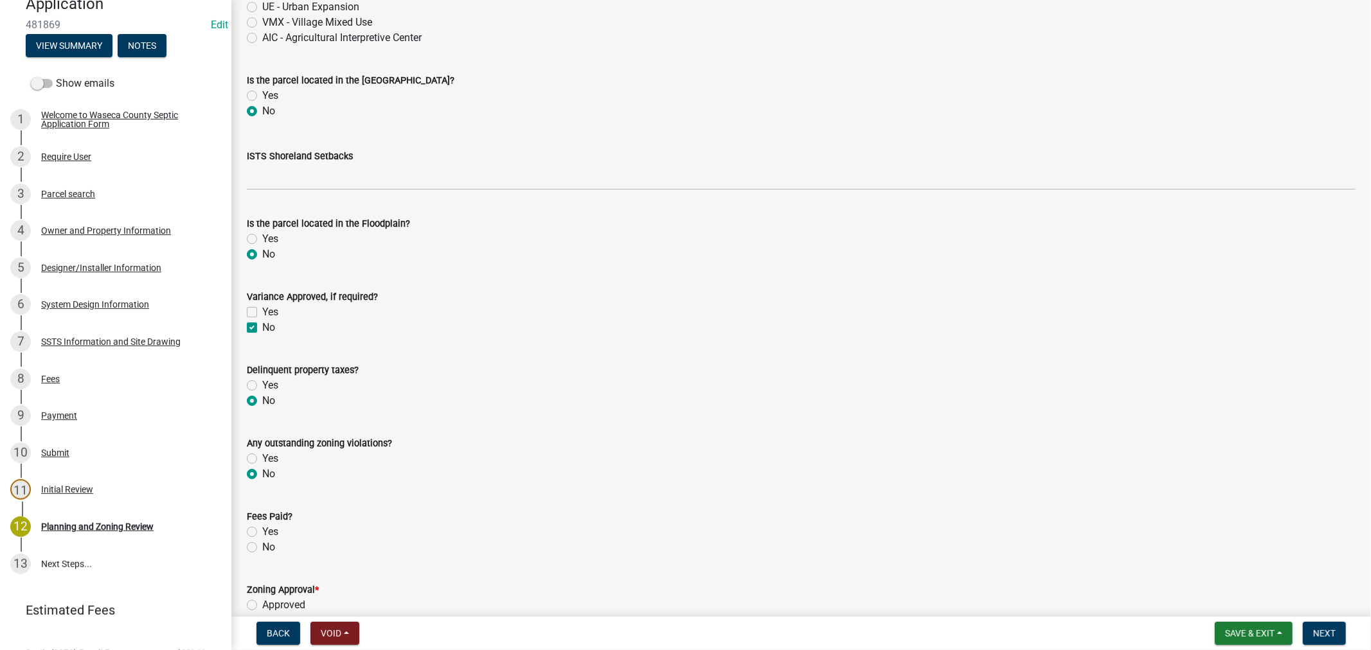
click at [262, 531] on label "Yes" at bounding box center [270, 531] width 16 height 15
click at [262, 531] on input "Yes" at bounding box center [266, 528] width 8 height 8
radio input "true"
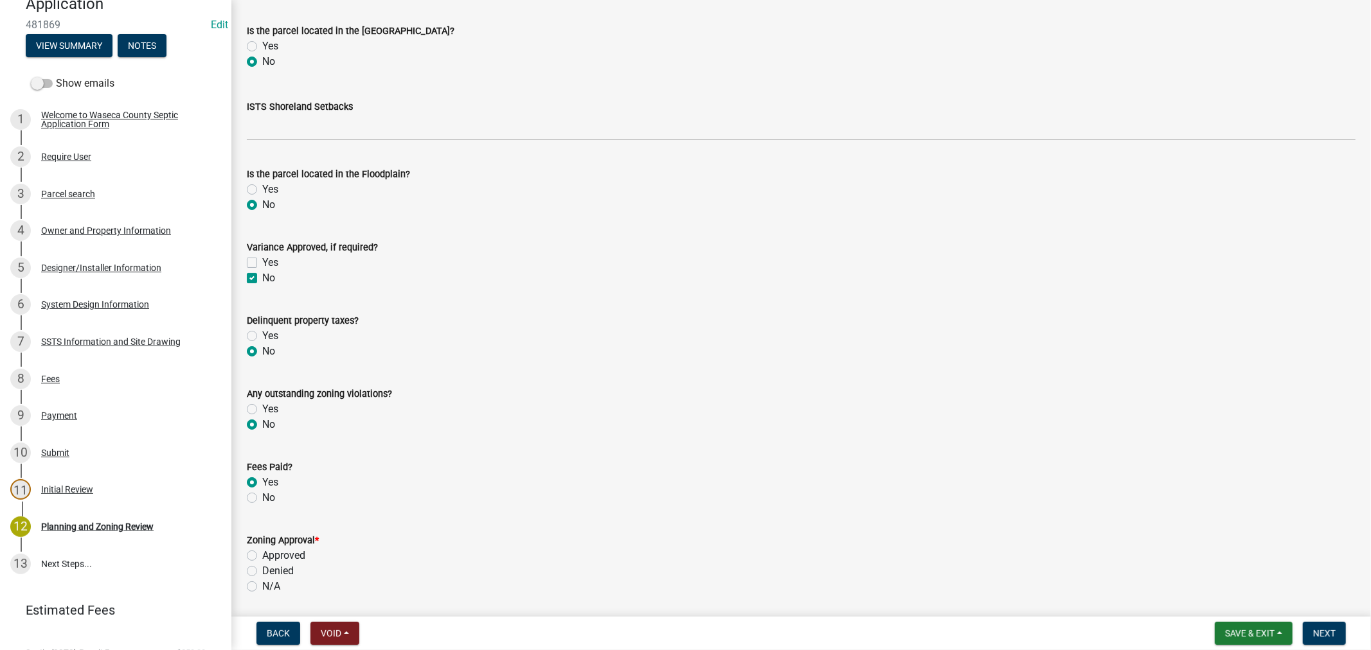
scroll to position [499, 0]
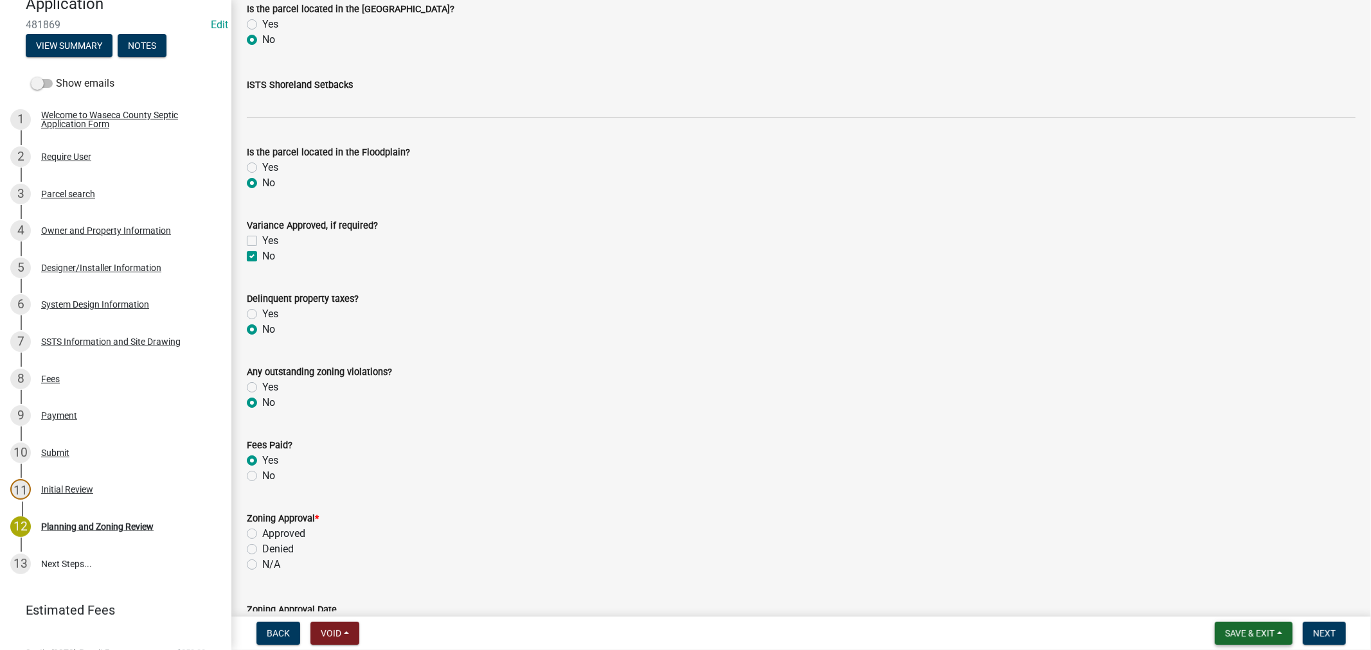
click at [1254, 633] on span "Save & Exit" at bounding box center [1249, 633] width 49 height 10
click at [1223, 567] on button "Save" at bounding box center [1240, 569] width 103 height 31
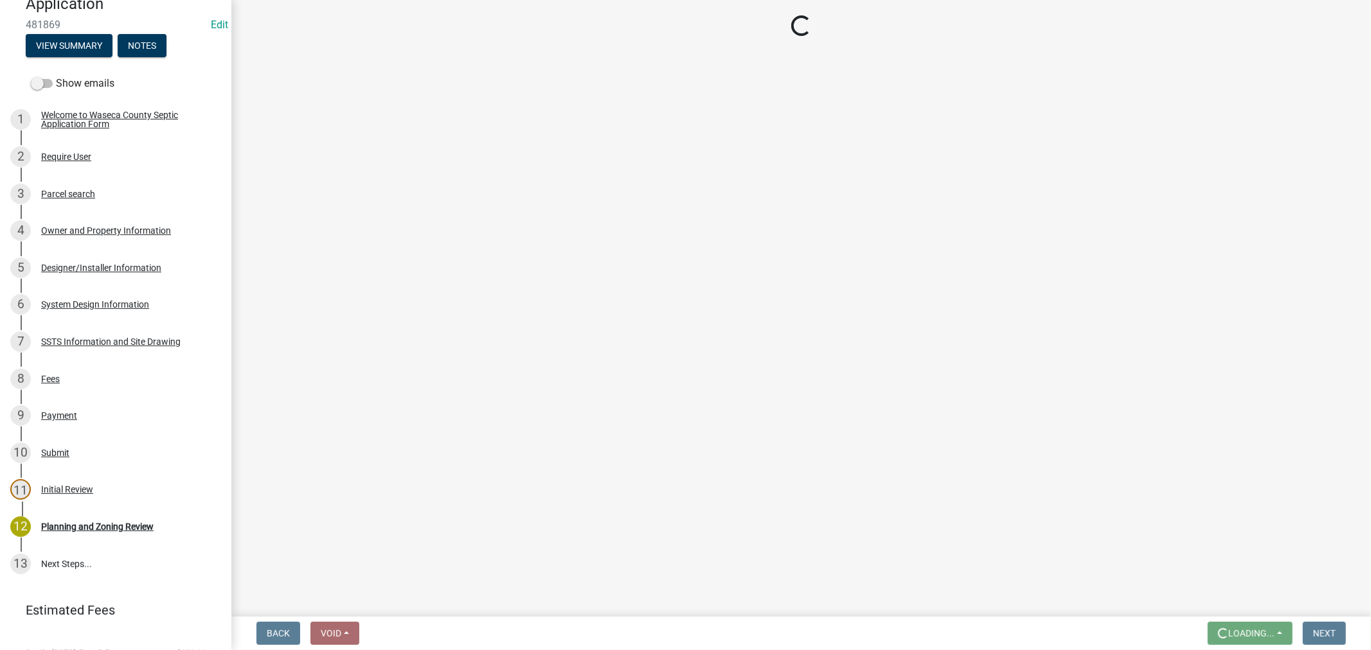
scroll to position [0, 0]
click at [60, 412] on div "Payment" at bounding box center [59, 415] width 36 height 9
click at [50, 416] on div "Payment" at bounding box center [59, 415] width 36 height 9
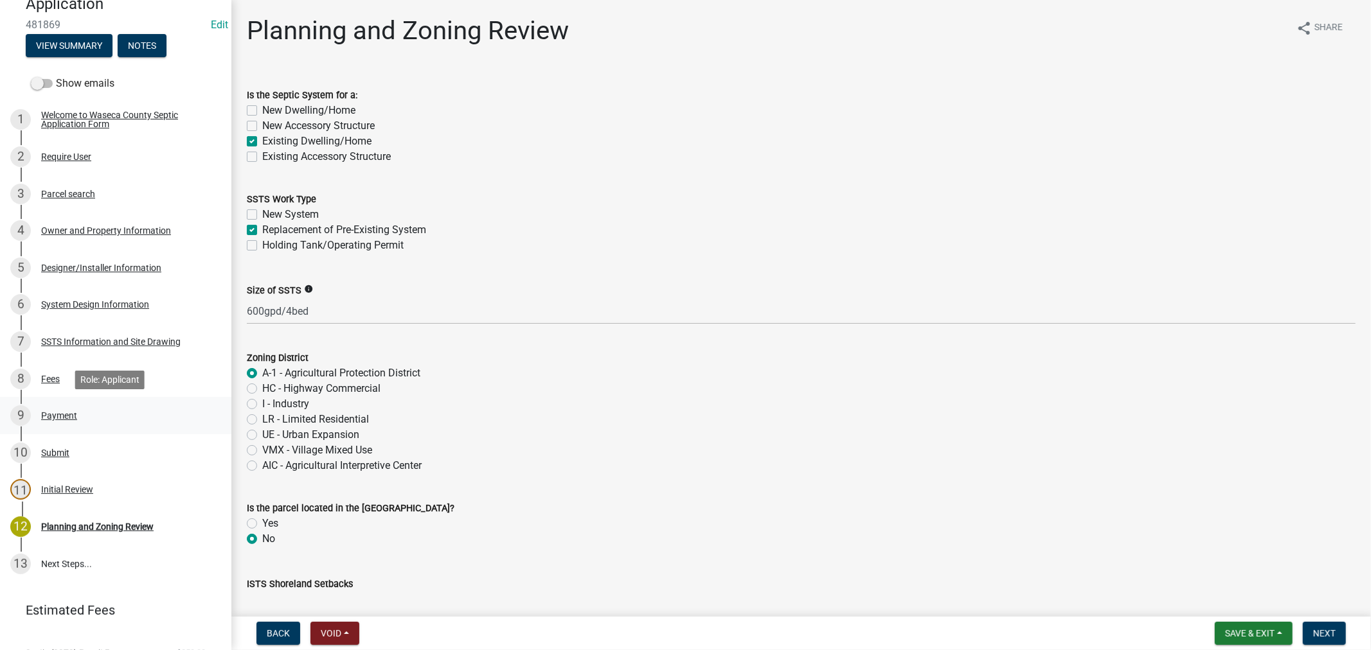
click at [50, 415] on div "Payment" at bounding box center [59, 415] width 36 height 9
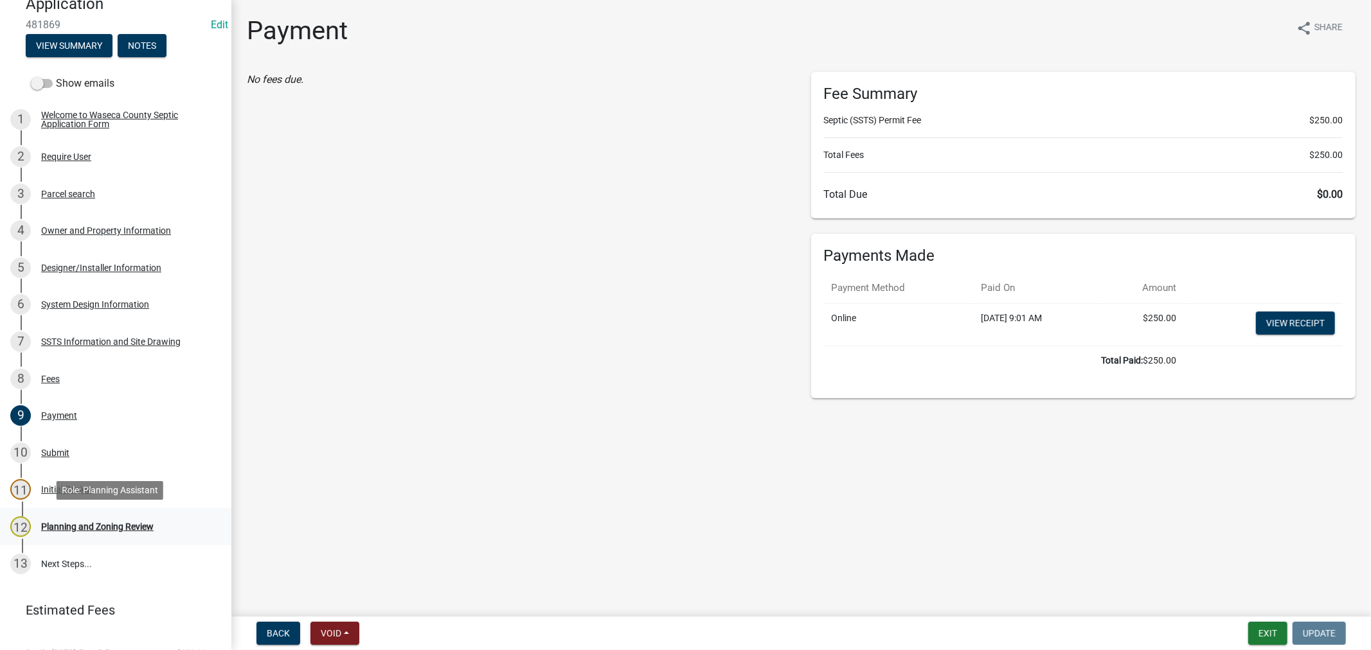
click at [93, 527] on div "Planning and Zoning Review" at bounding box center [97, 526] width 112 height 9
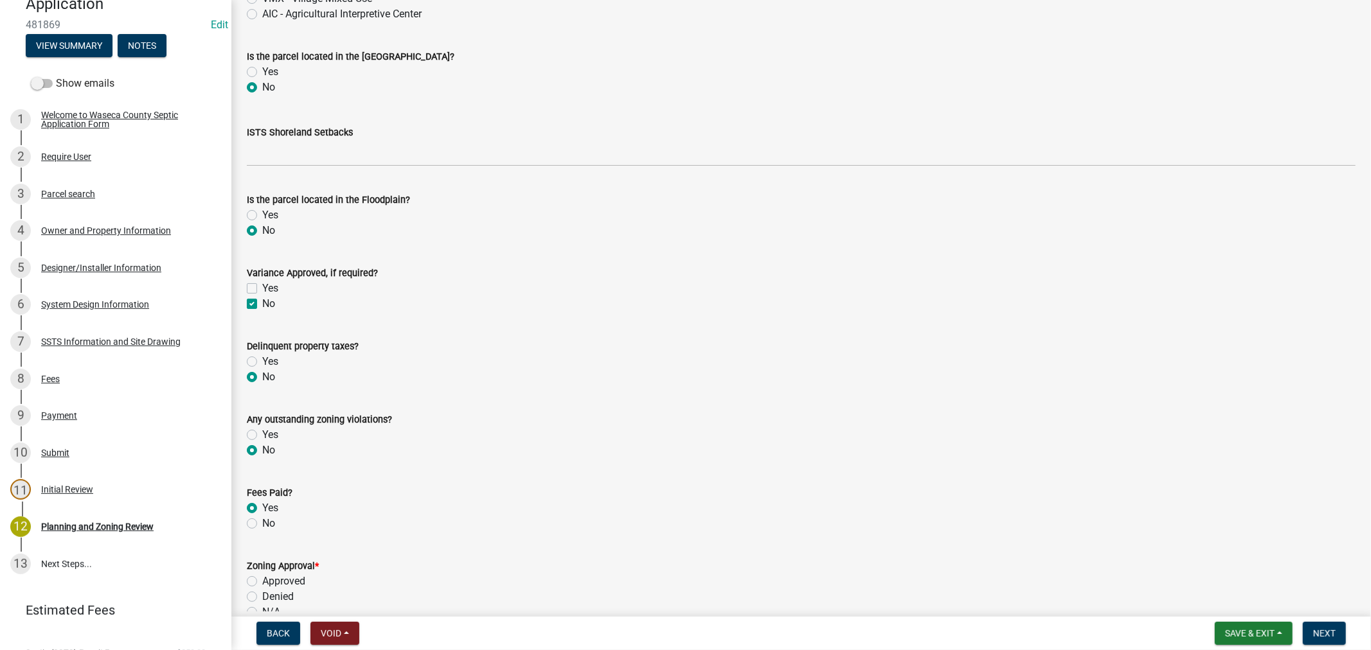
scroll to position [571, 0]
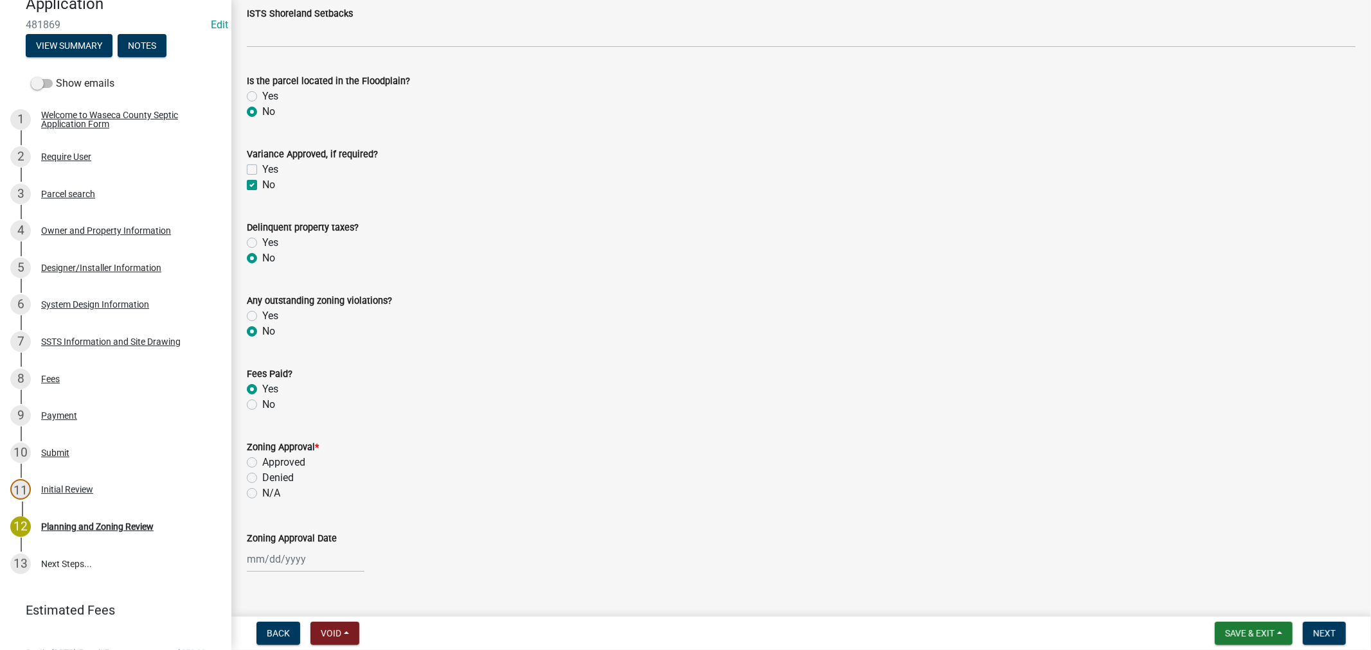
click at [262, 460] on label "Approved" at bounding box center [283, 462] width 43 height 15
click at [262, 460] on input "Approved" at bounding box center [266, 459] width 8 height 8
radio input "true"
click at [279, 555] on div at bounding box center [306, 559] width 118 height 26
select select "9"
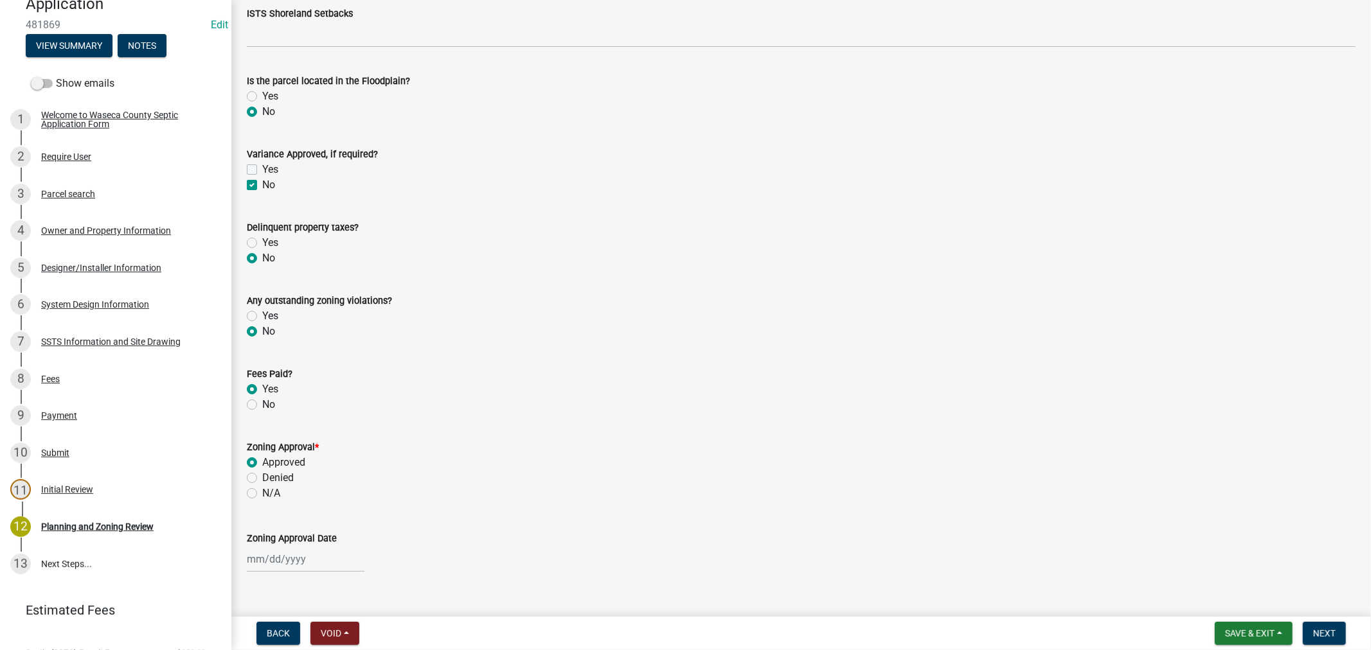
select select "2025"
click at [258, 492] on div "22" at bounding box center [259, 491] width 21 height 21
type input "[DATE]"
click at [1324, 630] on span "Next" at bounding box center [1324, 633] width 22 height 10
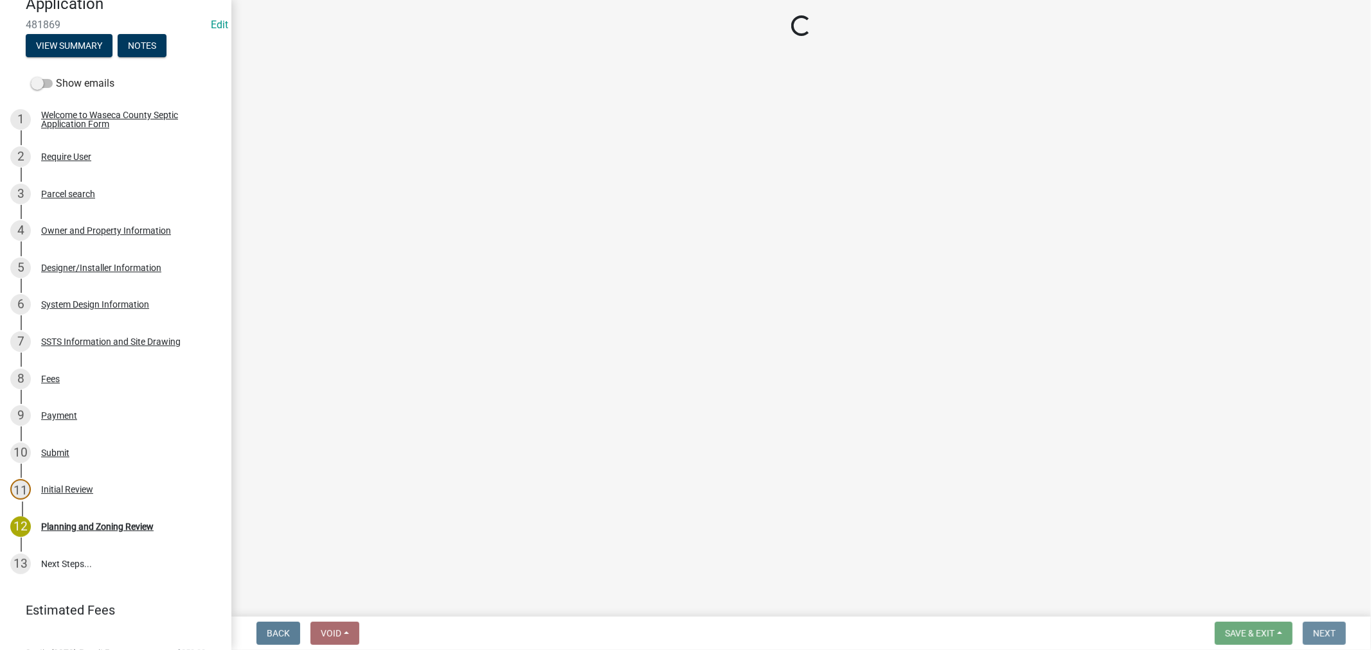
scroll to position [0, 0]
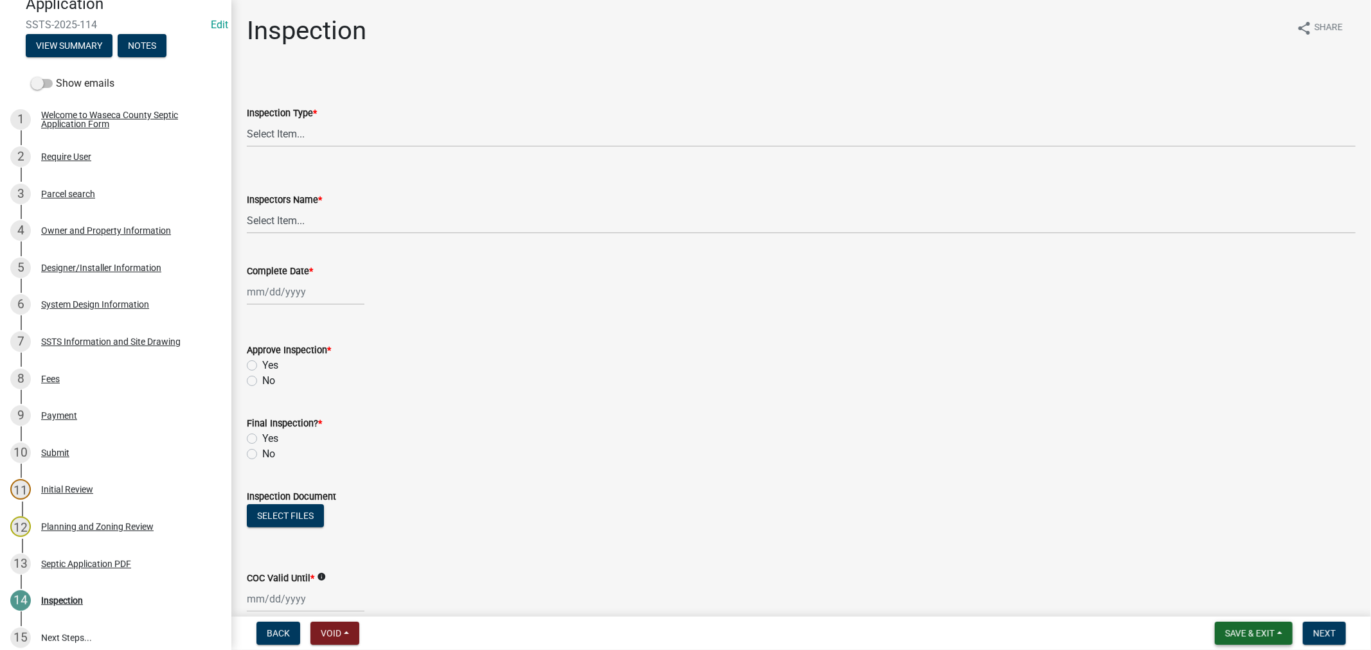
click at [1250, 626] on button "Save & Exit" at bounding box center [1253, 633] width 78 height 23
click at [1224, 601] on button "Save & Exit" at bounding box center [1240, 600] width 103 height 31
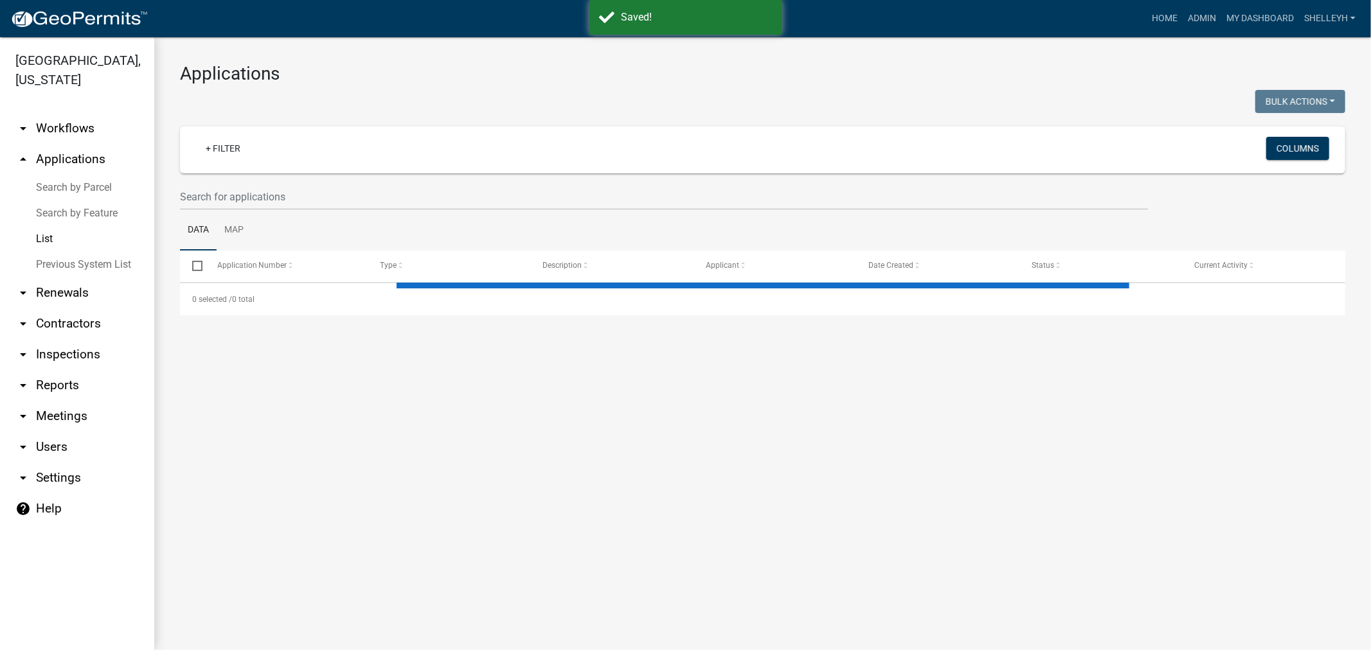
select select "1: 25"
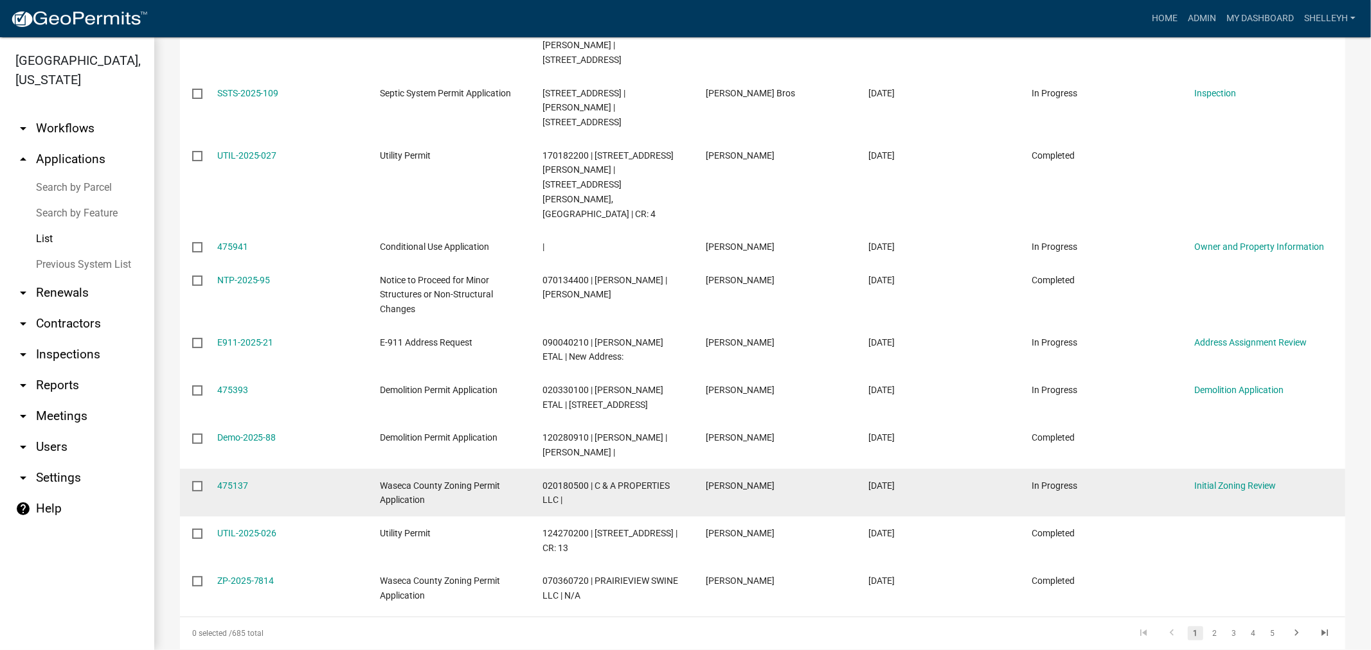
scroll to position [1059, 0]
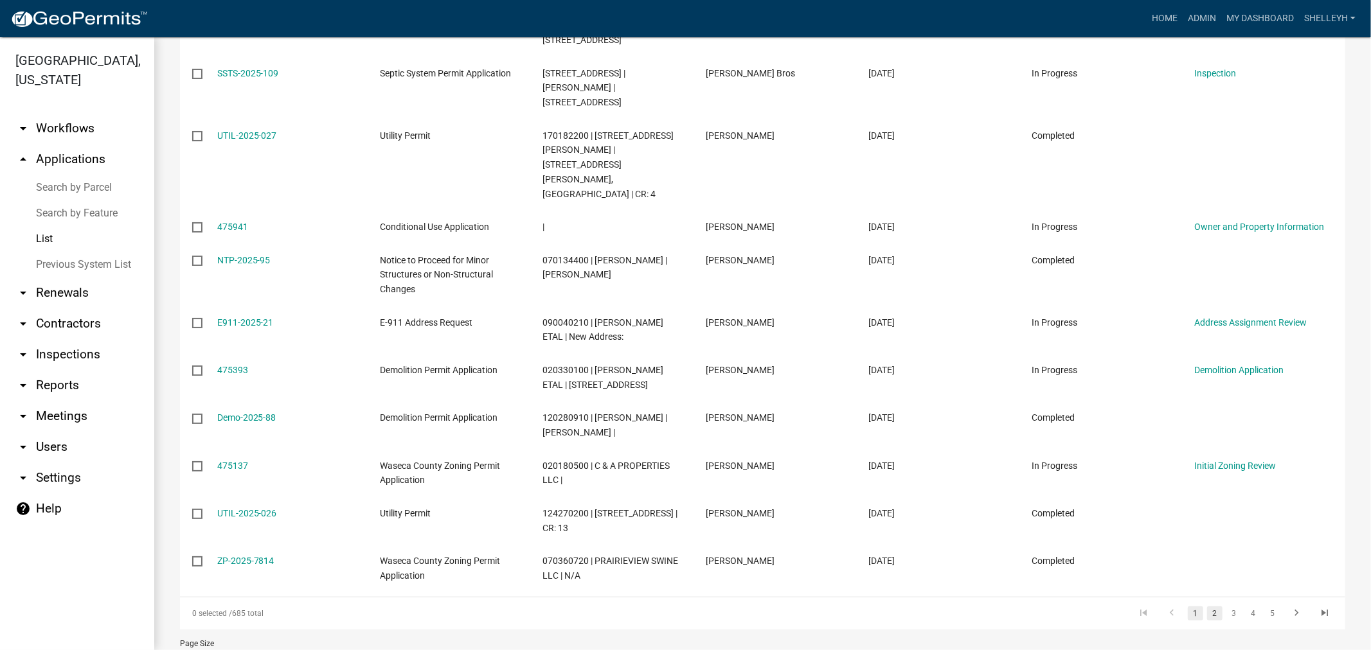
click at [1207, 607] on link "2" at bounding box center [1214, 614] width 15 height 14
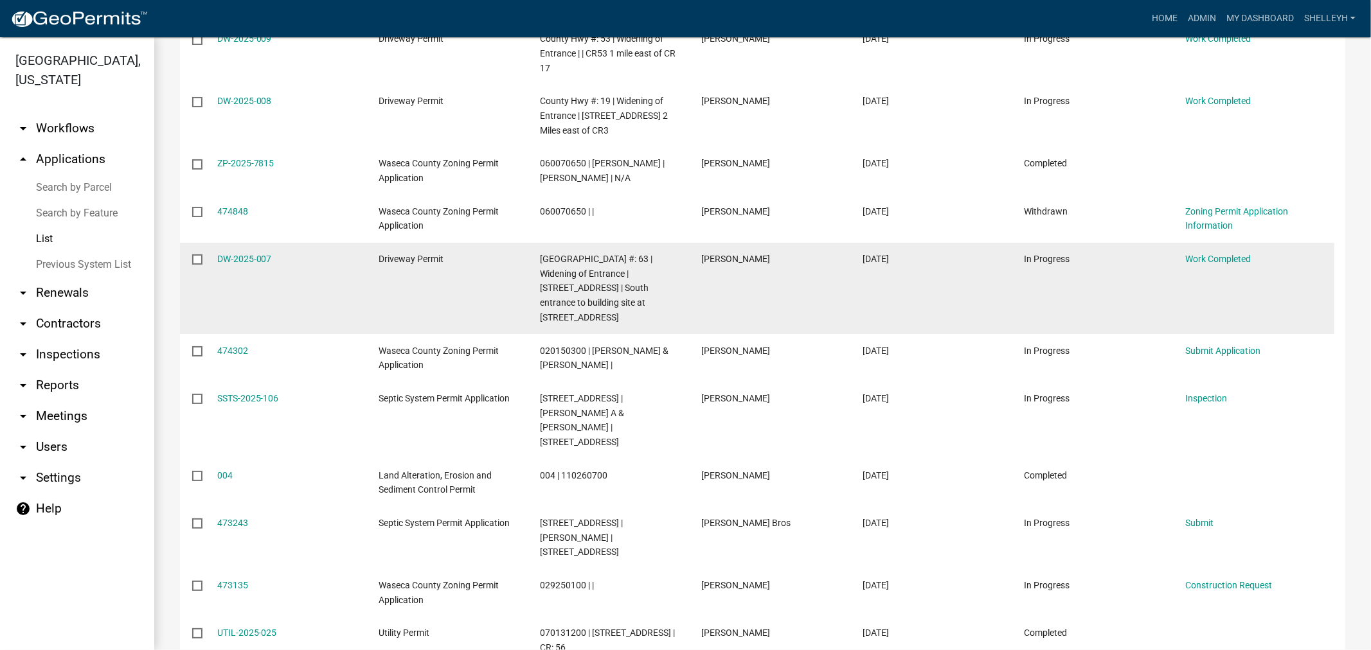
scroll to position [285, 0]
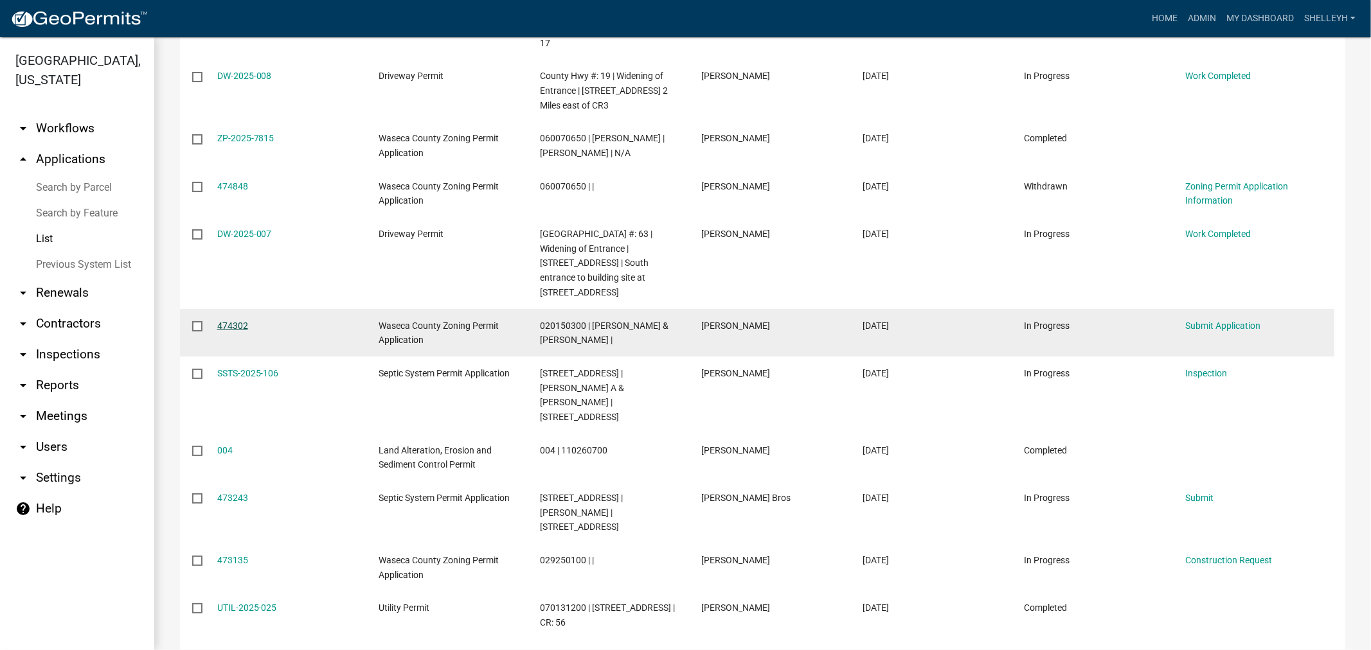
click at [232, 325] on link "474302" at bounding box center [232, 326] width 31 height 10
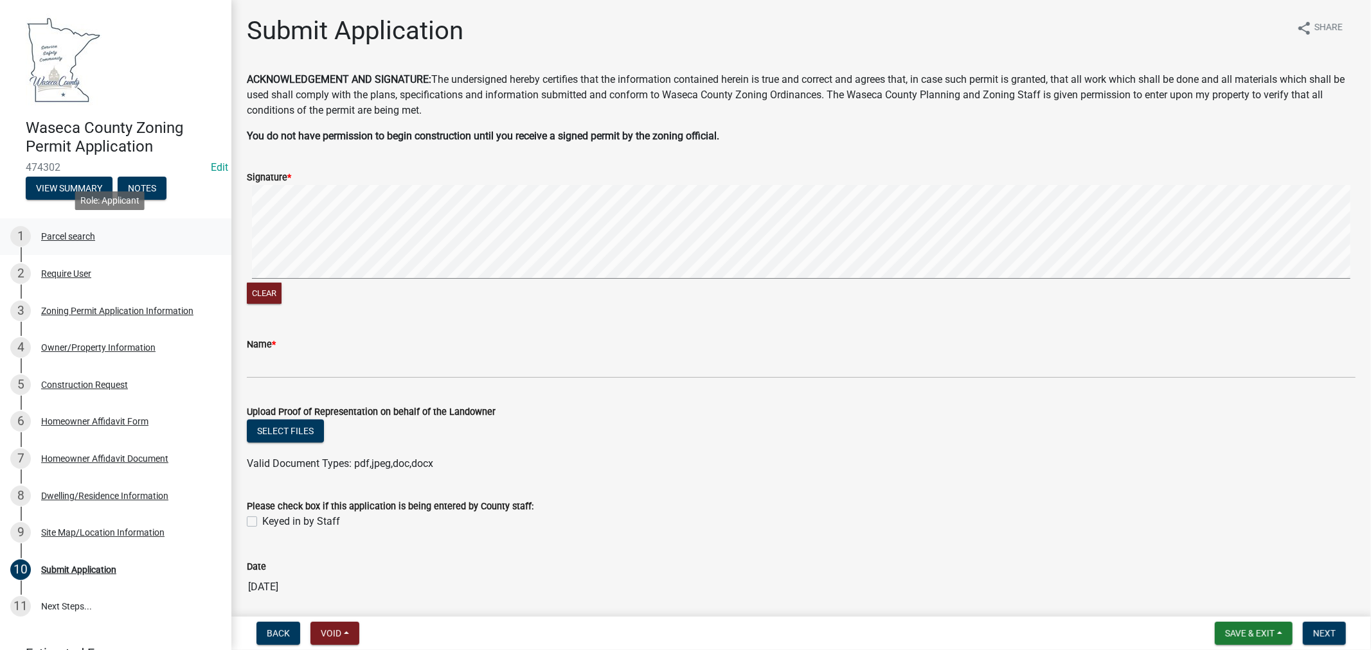
click at [61, 236] on div "Parcel search" at bounding box center [68, 236] width 54 height 9
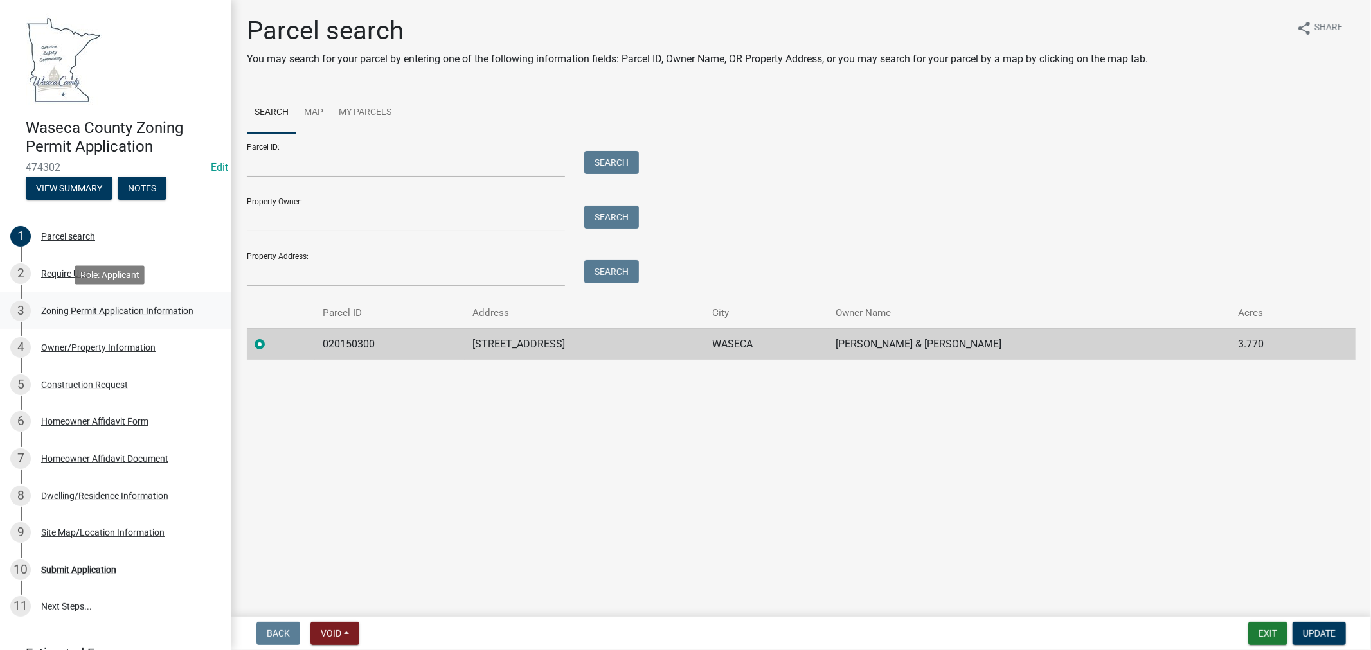
click at [67, 307] on div "Zoning Permit Application Information" at bounding box center [117, 311] width 152 height 9
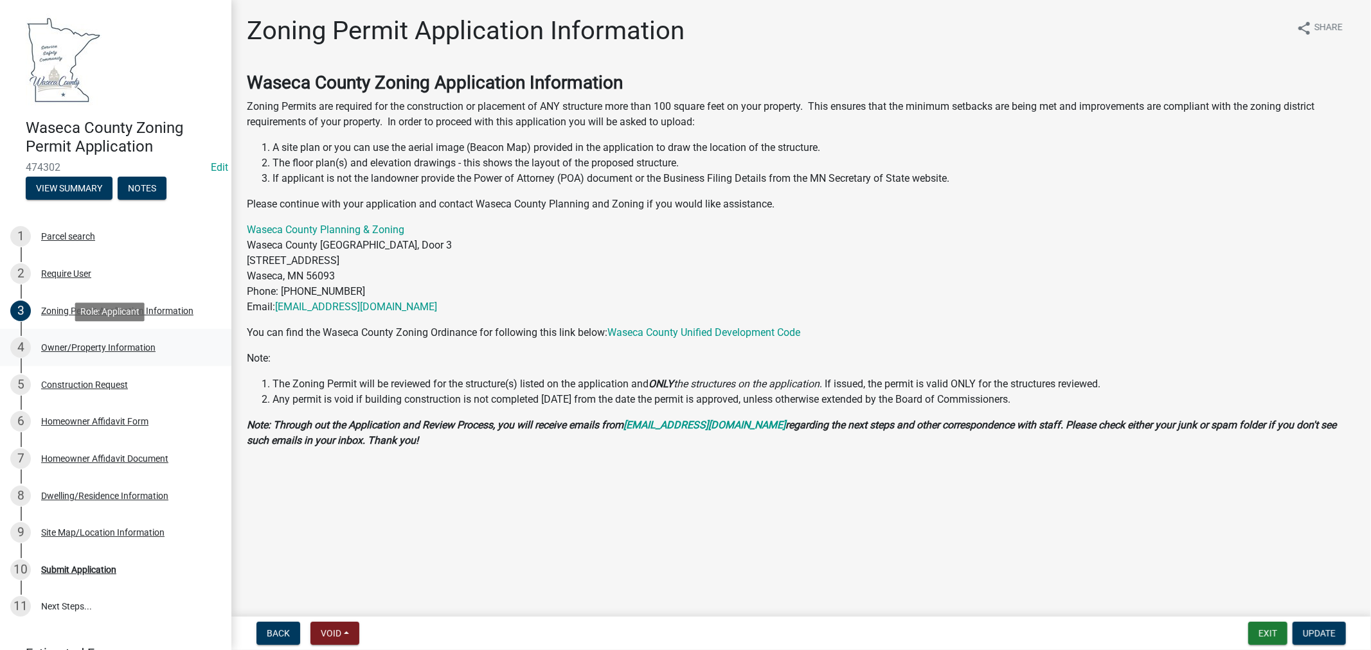
click at [123, 347] on div "Owner/Property Information" at bounding box center [98, 347] width 114 height 9
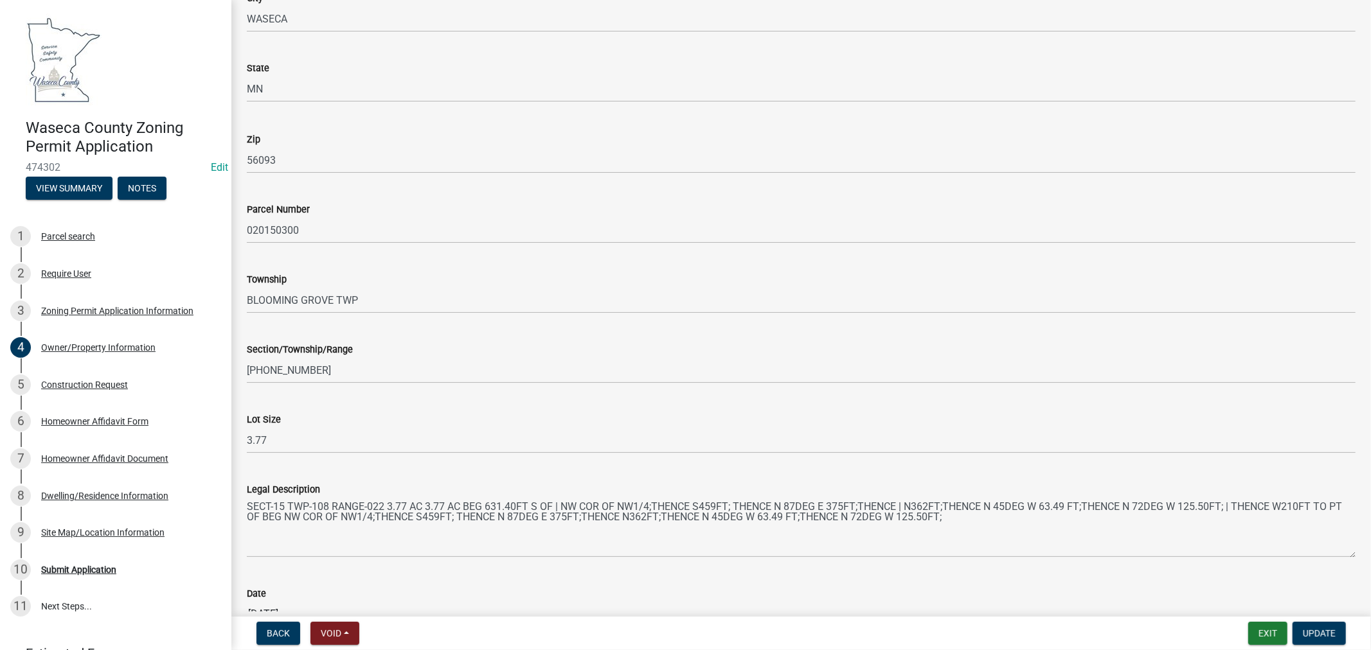
scroll to position [1074, 0]
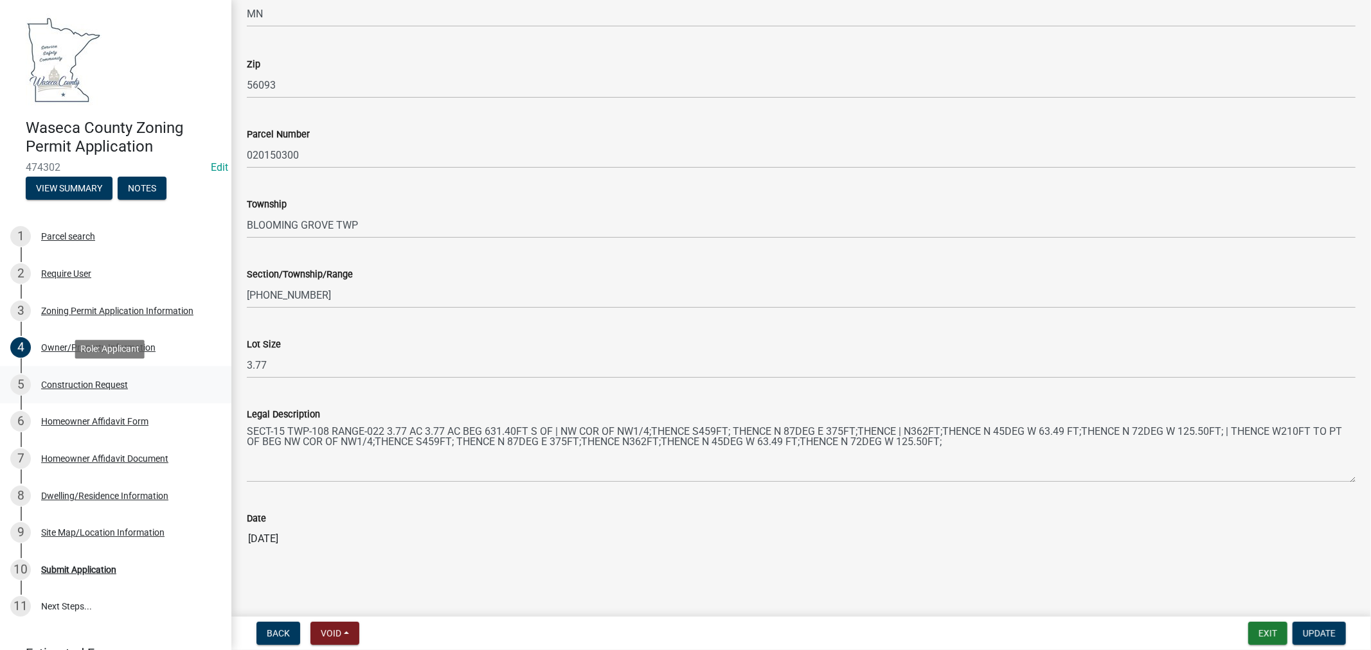
click at [113, 386] on div "Construction Request" at bounding box center [84, 384] width 87 height 9
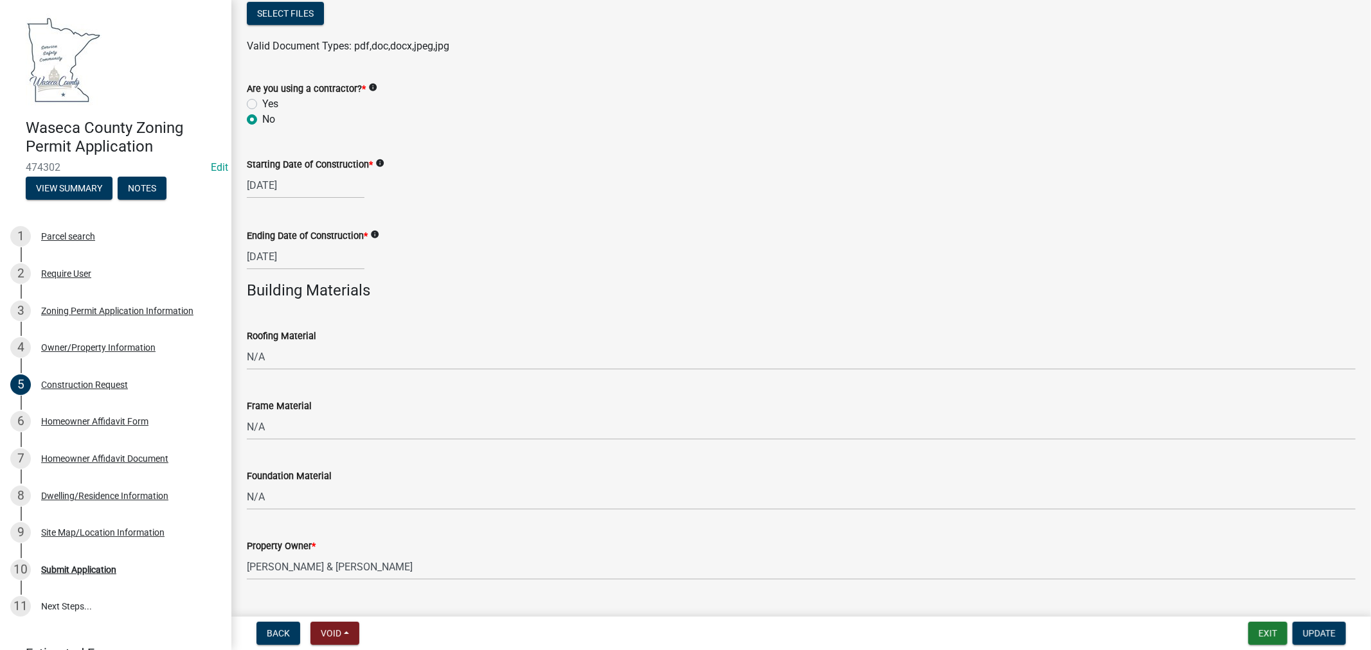
scroll to position [714, 0]
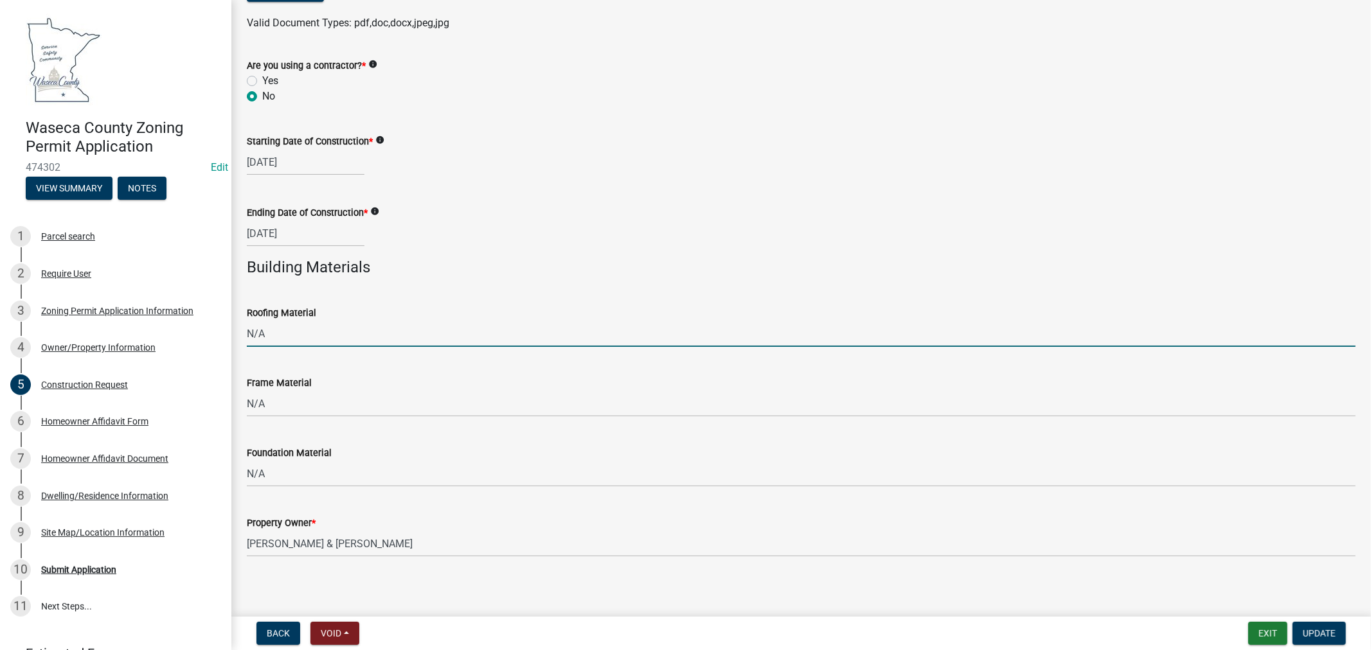
drag, startPoint x: 290, startPoint y: 335, endPoint x: 224, endPoint y: 335, distance: 66.2
click at [224, 335] on div "Waseca County Zoning Permit Application 474302 Edit View Summary Notes 1 Parcel…" at bounding box center [685, 325] width 1371 height 650
type input "Existing"
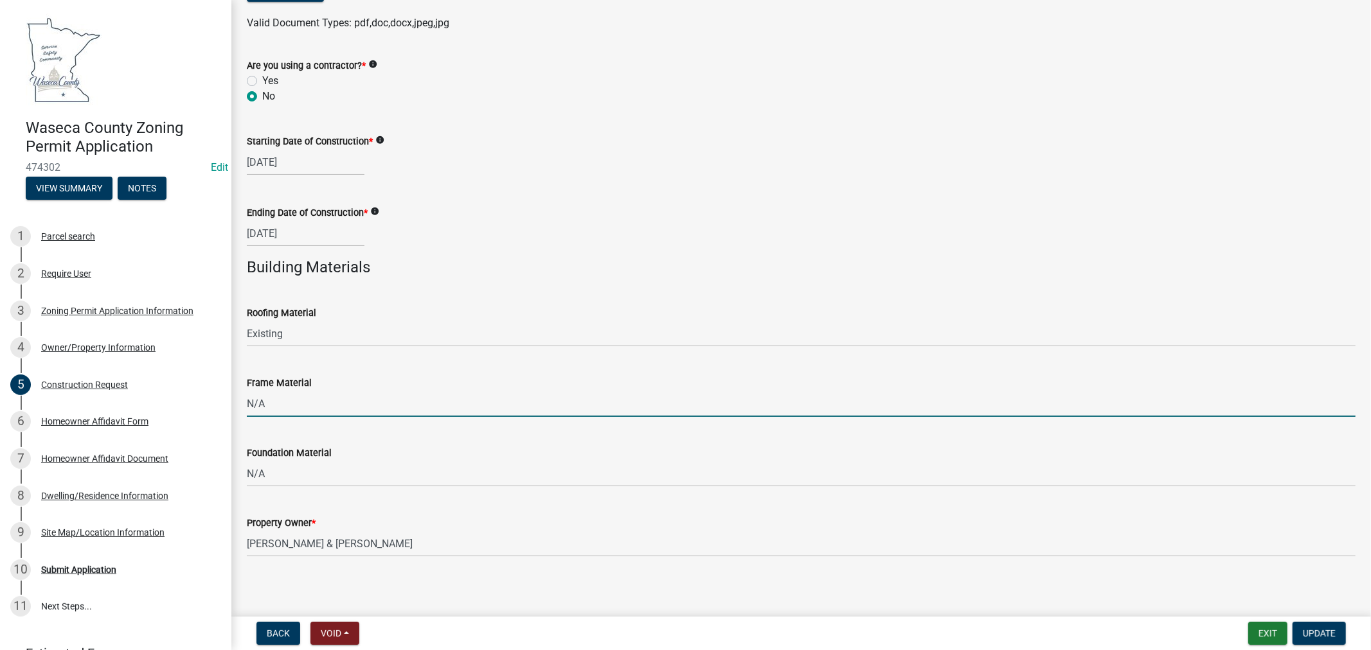
drag, startPoint x: 266, startPoint y: 403, endPoint x: 225, endPoint y: 395, distance: 41.8
click at [225, 395] on div "Waseca County Zoning Permit Application 474302 Edit View Summary Notes 1 Parcel…" at bounding box center [685, 325] width 1371 height 650
type input "Existing"
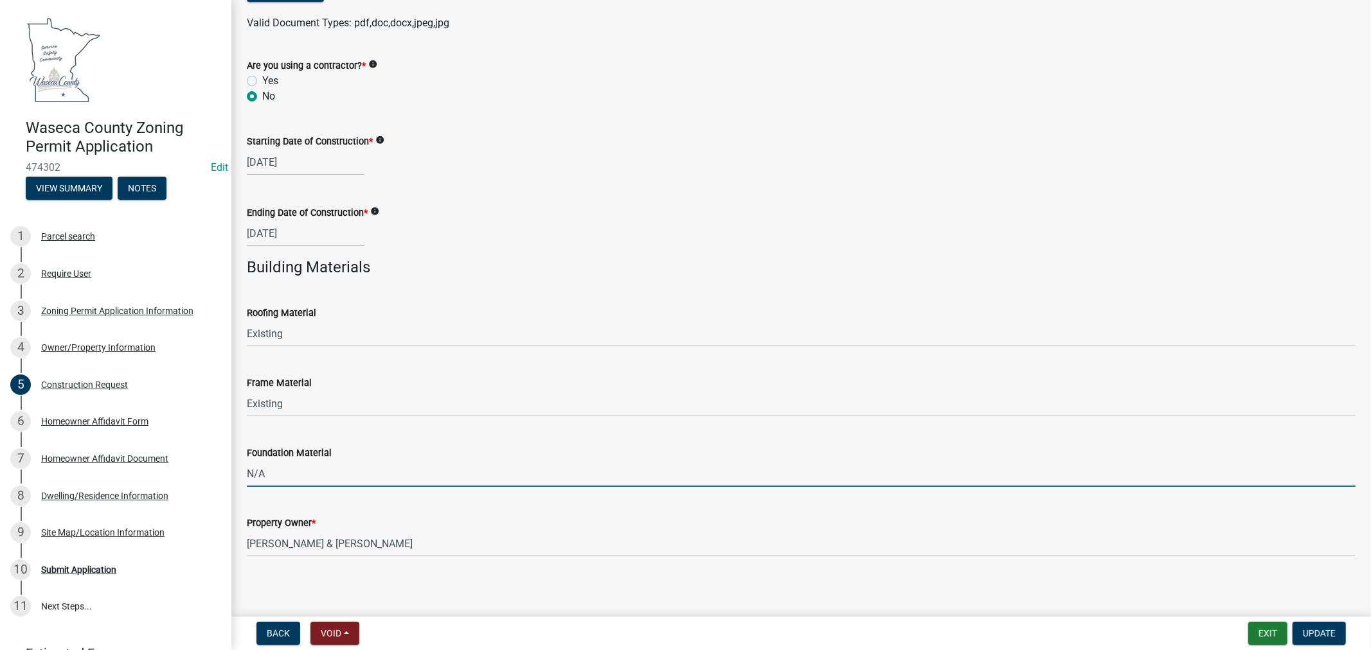
drag, startPoint x: 279, startPoint y: 473, endPoint x: 224, endPoint y: 468, distance: 55.5
click at [224, 468] on div "Waseca County Zoning Permit Application 474302 Edit View Summary Notes 1 Parcel…" at bounding box center [685, 325] width 1371 height 650
type input "Existing"
click at [1333, 635] on span "Update" at bounding box center [1319, 633] width 33 height 10
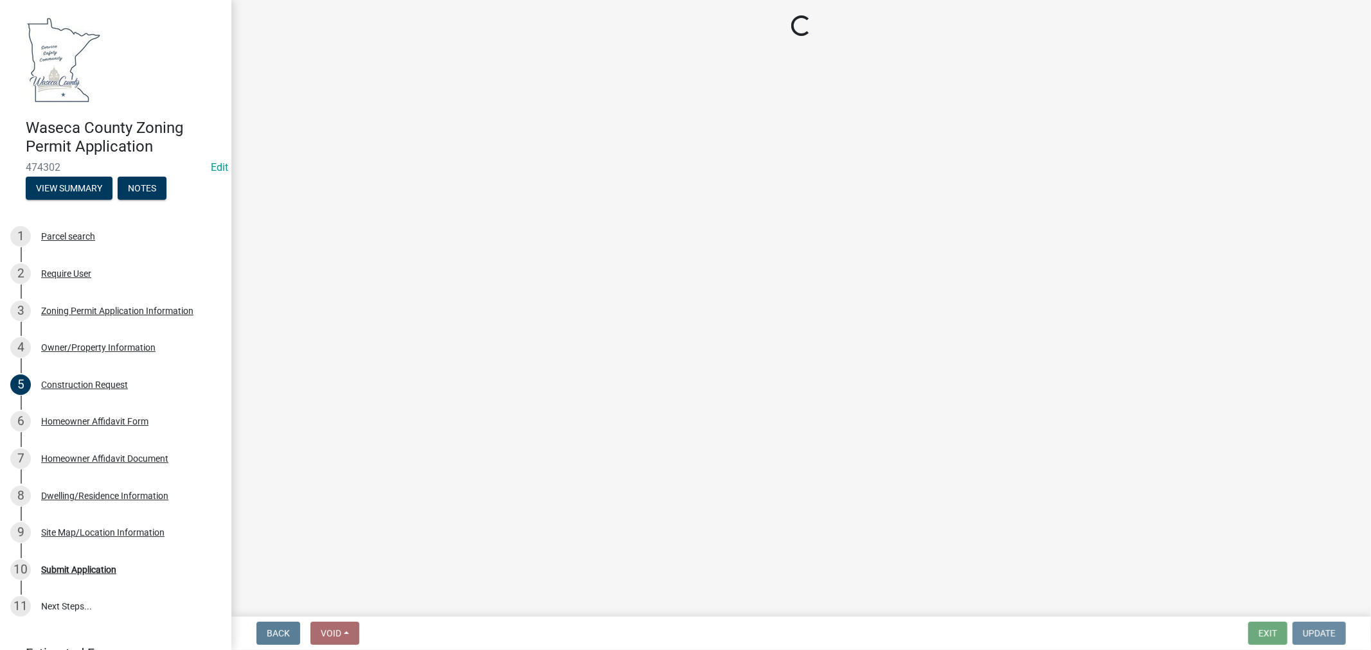
scroll to position [0, 0]
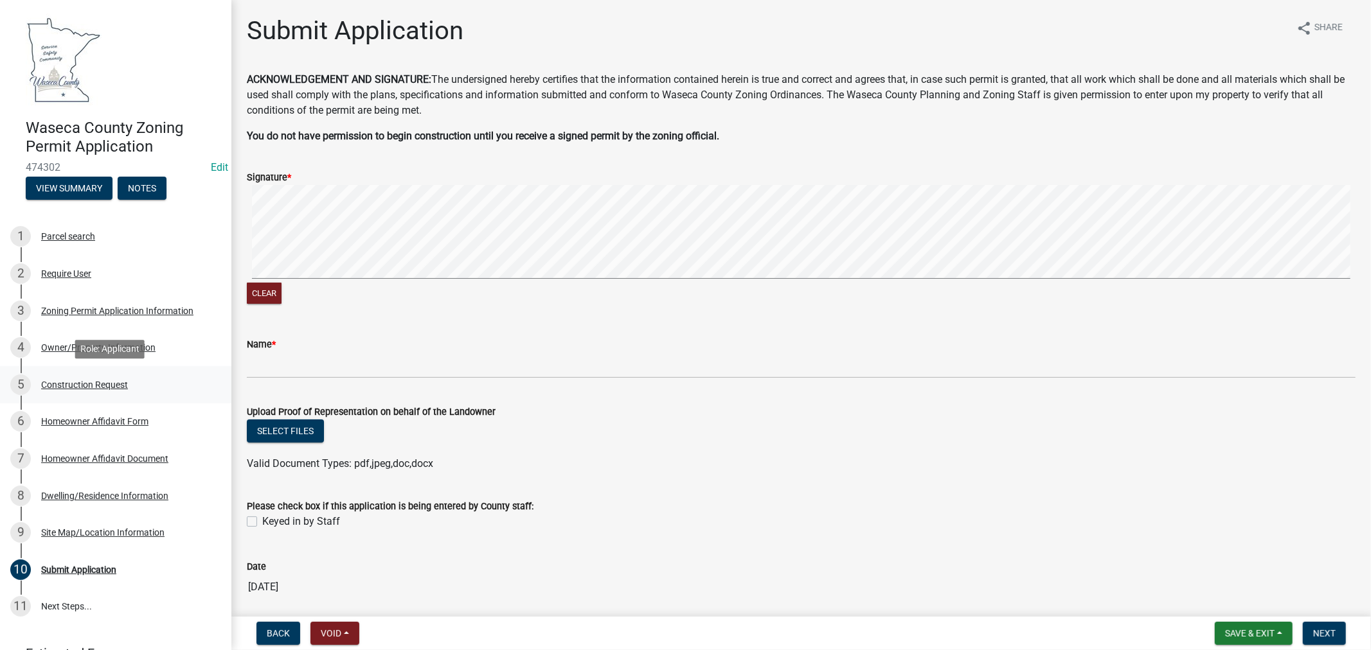
click at [109, 381] on div "Construction Request" at bounding box center [84, 384] width 87 height 9
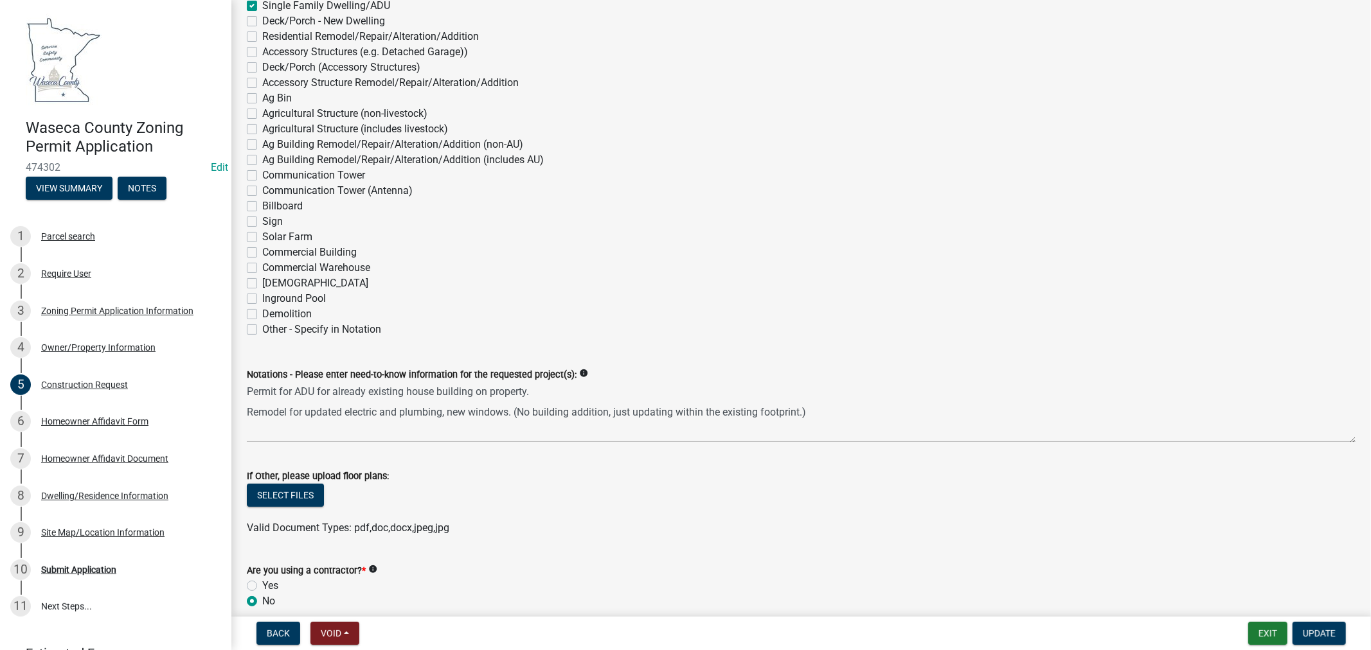
scroll to position [214, 0]
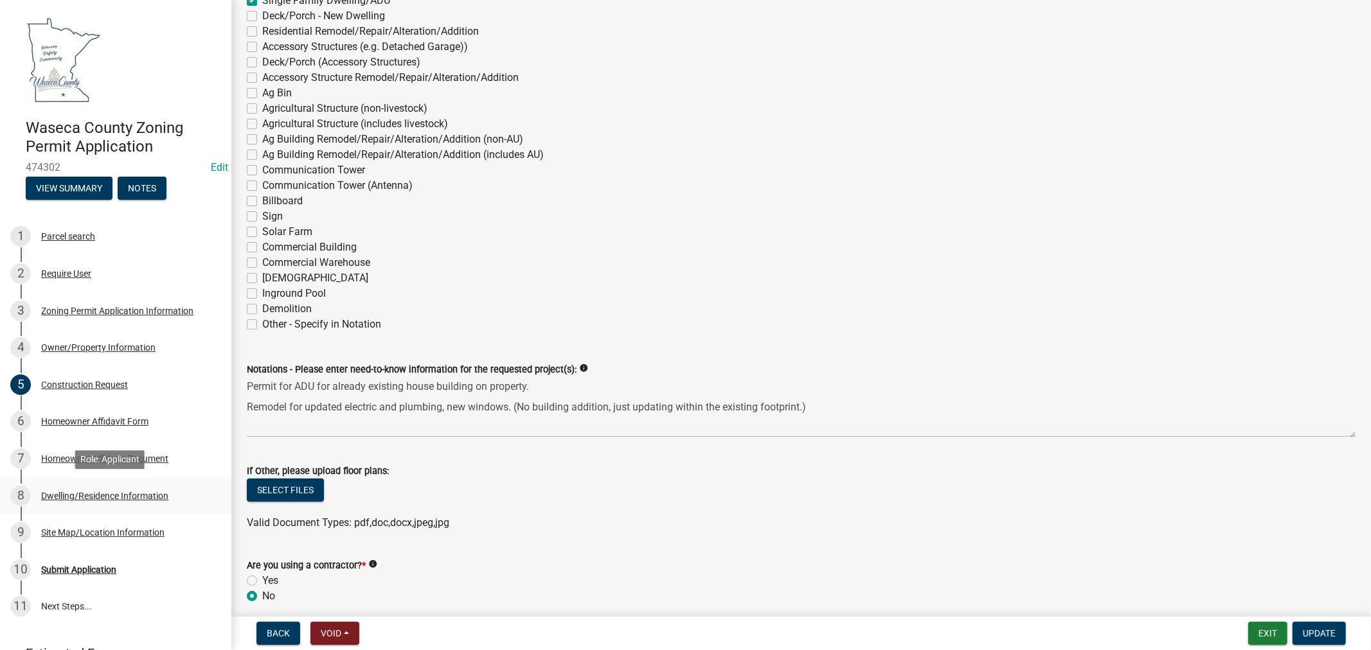
click at [75, 494] on div "Dwelling/Residence Information" at bounding box center [104, 496] width 127 height 9
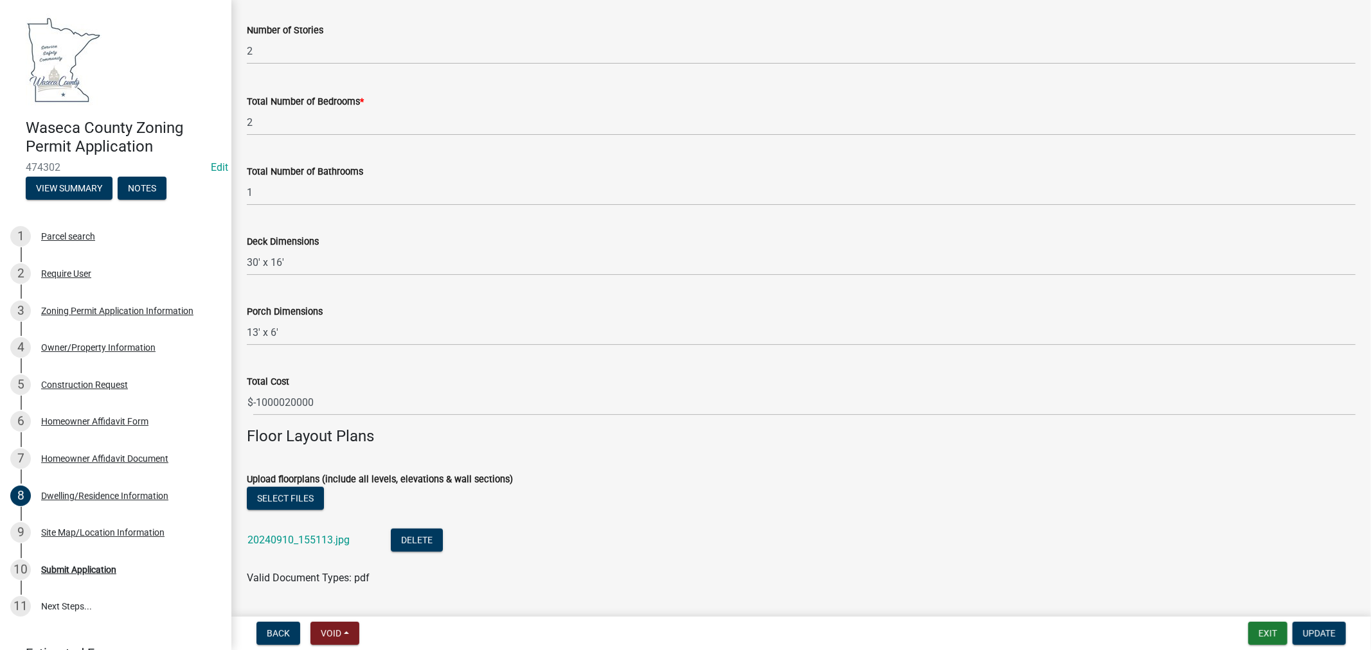
scroll to position [714, 0]
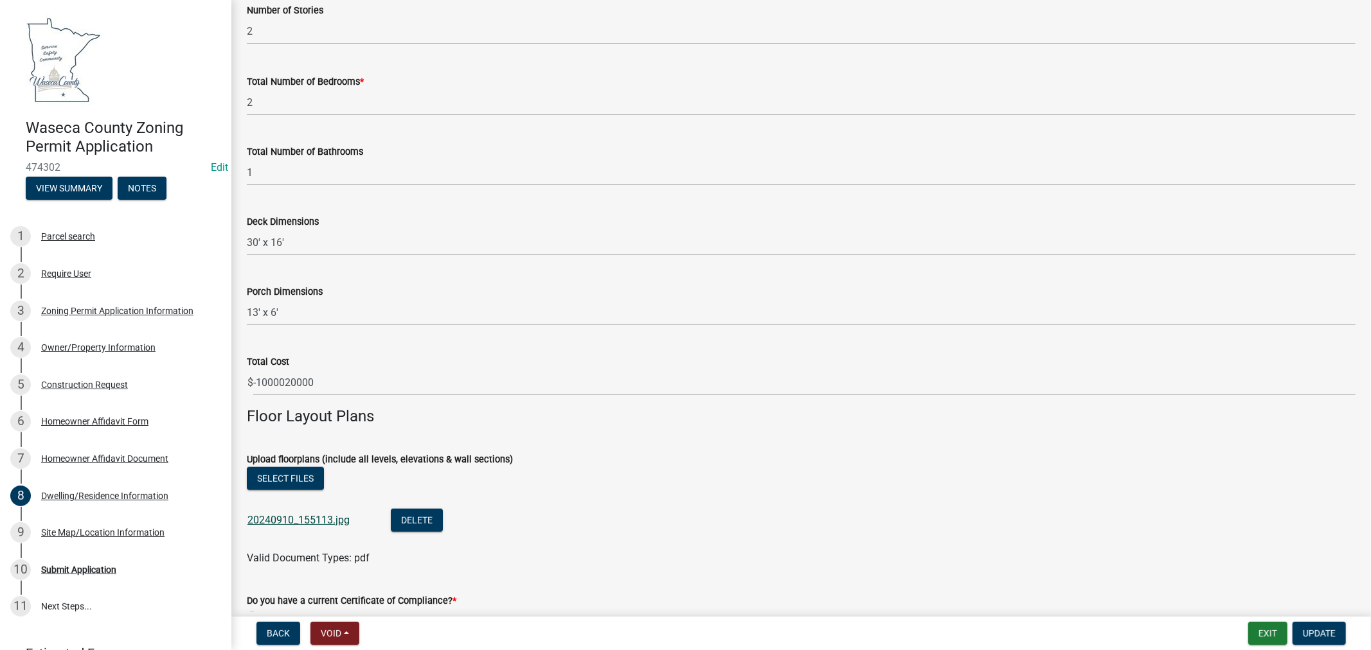
click at [288, 520] on link "20240910_155113.jpg" at bounding box center [298, 520] width 102 height 12
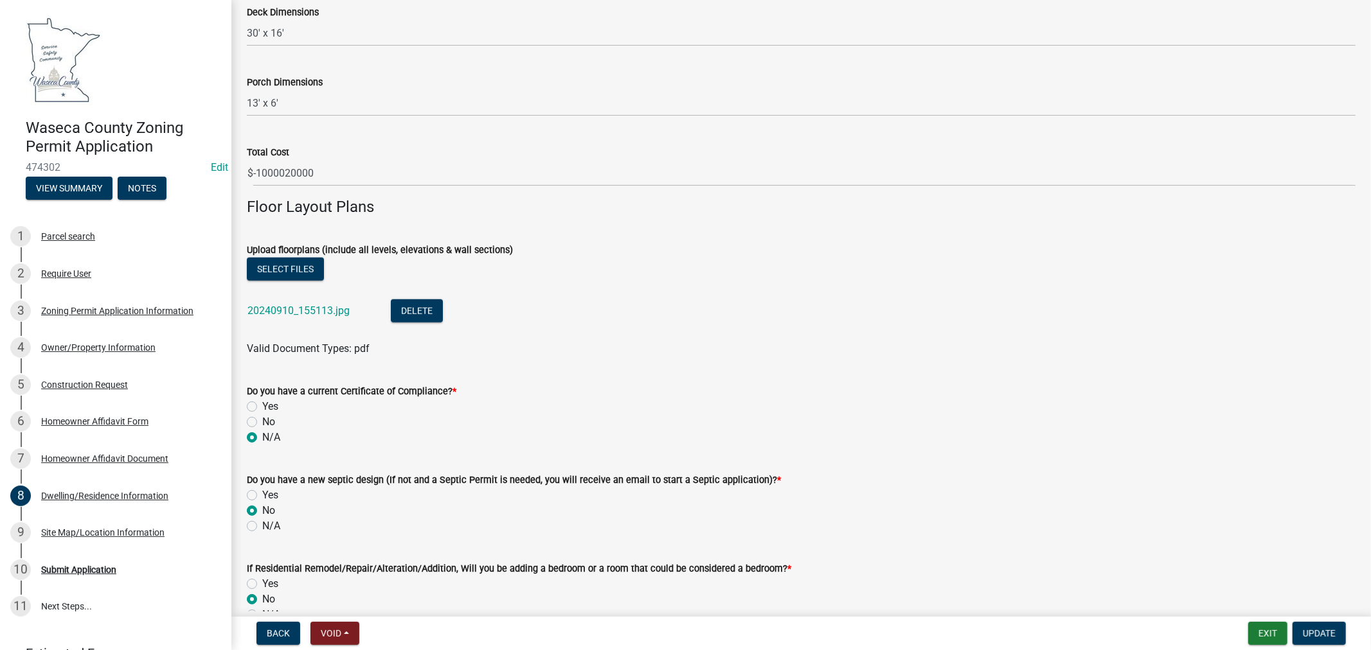
scroll to position [1022, 0]
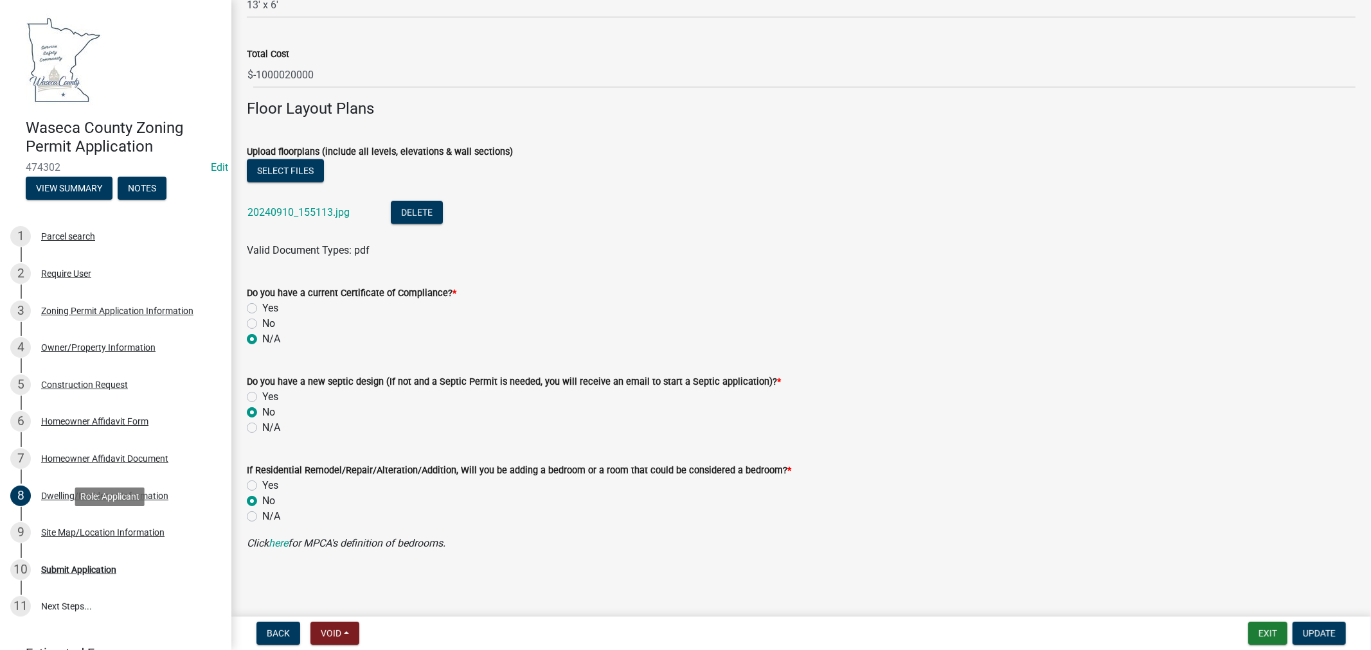
drag, startPoint x: 129, startPoint y: 533, endPoint x: 576, endPoint y: 358, distance: 481.0
click at [129, 533] on div "Site Map/Location Information" at bounding box center [102, 532] width 123 height 9
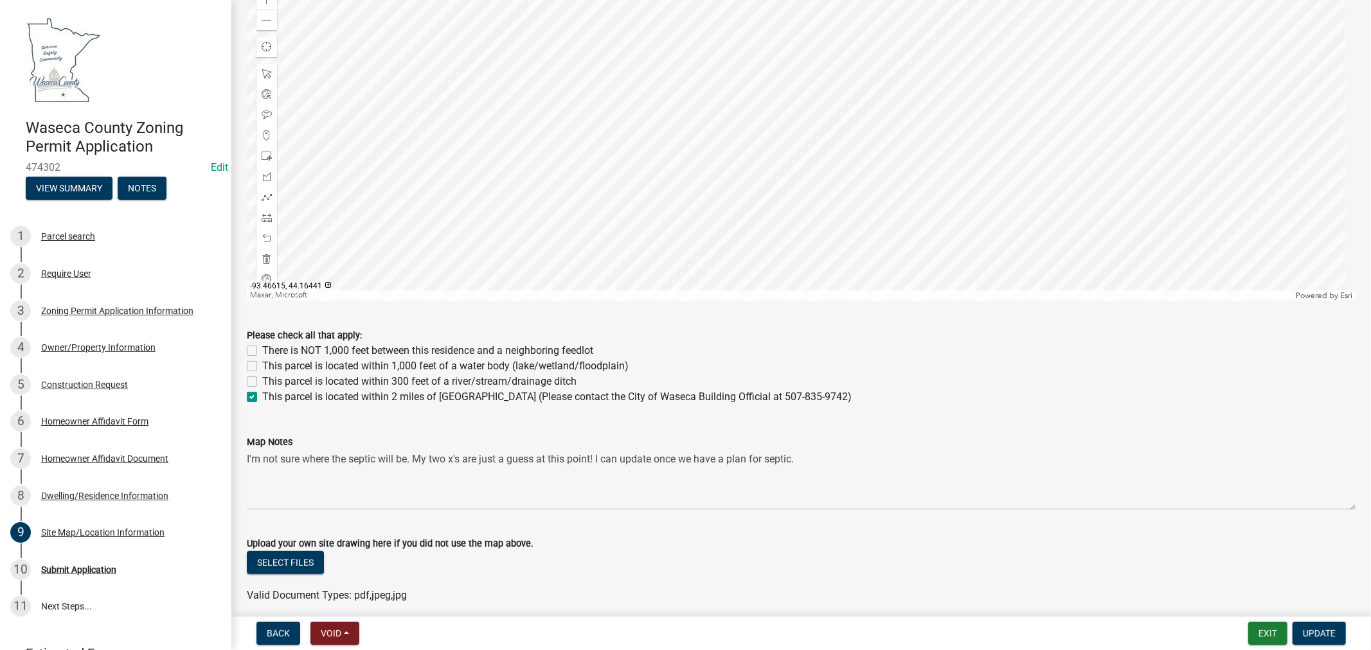
scroll to position [643, 0]
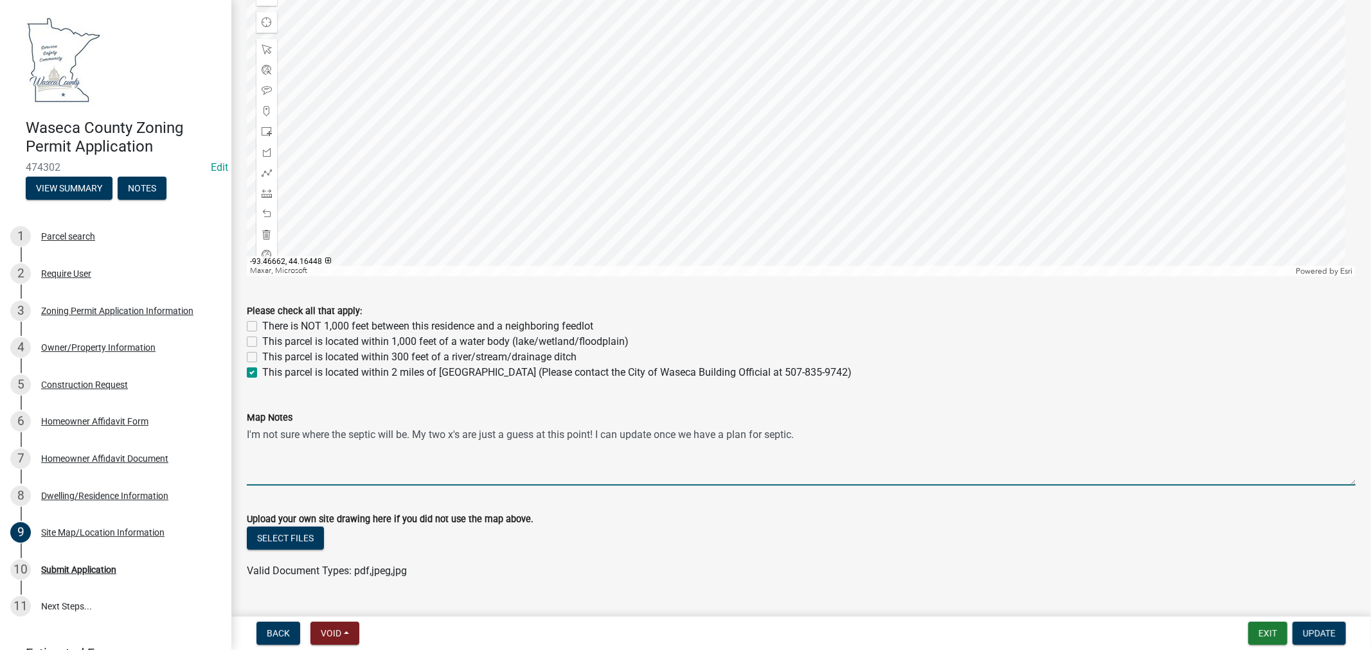
click at [299, 459] on textarea "I'm not sure where the septic will be. My two x's are just a guess at this poin…" at bounding box center [801, 455] width 1108 height 60
click at [830, 434] on textarea "I'm not sure where the septic will be. My two x's are just a guess at this poin…" at bounding box center [801, 455] width 1108 height 60
click at [405, 452] on textarea "I'm not sure where the septic will be. My two x's are just a guess at this poin…" at bounding box center [801, 455] width 1108 height 60
type textarea "I'm not sure where the septic will be. My two x's are just a guess at this poin…"
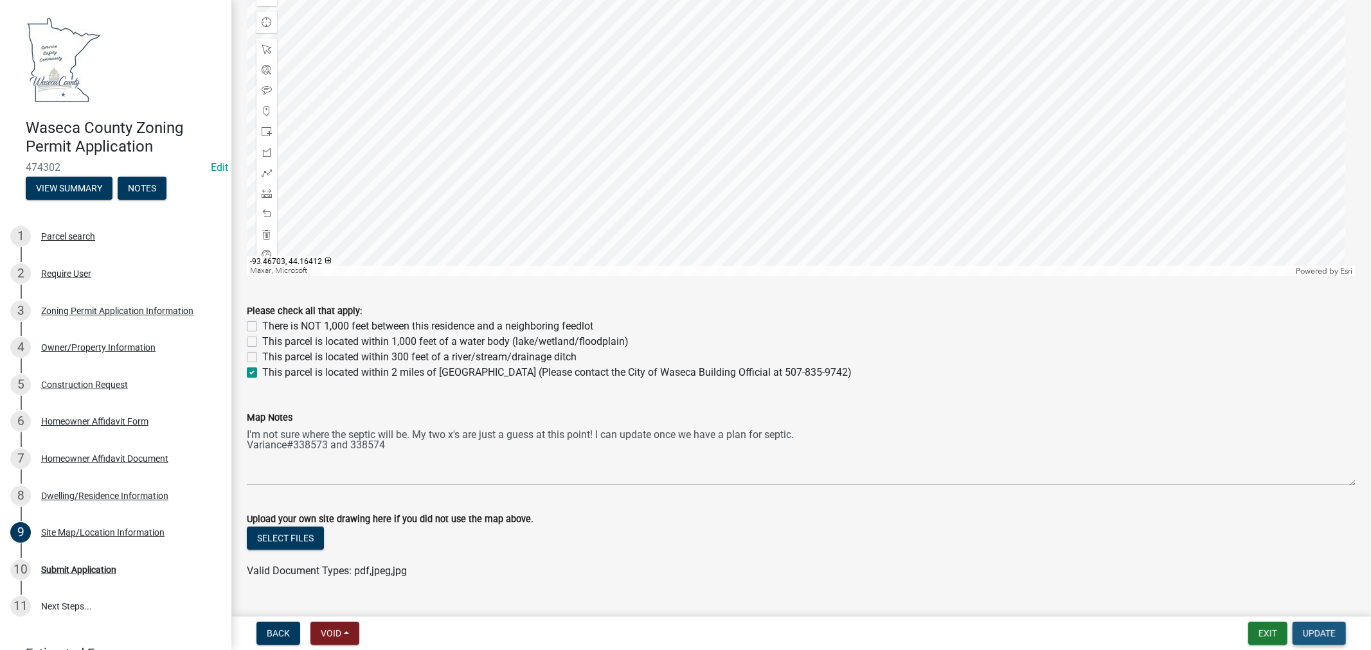
click at [1326, 633] on span "Update" at bounding box center [1319, 633] width 33 height 10
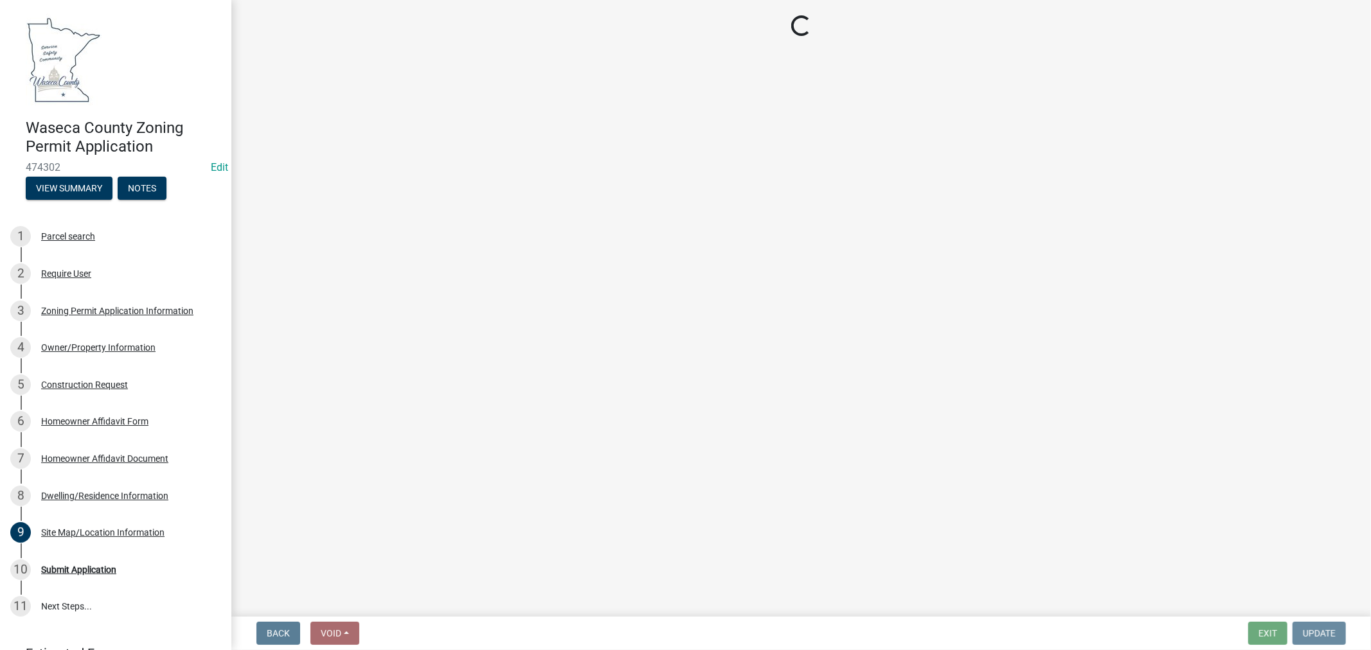
scroll to position [0, 0]
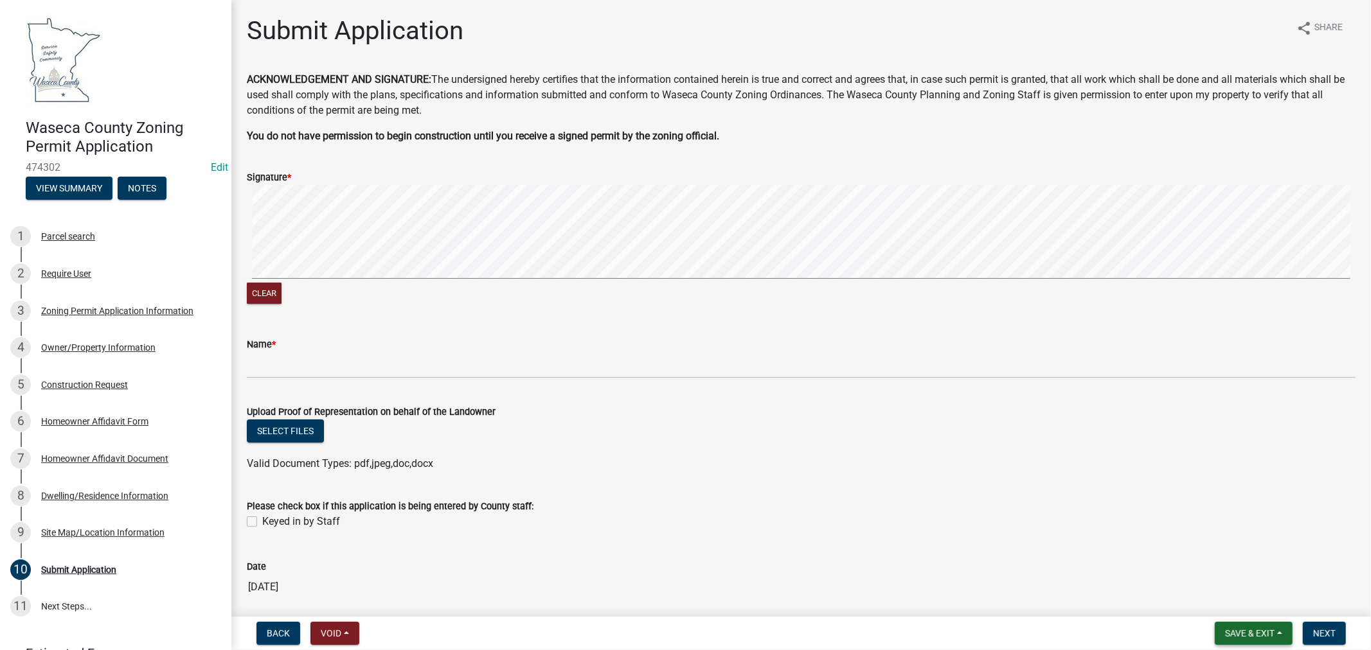
click at [1236, 631] on span "Save & Exit" at bounding box center [1249, 633] width 49 height 10
click at [1238, 605] on button "Save & Exit" at bounding box center [1240, 600] width 103 height 31
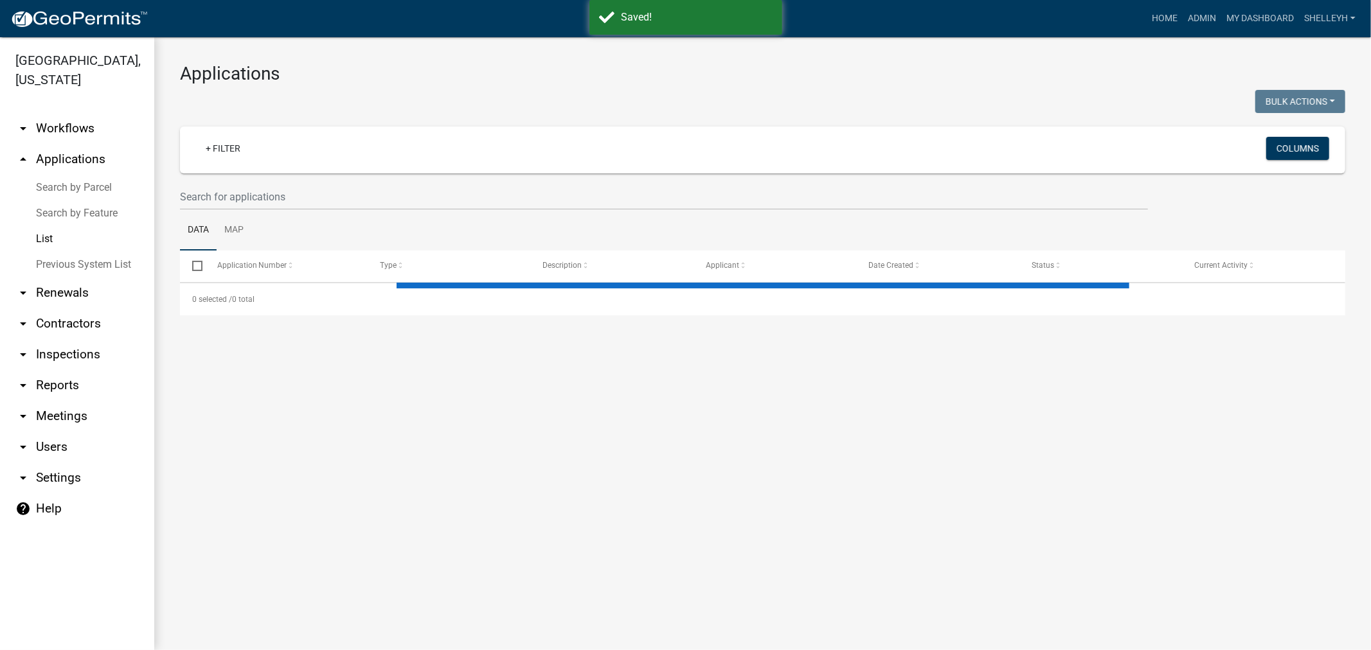
select select "1: 25"
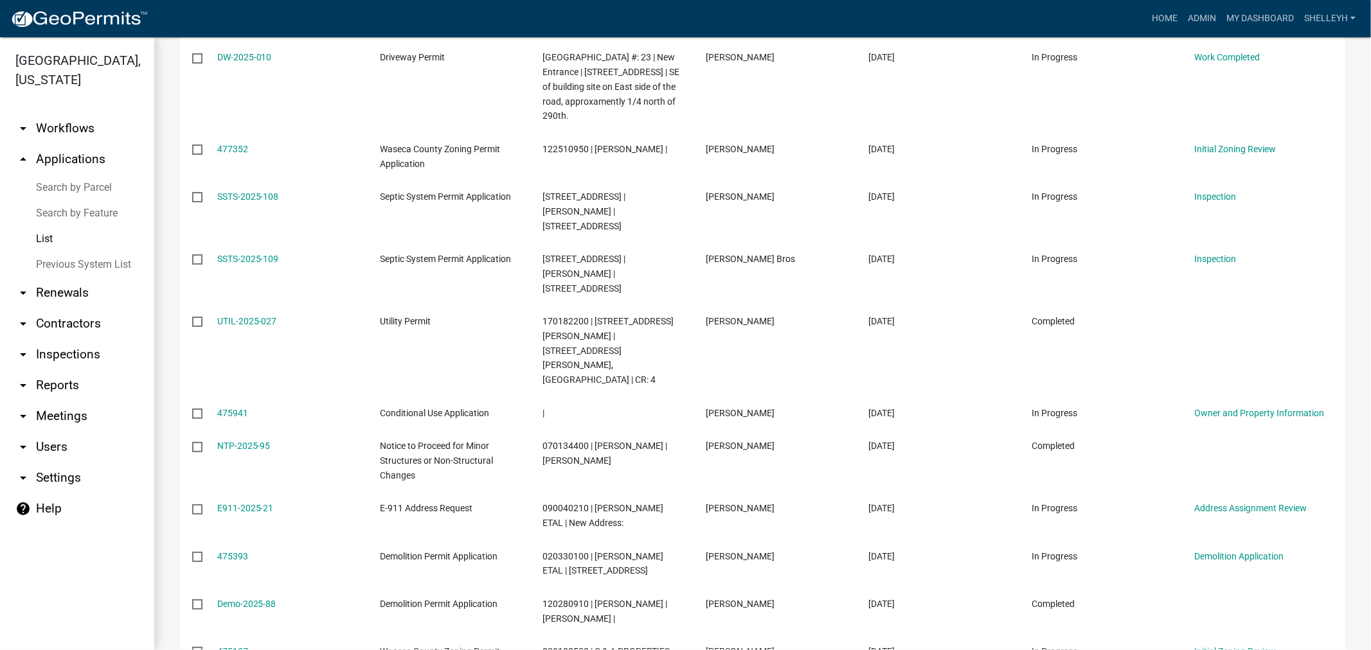
scroll to position [1074, 0]
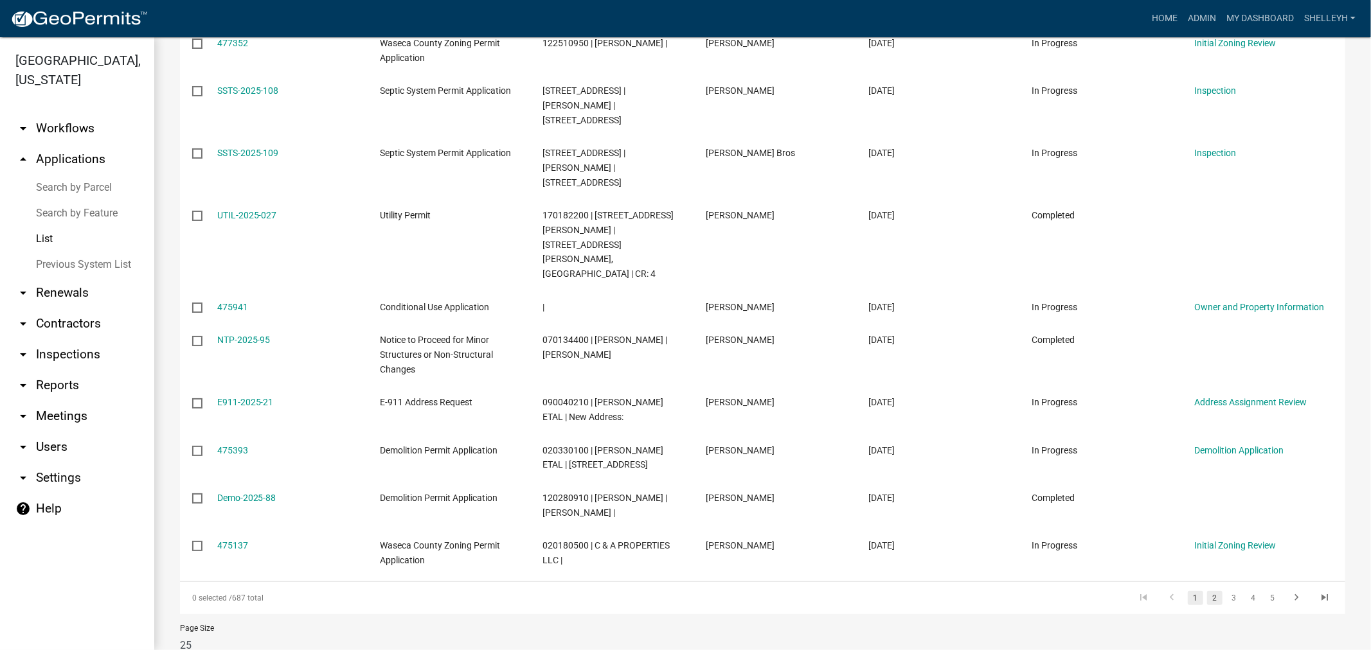
click at [1207, 591] on link "2" at bounding box center [1214, 598] width 15 height 14
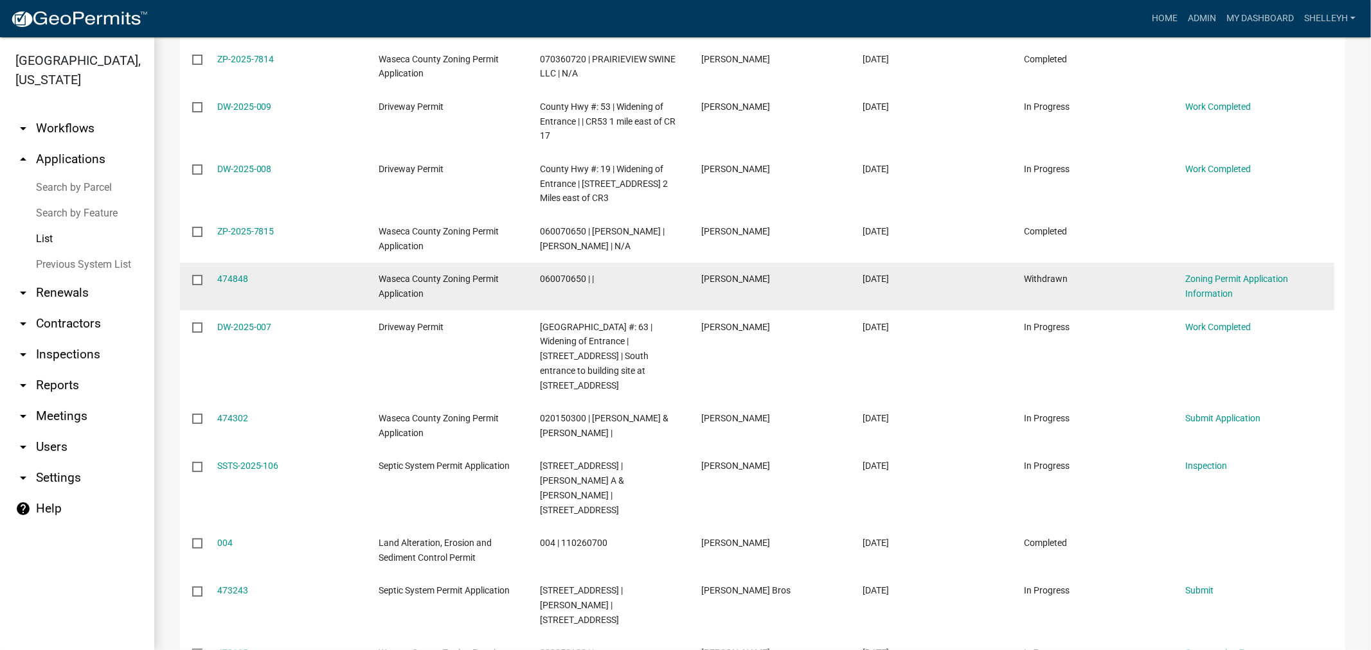
scroll to position [289, 0]
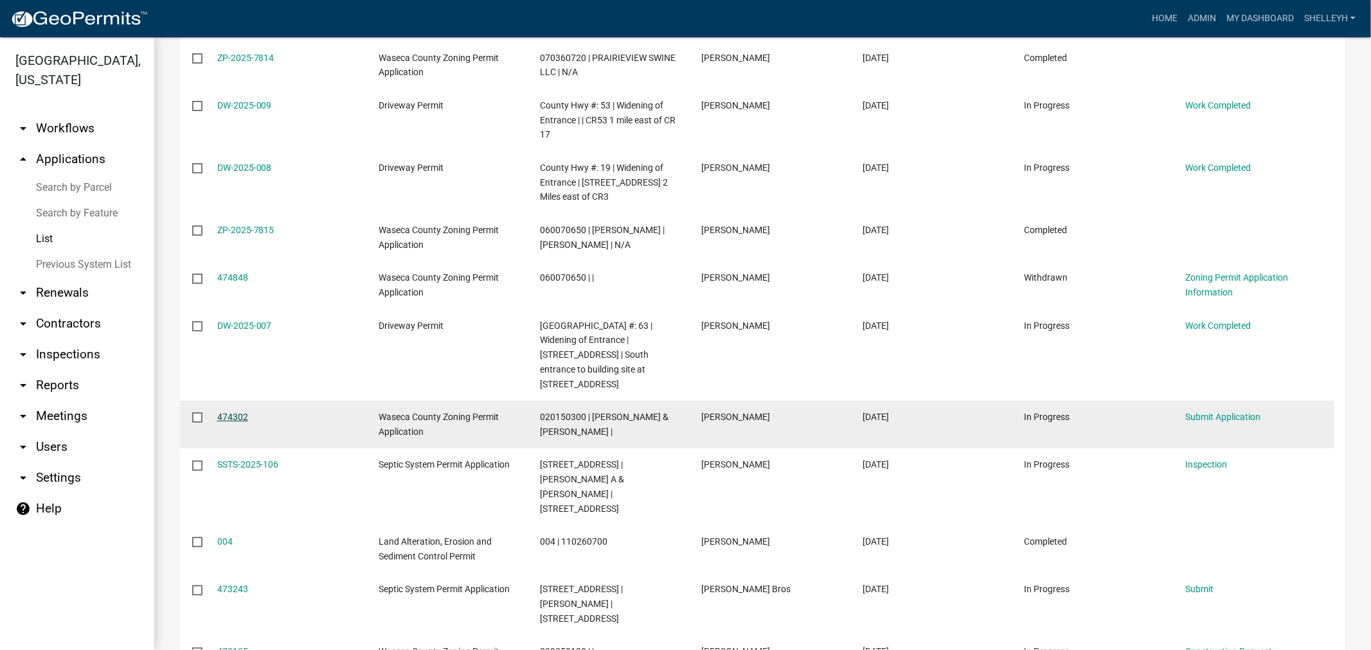
click at [233, 422] on link "474302" at bounding box center [232, 417] width 31 height 10
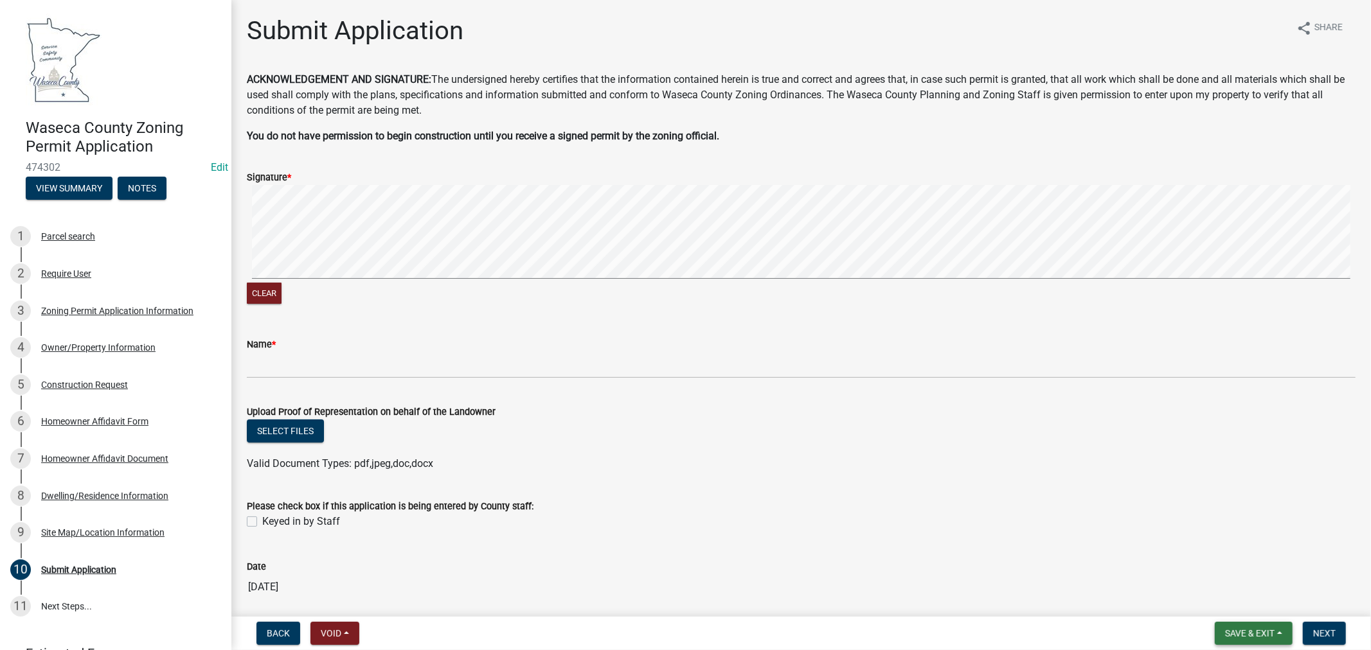
click at [1235, 632] on span "Save & Exit" at bounding box center [1249, 633] width 49 height 10
click at [1243, 596] on button "Save & Exit" at bounding box center [1240, 600] width 103 height 31
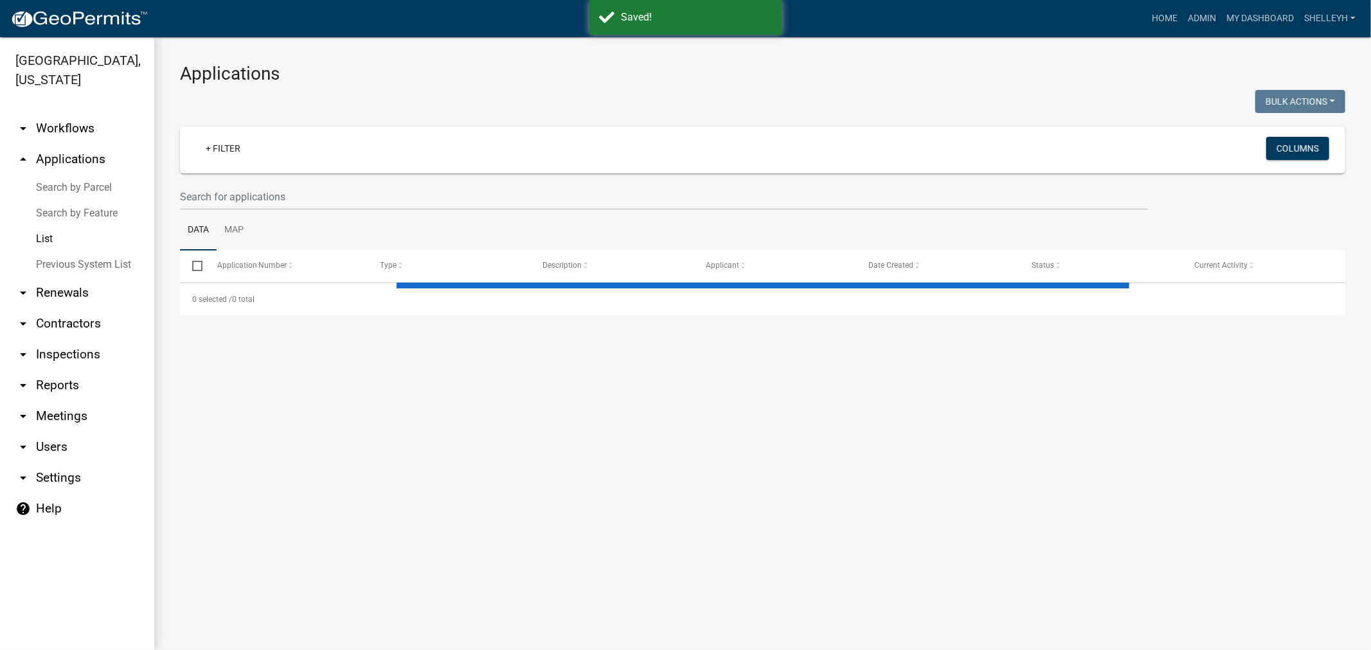
select select "1: 25"
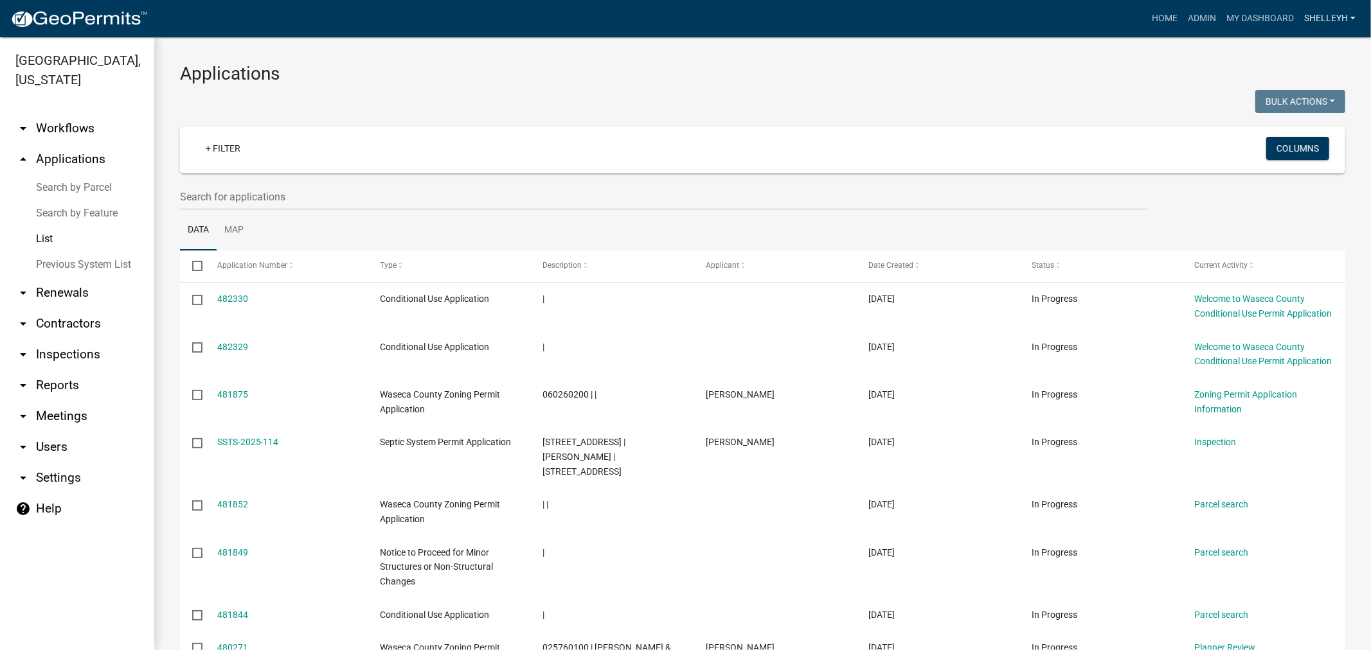
click at [1325, 17] on link "shelleyh" at bounding box center [1330, 18] width 62 height 24
click at [1292, 130] on link "Logout" at bounding box center [1309, 125] width 103 height 31
